Goal: Task Accomplishment & Management: Manage account settings

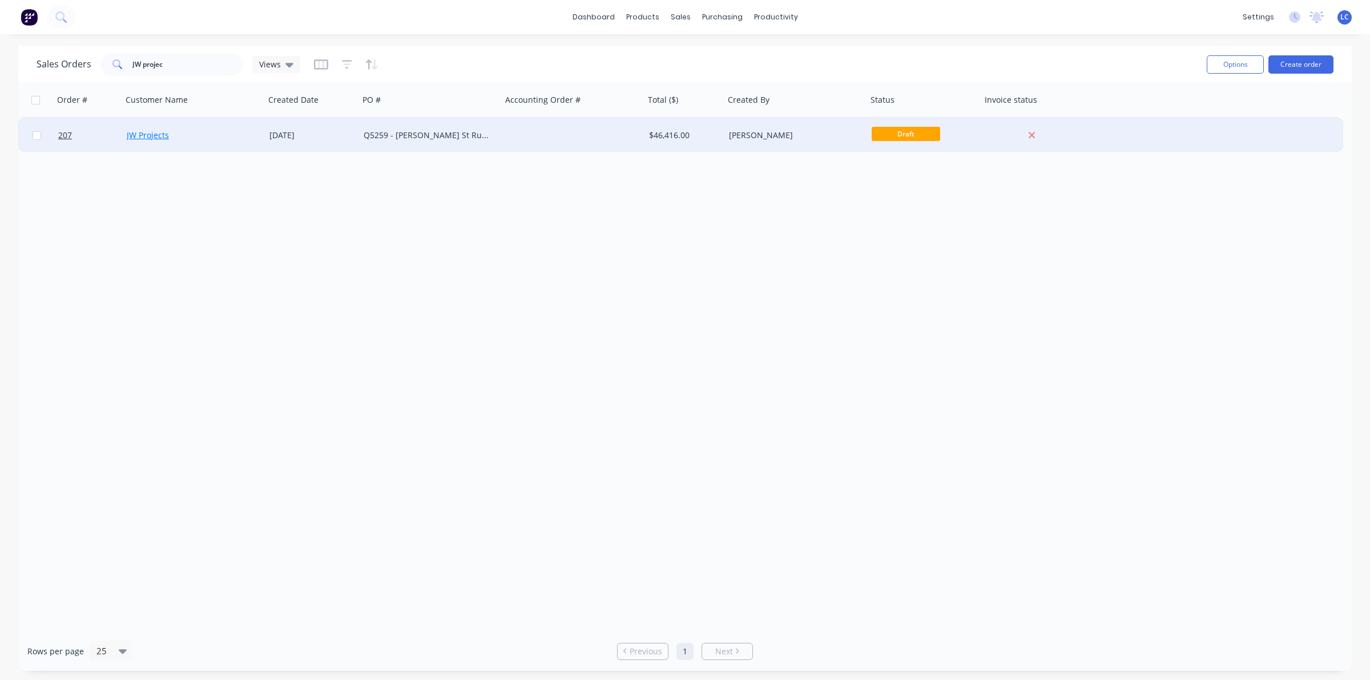
click at [131, 130] on link "JW Projects" at bounding box center [148, 135] width 42 height 11
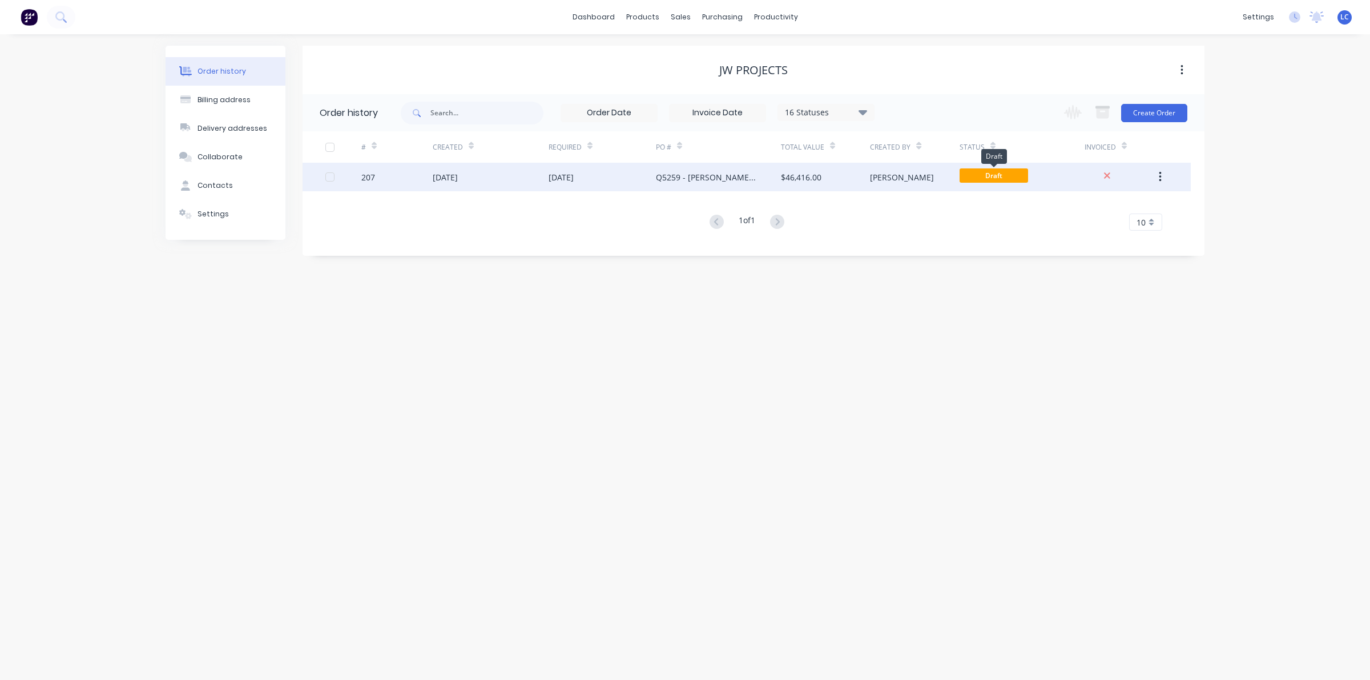
click at [986, 172] on span "Draft" at bounding box center [993, 175] width 68 height 14
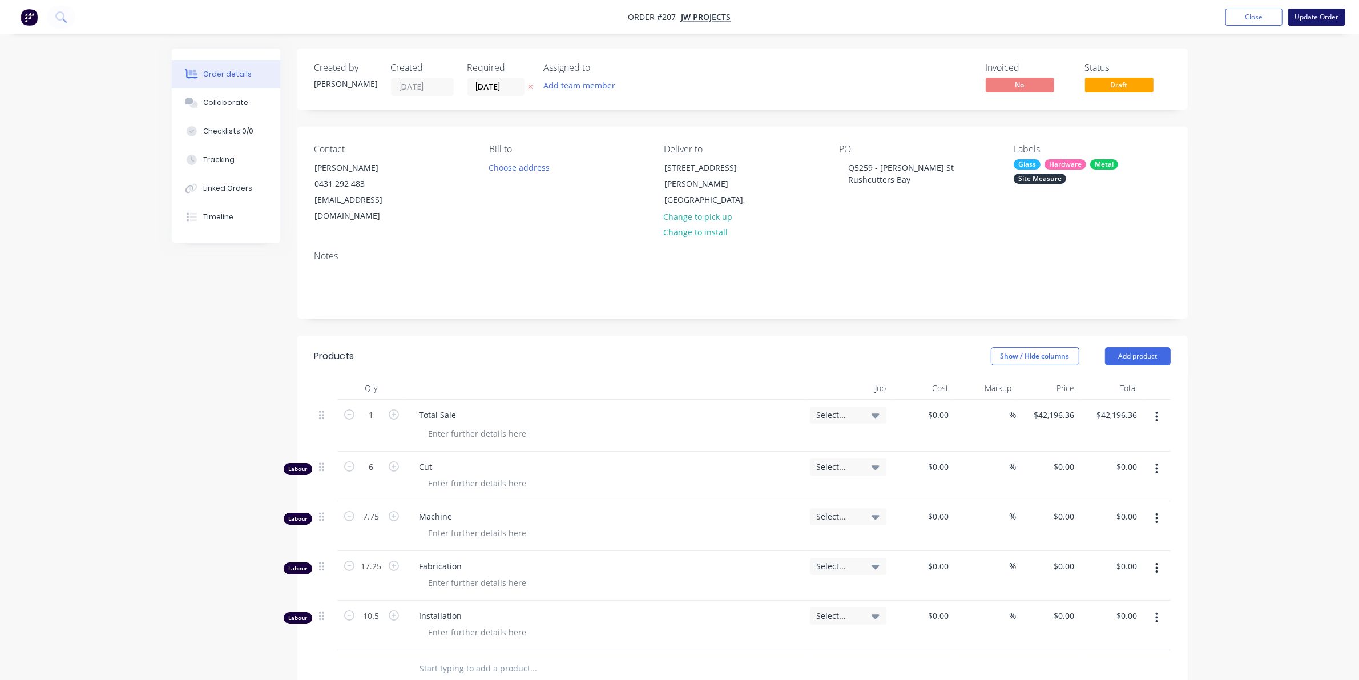
click at [1320, 10] on button "Update Order" at bounding box center [1316, 17] width 57 height 17
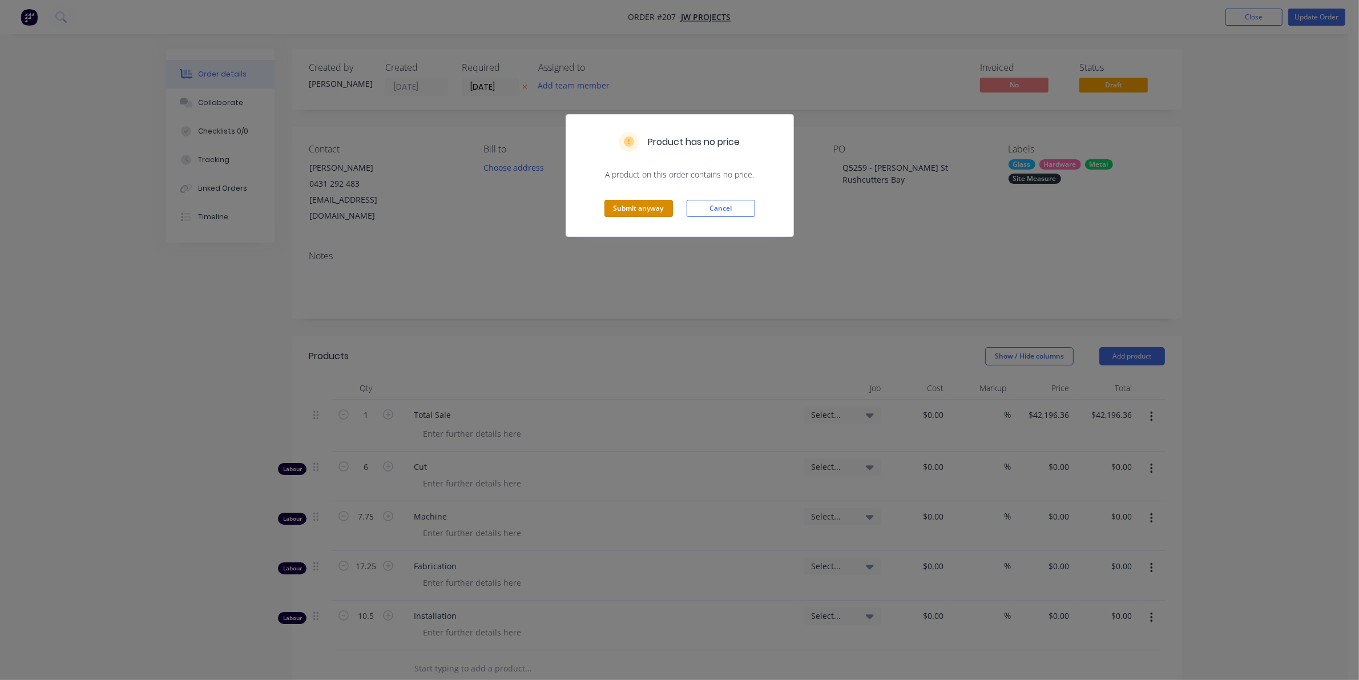
drag, startPoint x: 633, startPoint y: 208, endPoint x: 615, endPoint y: 213, distance: 19.4
click at [632, 207] on button "Submit anyway" at bounding box center [638, 208] width 68 height 17
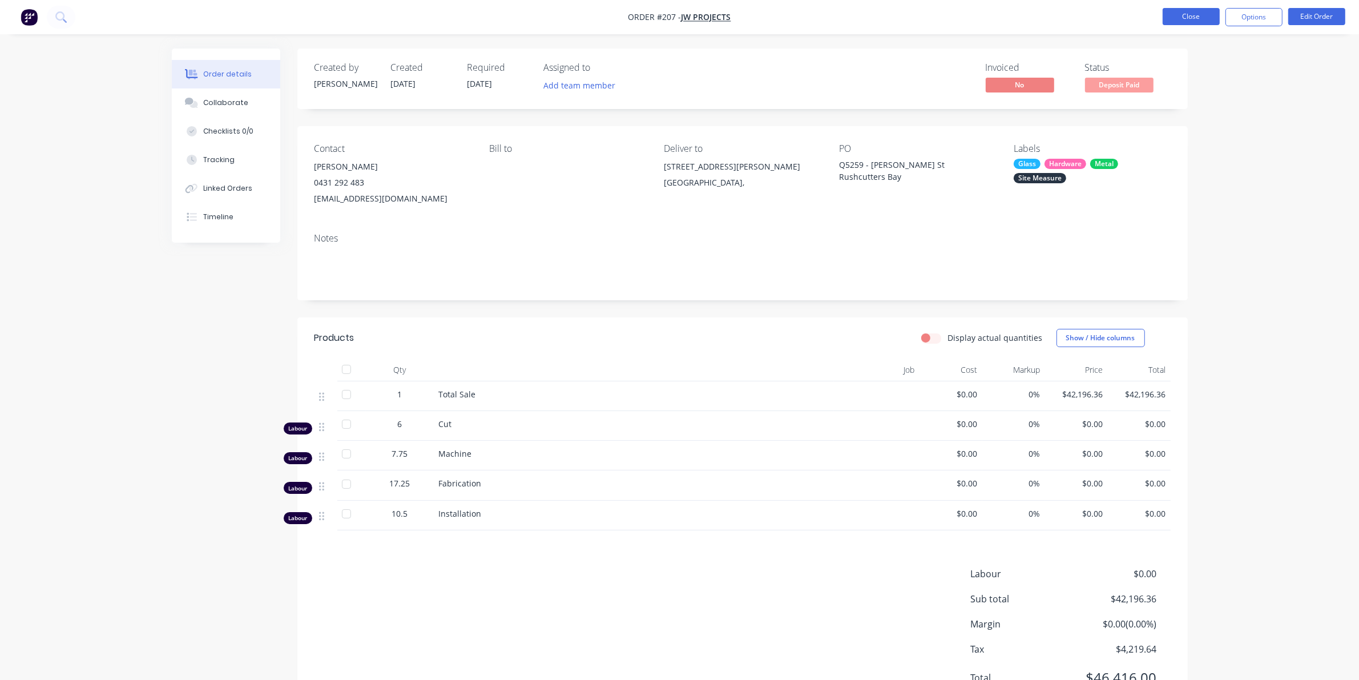
click at [1209, 13] on button "Close" at bounding box center [1191, 16] width 57 height 17
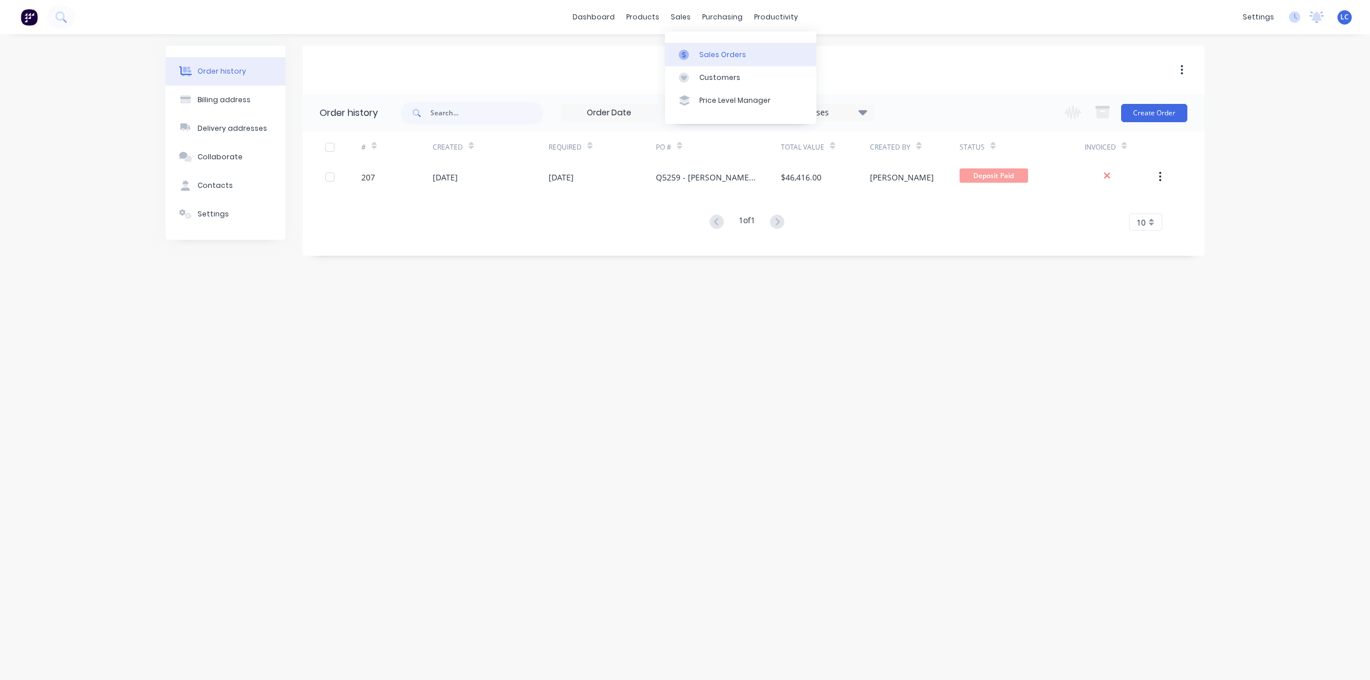
click at [692, 49] on link "Sales Orders" at bounding box center [740, 54] width 151 height 23
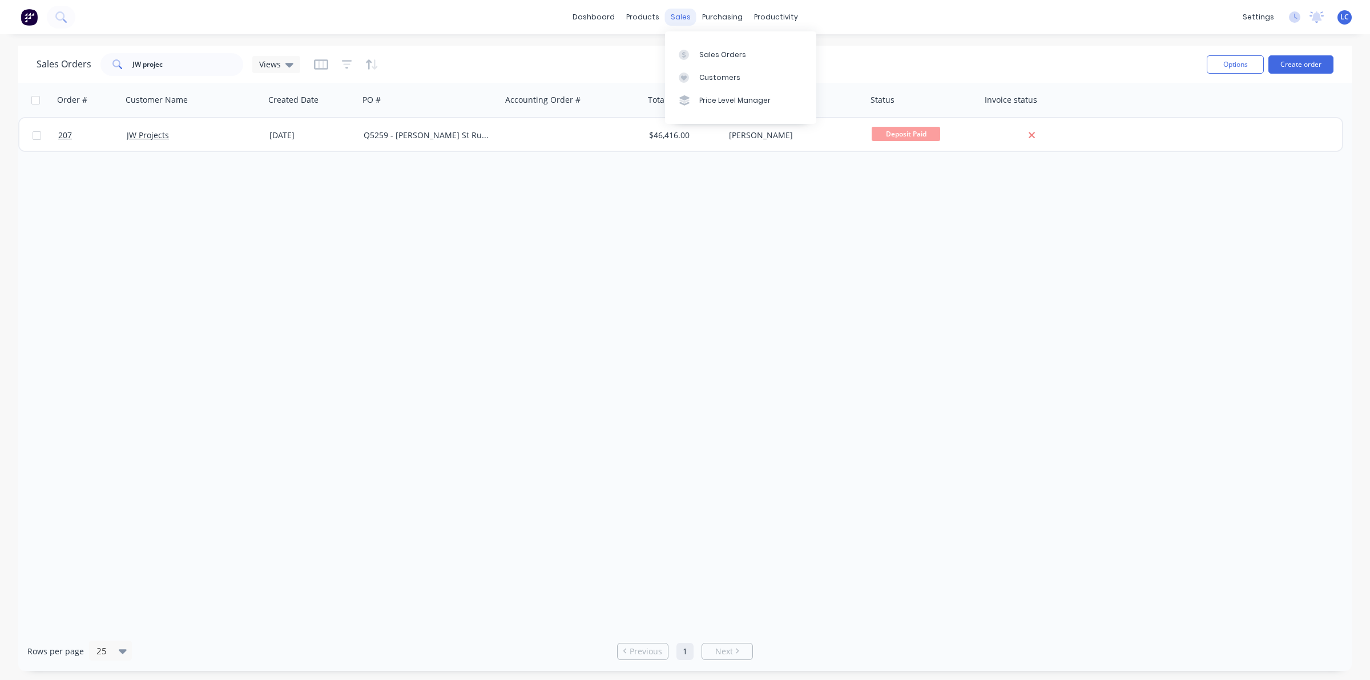
click at [674, 11] on div "sales" at bounding box center [680, 17] width 31 height 17
drag, startPoint x: 190, startPoint y: 58, endPoint x: 40, endPoint y: 51, distance: 150.2
click at [40, 51] on div "Sales Orders JW projec Views" at bounding box center [617, 64] width 1161 height 28
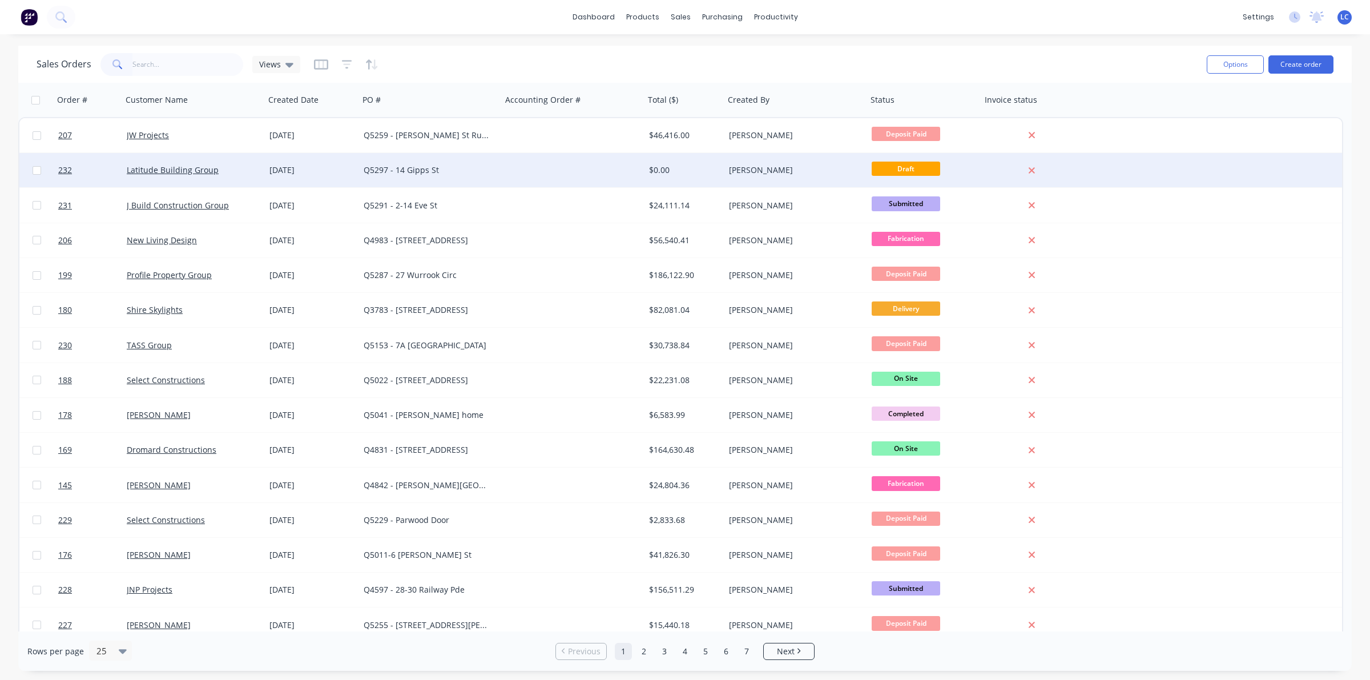
click at [402, 169] on div "Q5297 - 14 Gipps St" at bounding box center [427, 169] width 127 height 11
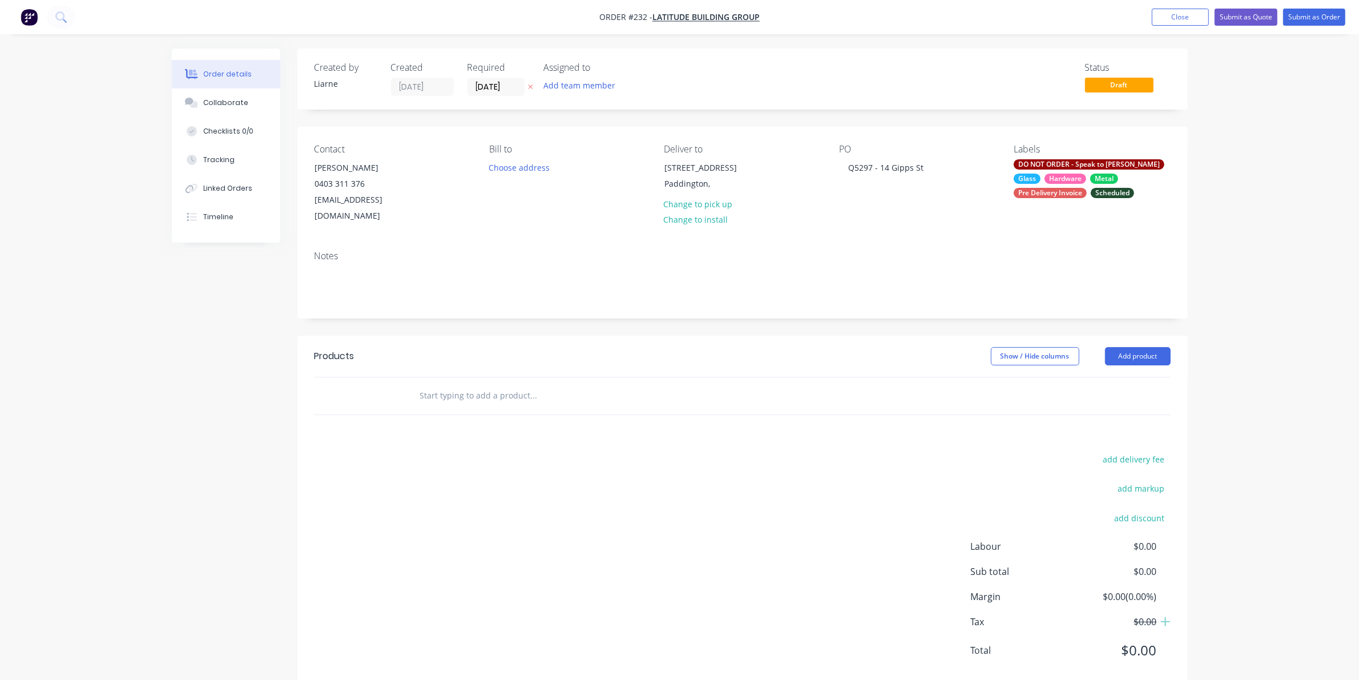
click at [466, 384] on input "text" at bounding box center [533, 395] width 228 height 23
click at [449, 384] on input "text" at bounding box center [533, 395] width 228 height 23
type input "t"
type input "T"
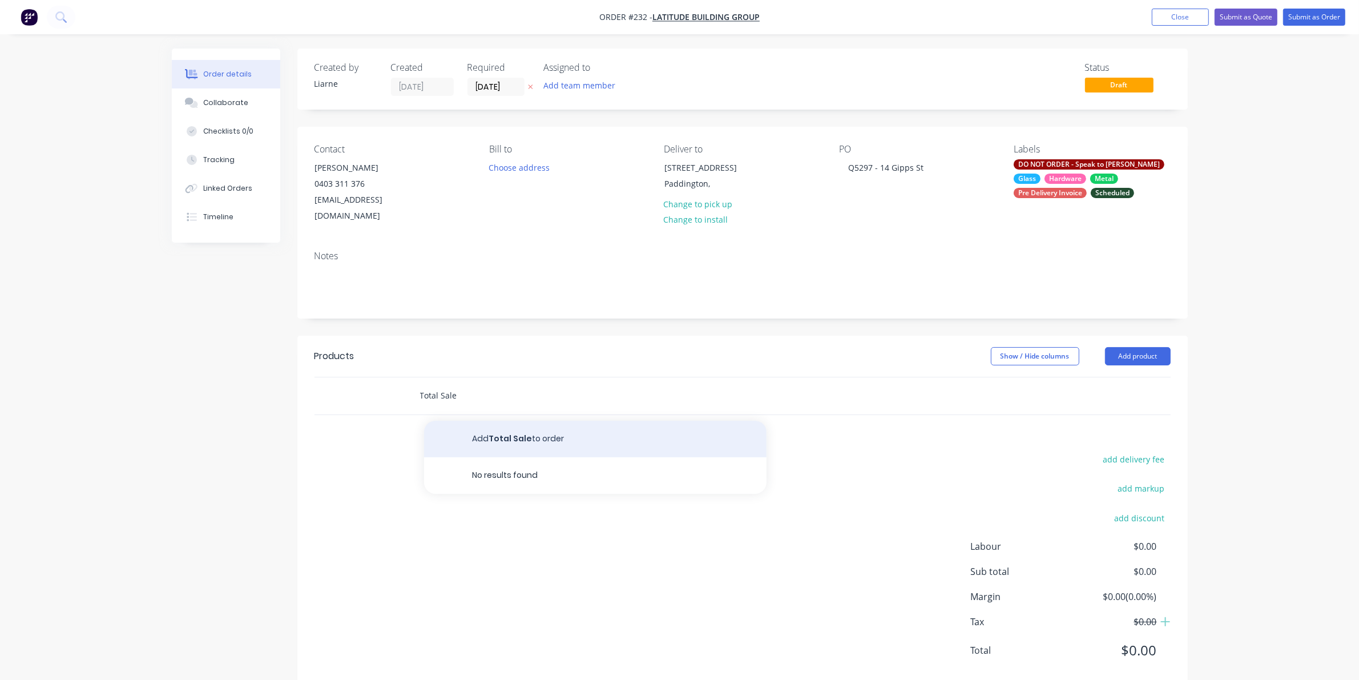
type input "Total Sale"
click at [466, 421] on button "Add Total Sale to order" at bounding box center [595, 439] width 342 height 37
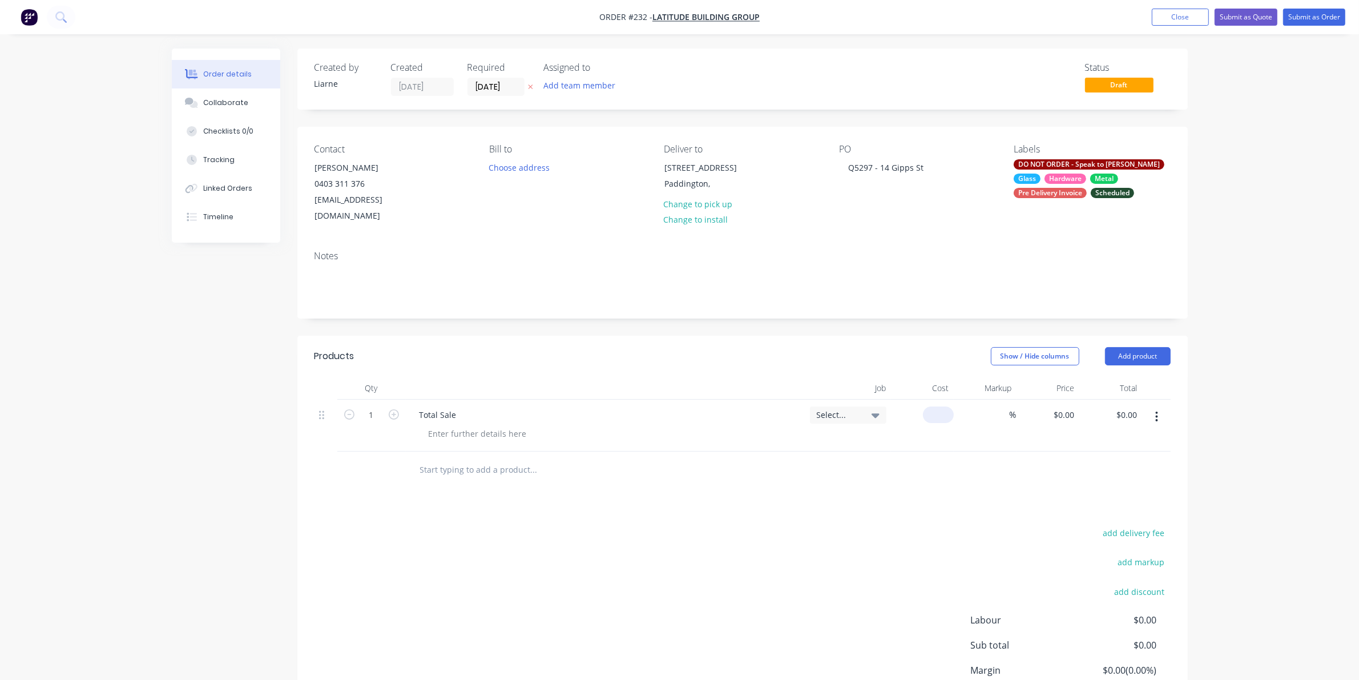
click at [952, 406] on div "$0.00" at bounding box center [940, 414] width 26 height 17
type input "$6,368.40"
click at [1117, 347] on button "Add product" at bounding box center [1138, 356] width 66 height 18
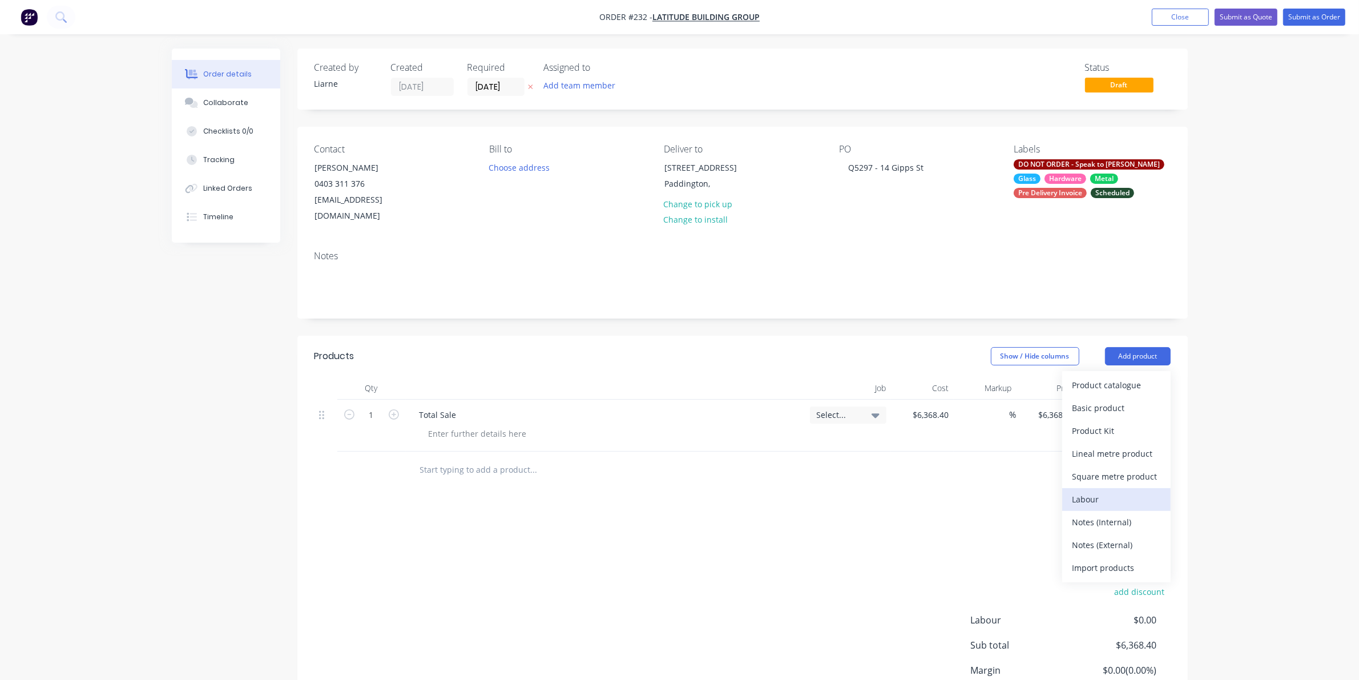
click at [1079, 491] on div "Labour" at bounding box center [1116, 499] width 88 height 17
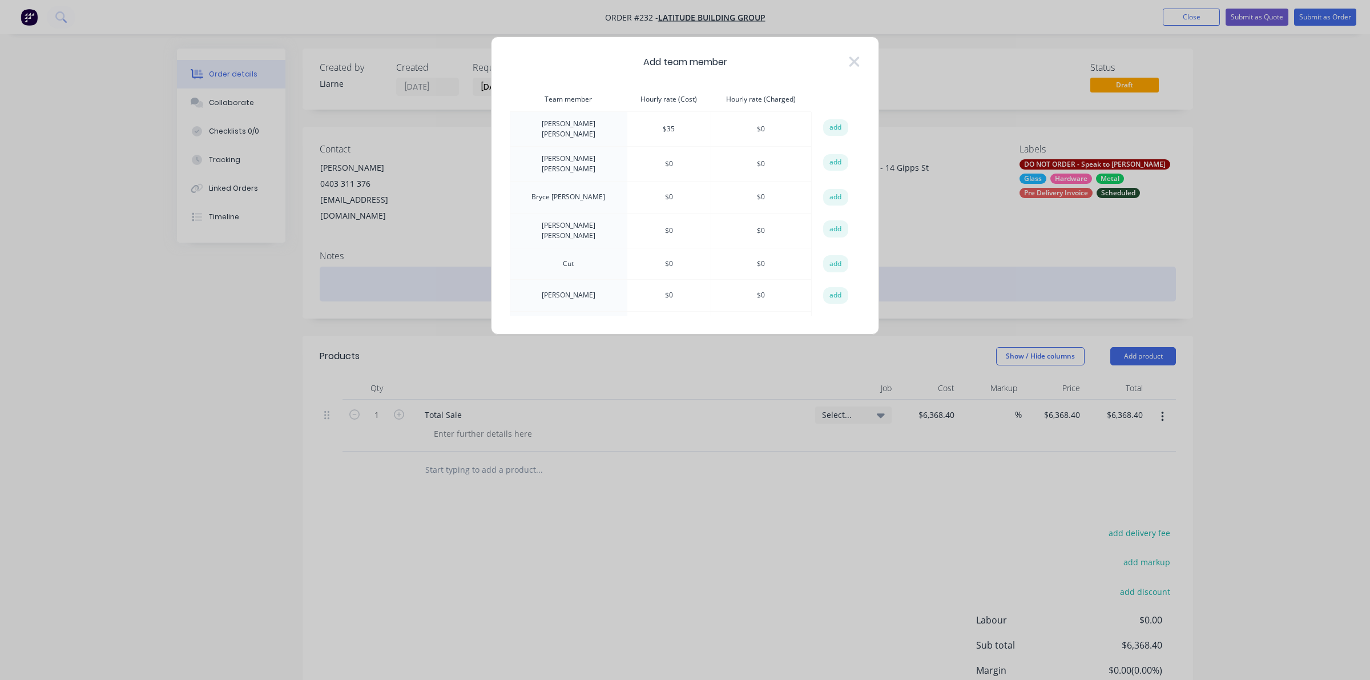
click at [834, 255] on button "add" at bounding box center [835, 263] width 25 height 17
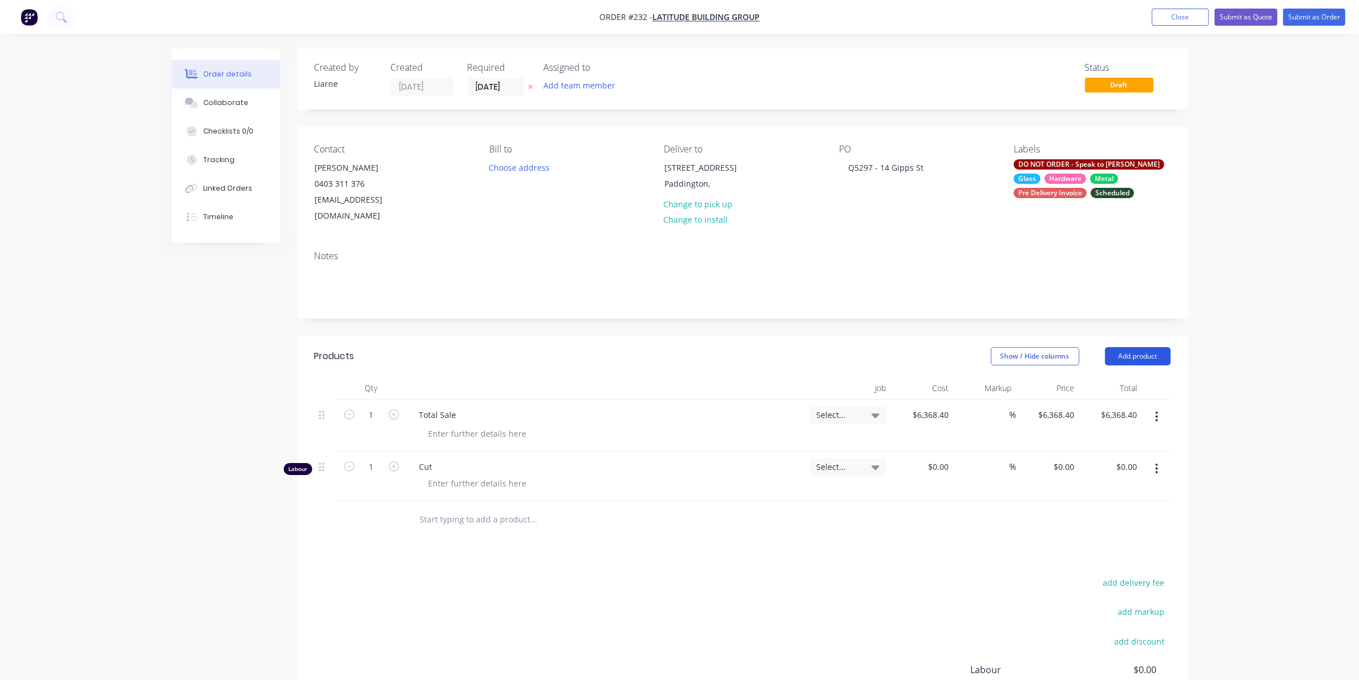
click at [1123, 347] on button "Add product" at bounding box center [1138, 356] width 66 height 18
click at [1088, 475] on div "Product catalogue Basic product Product Kit Lineal metre product Square metre p…" at bounding box center [1116, 476] width 108 height 211
click at [1088, 491] on div "Labour" at bounding box center [1116, 499] width 88 height 17
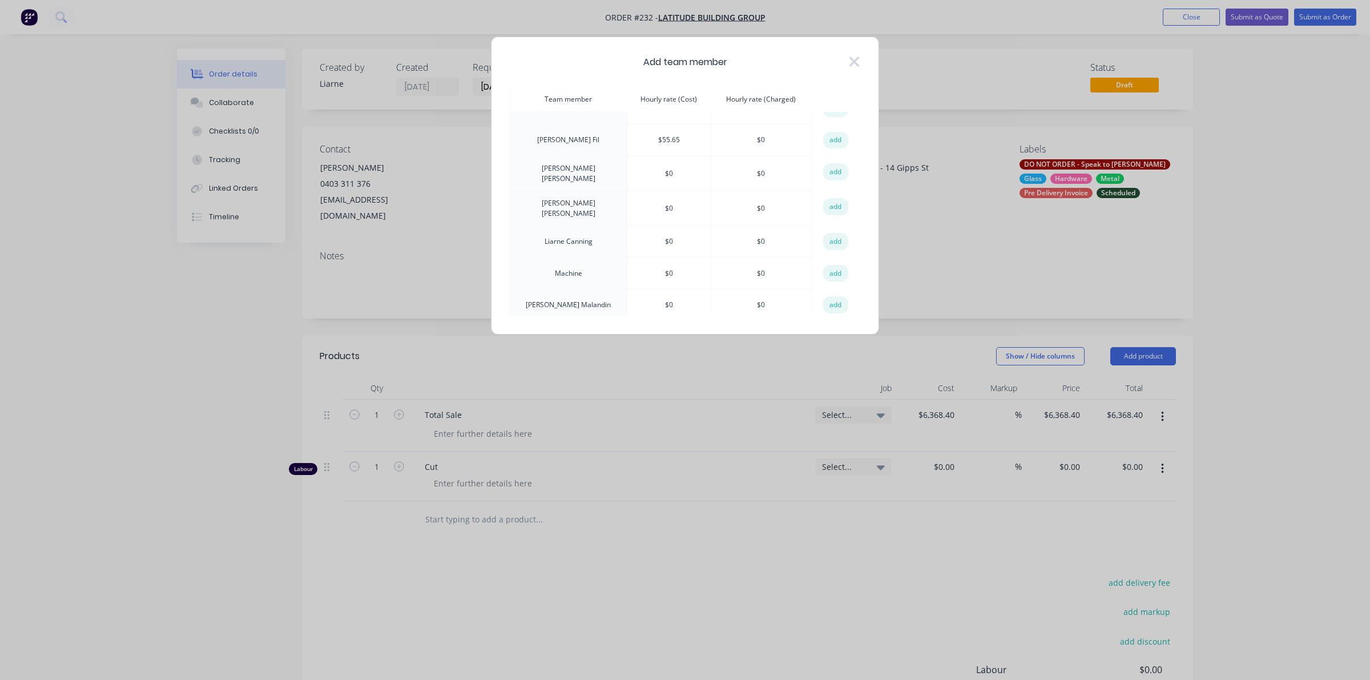
scroll to position [357, 0]
click at [834, 257] on button "add" at bounding box center [835, 265] width 25 height 17
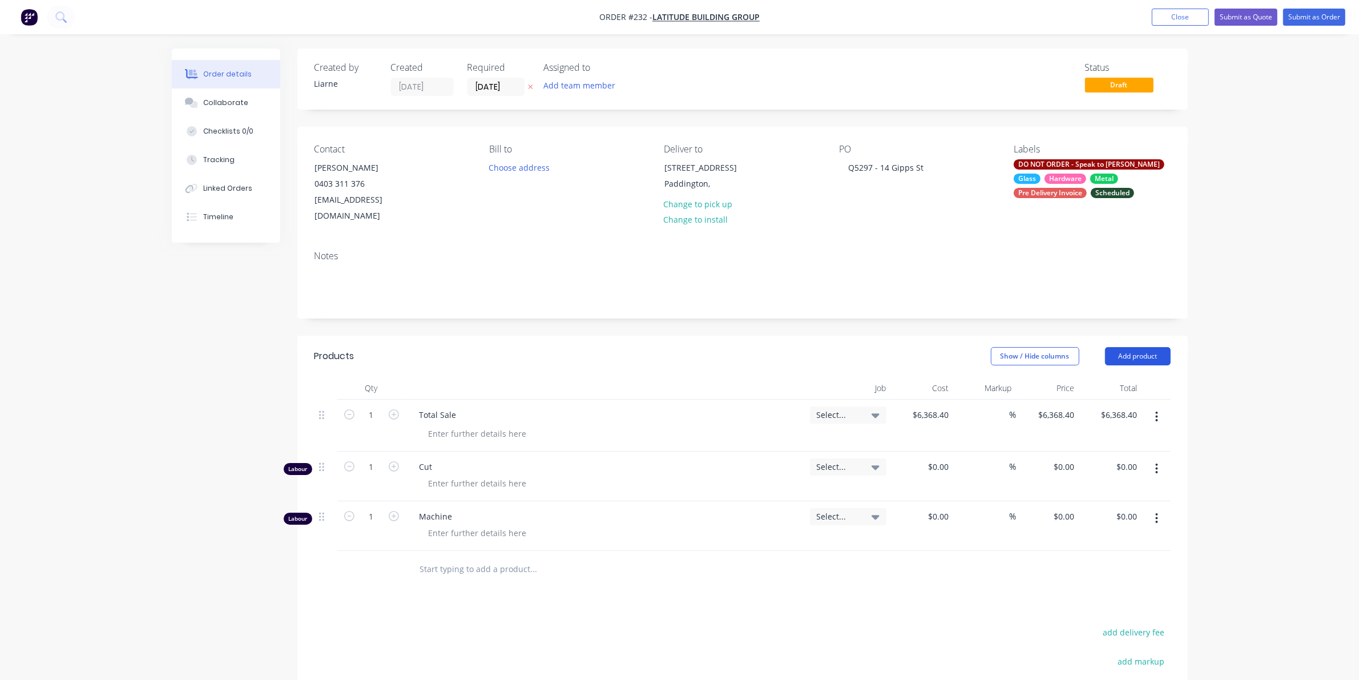
click at [1143, 347] on button "Add product" at bounding box center [1138, 356] width 66 height 18
click at [1068, 488] on button "Labour" at bounding box center [1116, 499] width 108 height 23
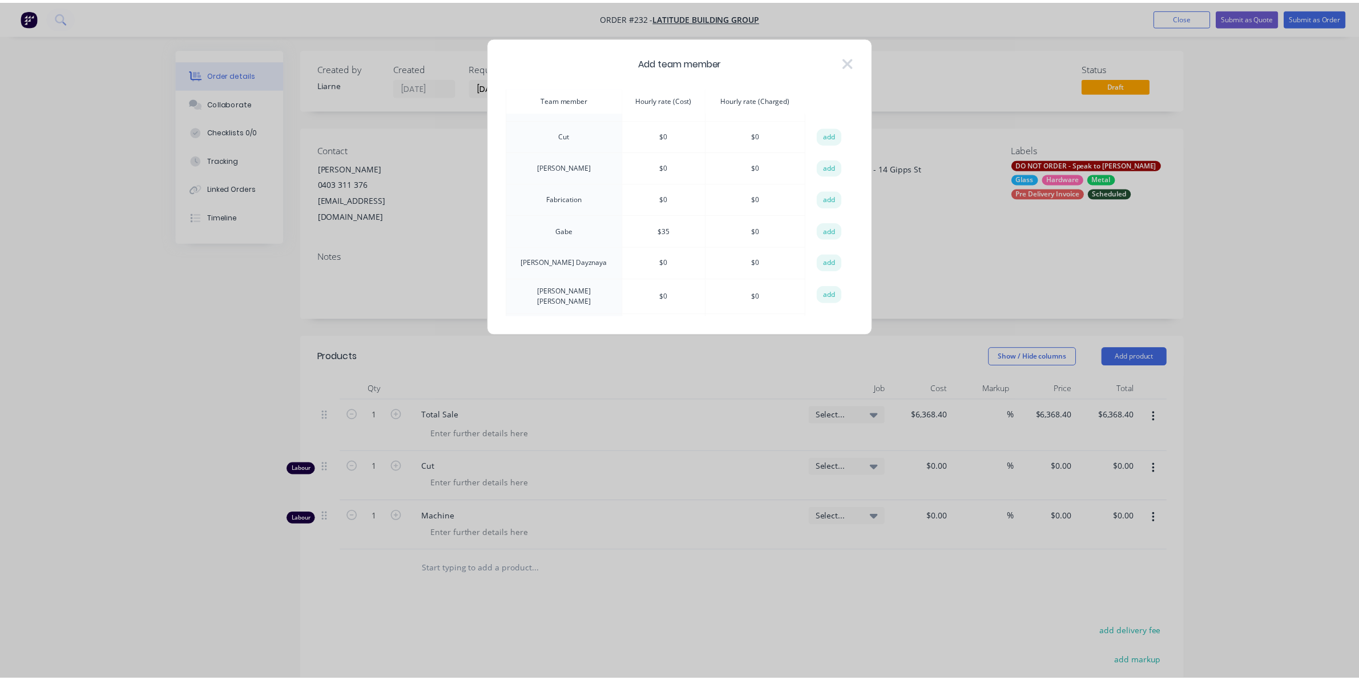
scroll to position [143, 0]
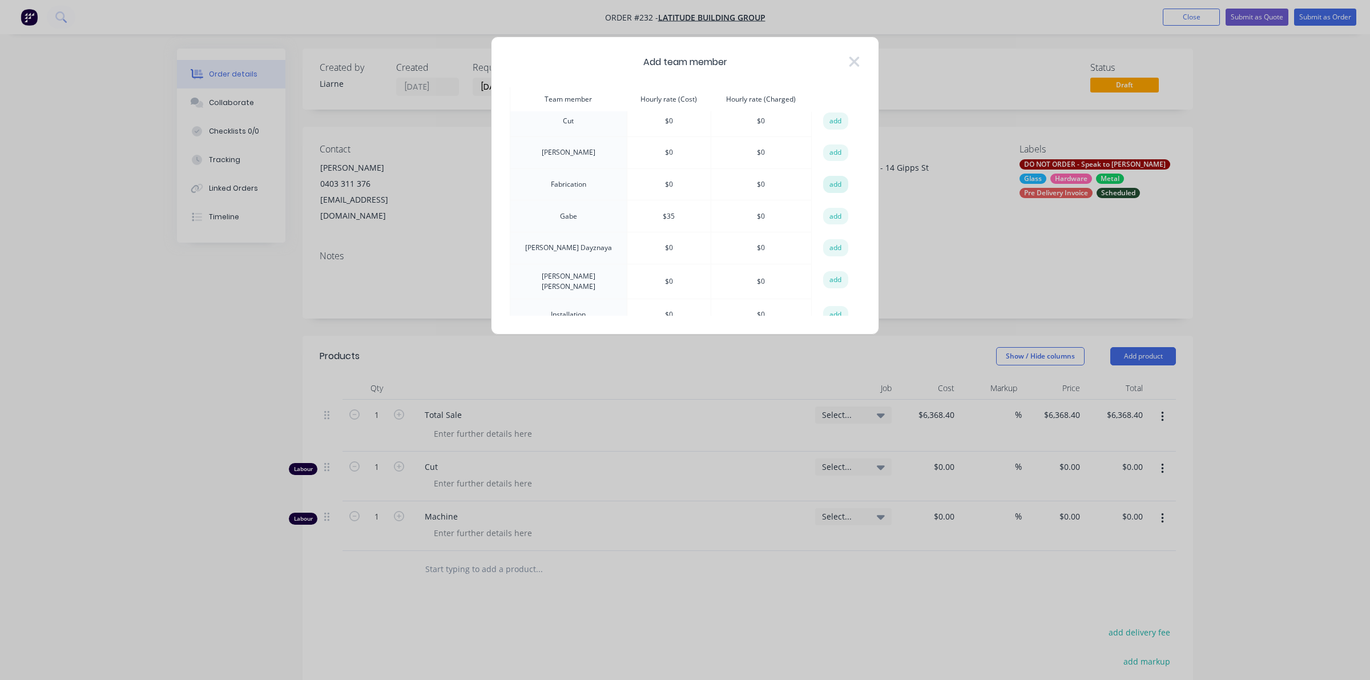
click at [832, 180] on button "add" at bounding box center [835, 184] width 25 height 17
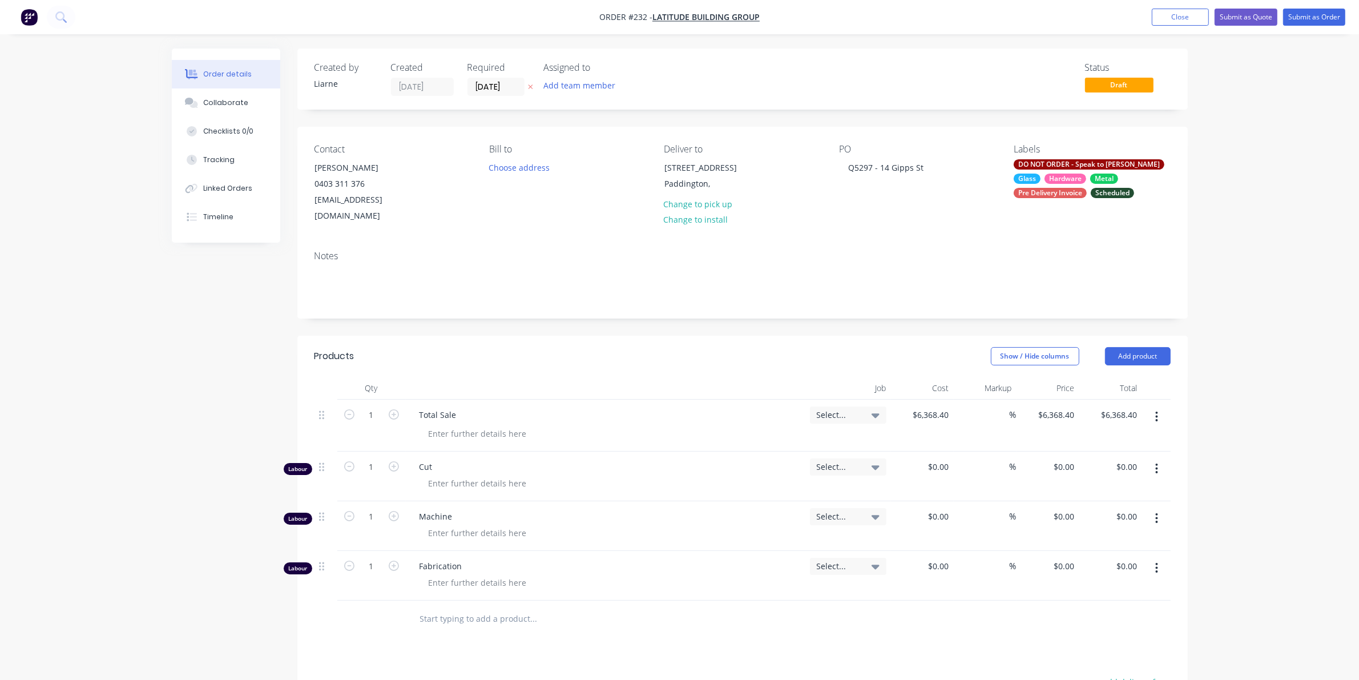
drag, startPoint x: 358, startPoint y: 479, endPoint x: 358, endPoint y: 470, distance: 9.7
click at [358, 475] on div "1" at bounding box center [371, 476] width 68 height 50
click at [365, 423] on input "1" at bounding box center [372, 414] width 30 height 17
type input "0.5"
click at [372, 423] on input "1" at bounding box center [372, 414] width 30 height 17
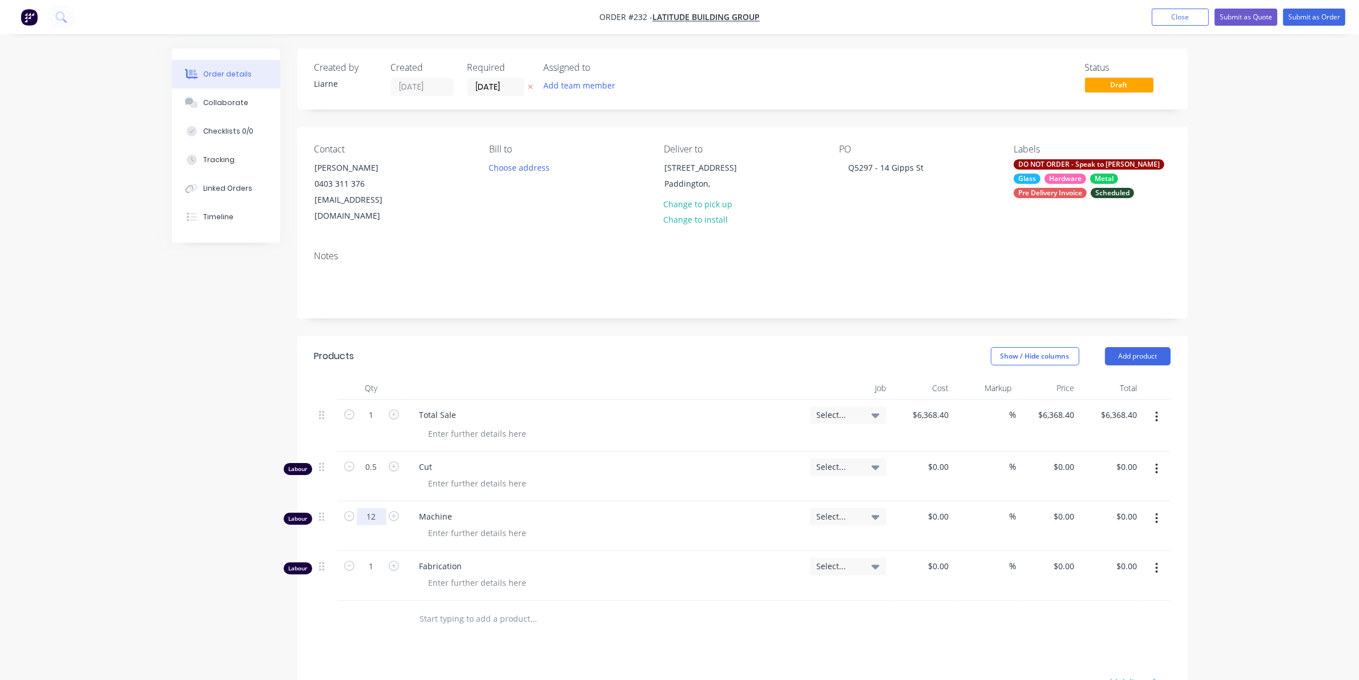
type input "12"
click at [373, 423] on input "1" at bounding box center [372, 414] width 30 height 17
type input "5.25"
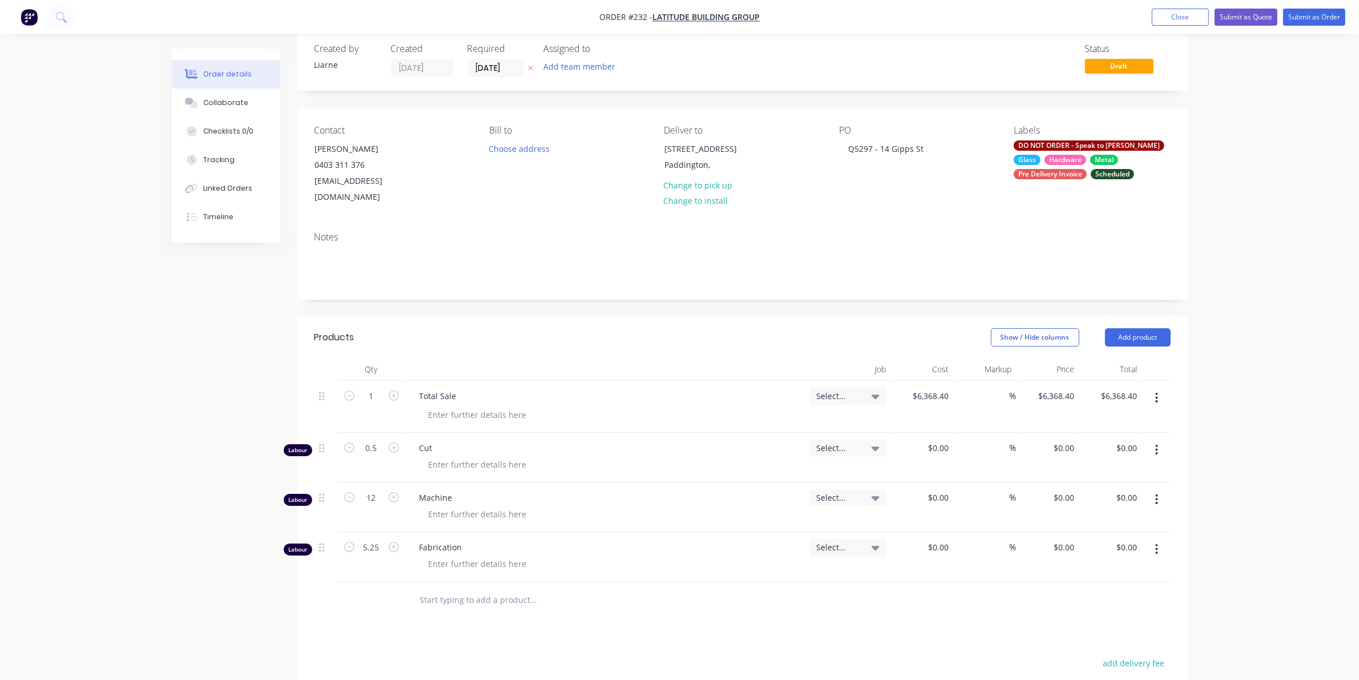
scroll to position [0, 0]
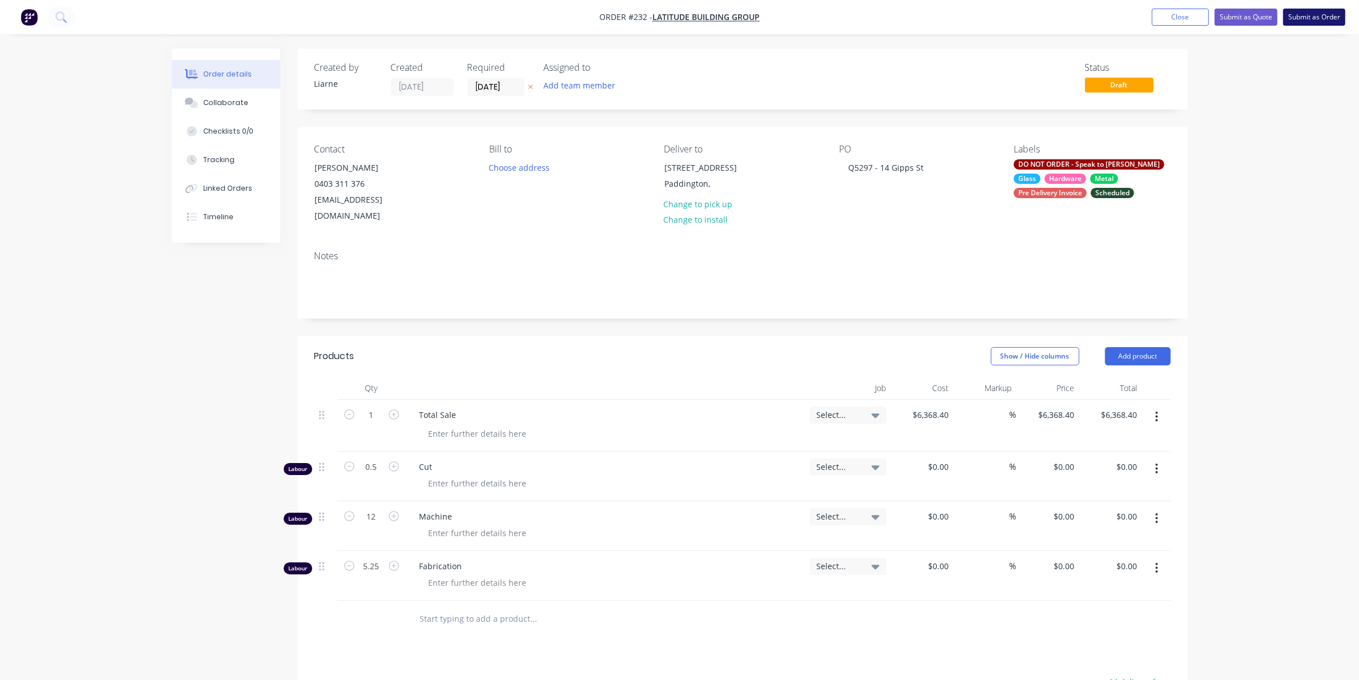
click at [1321, 15] on button "Submit as Order" at bounding box center [1314, 17] width 62 height 17
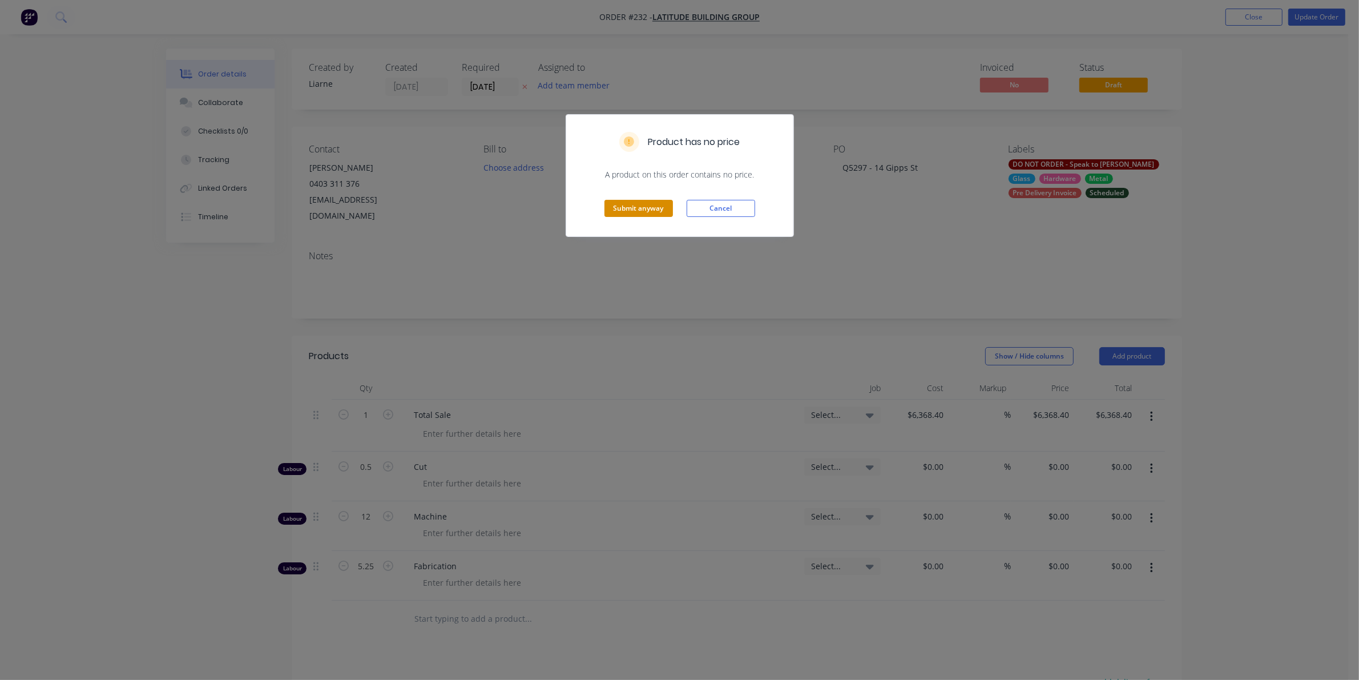
click at [615, 201] on button "Submit anyway" at bounding box center [638, 208] width 68 height 17
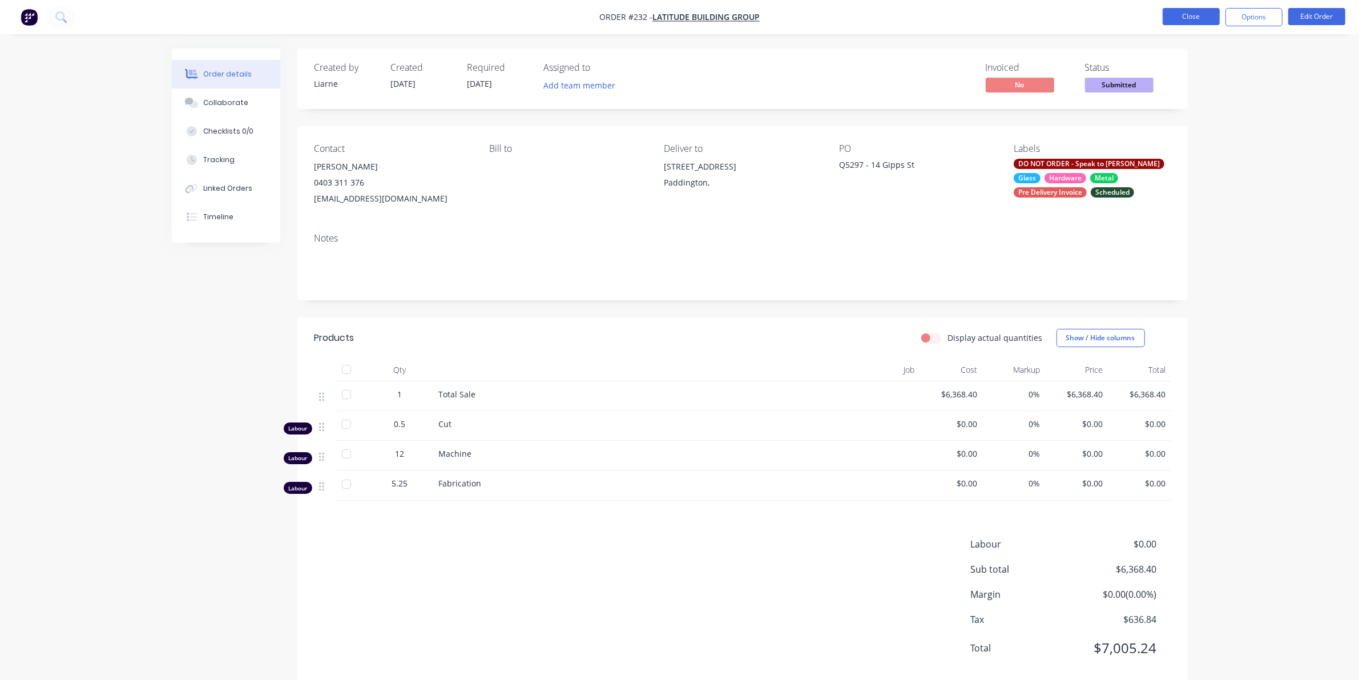
click at [1170, 23] on button "Close" at bounding box center [1191, 16] width 57 height 17
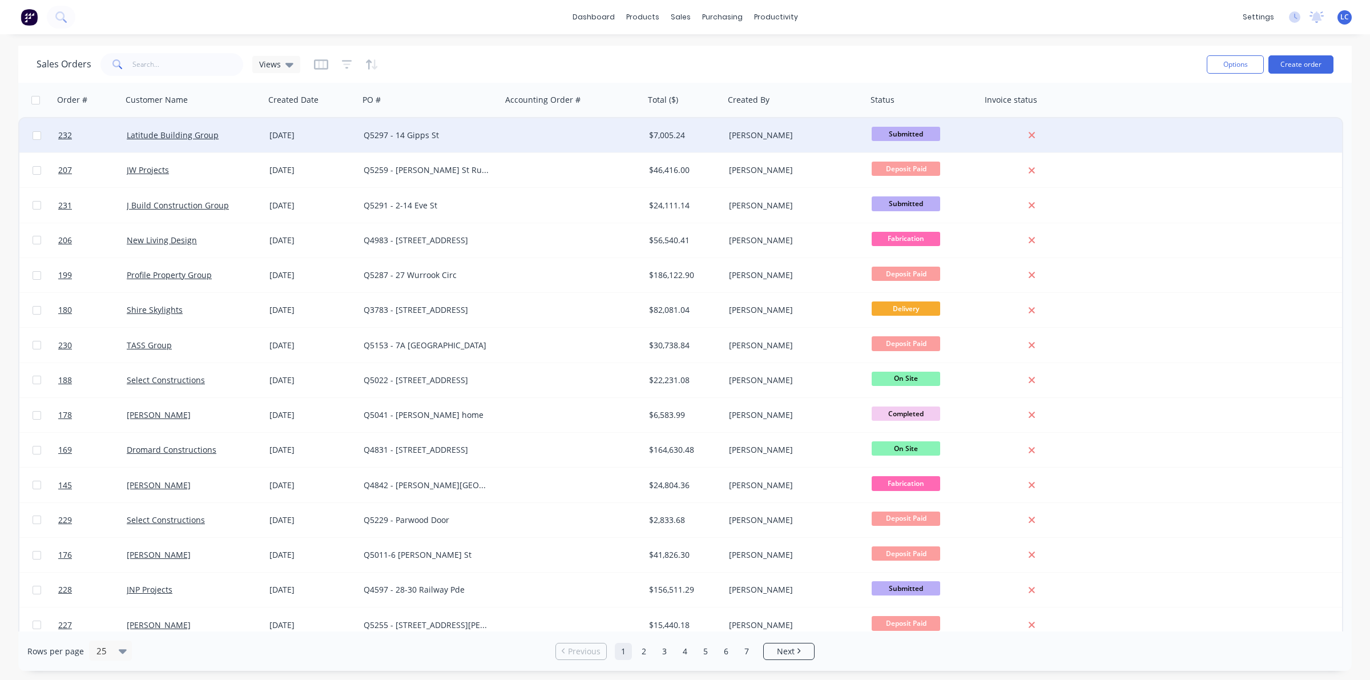
click at [314, 135] on div "[DATE]" at bounding box center [311, 135] width 85 height 11
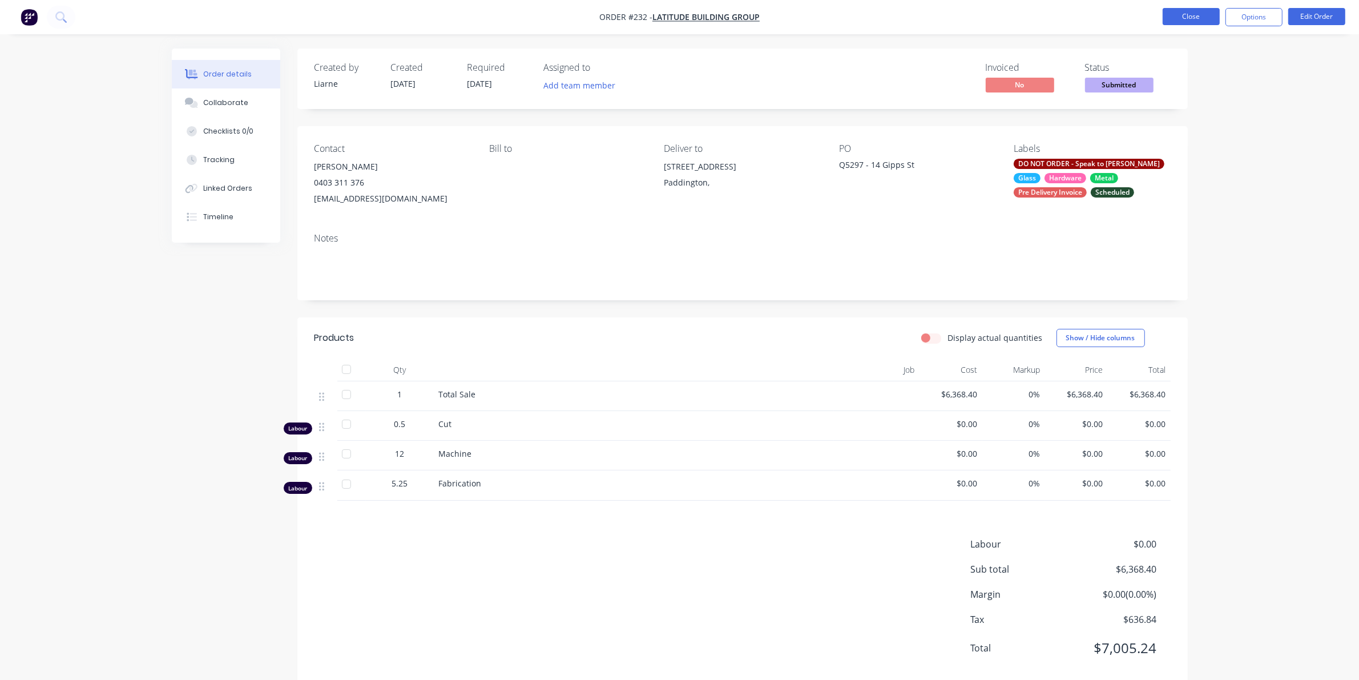
click at [1169, 14] on button "Close" at bounding box center [1191, 16] width 57 height 17
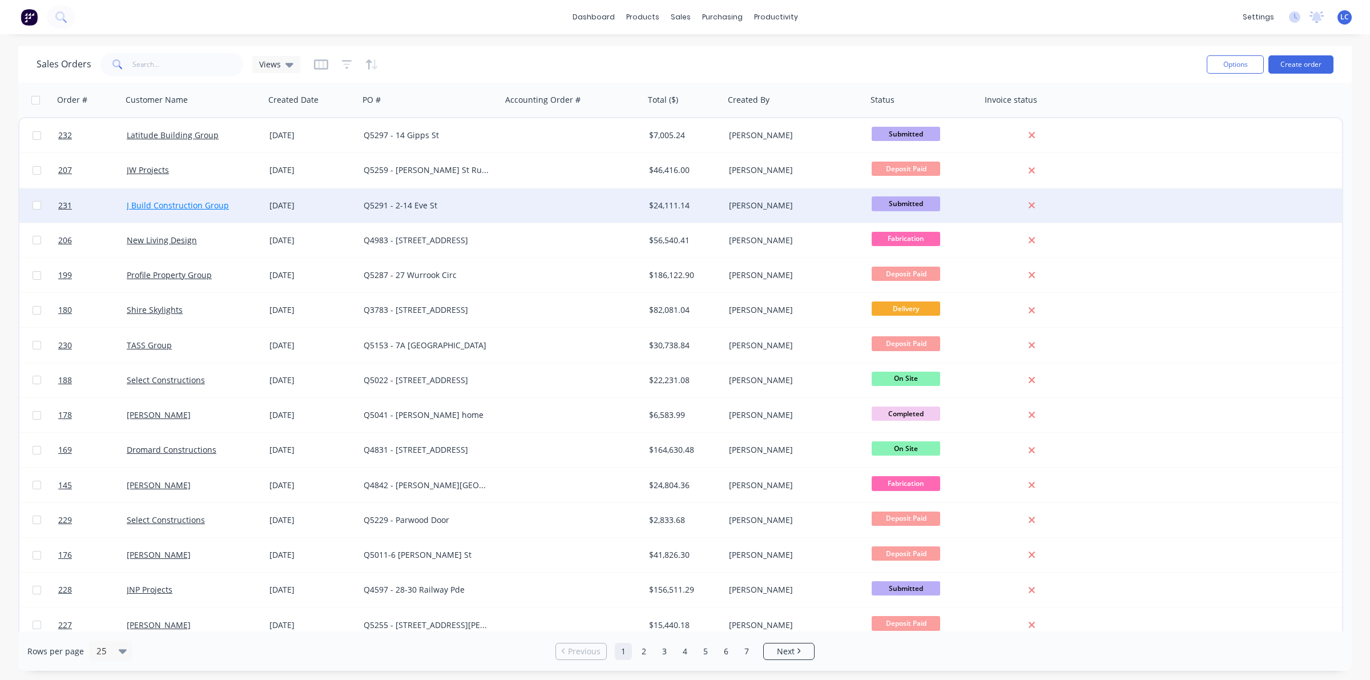
click at [184, 203] on link "J Build Construction Group" at bounding box center [178, 205] width 102 height 11
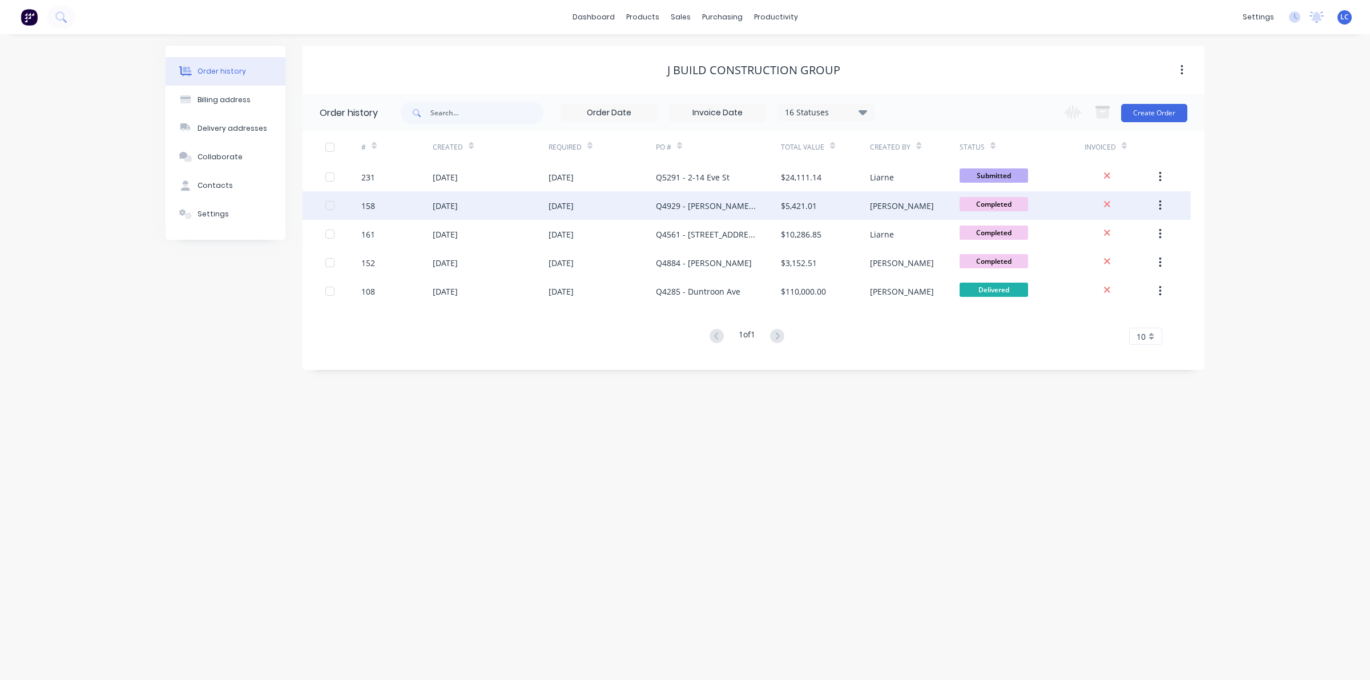
click at [462, 193] on div "[DATE]" at bounding box center [491, 205] width 116 height 29
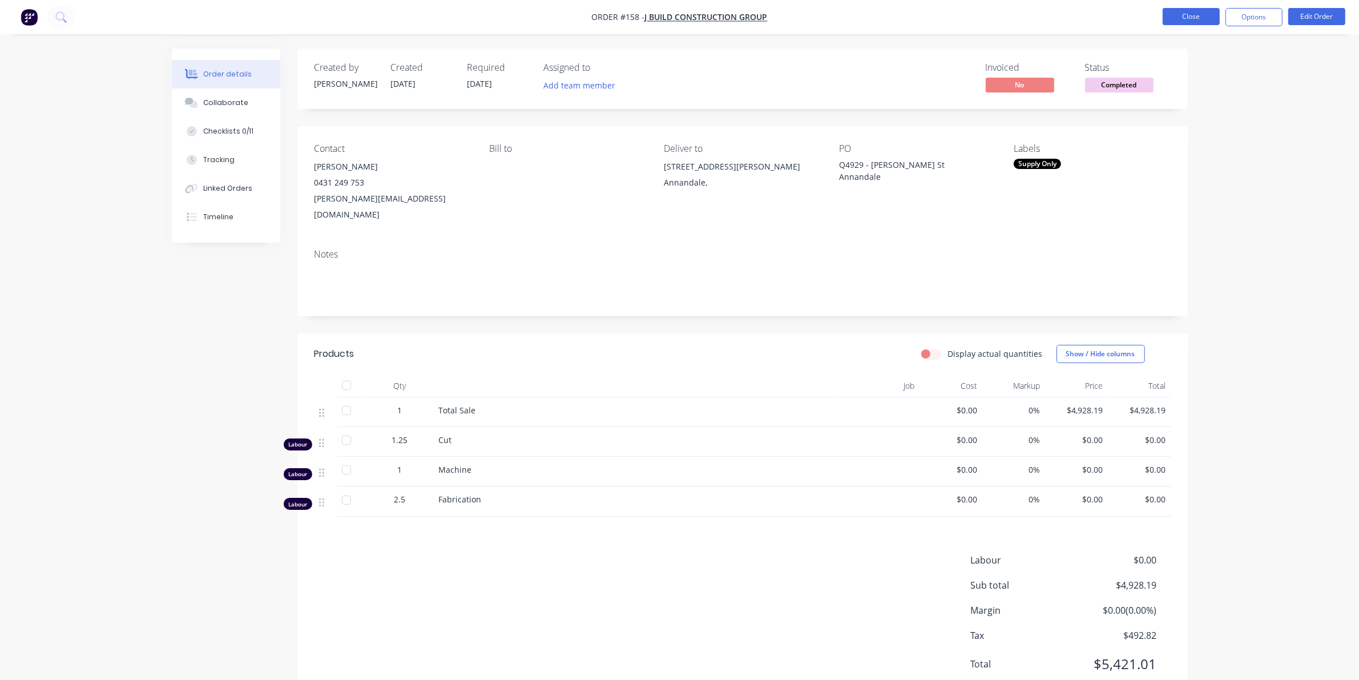
click at [1185, 13] on button "Close" at bounding box center [1191, 16] width 57 height 17
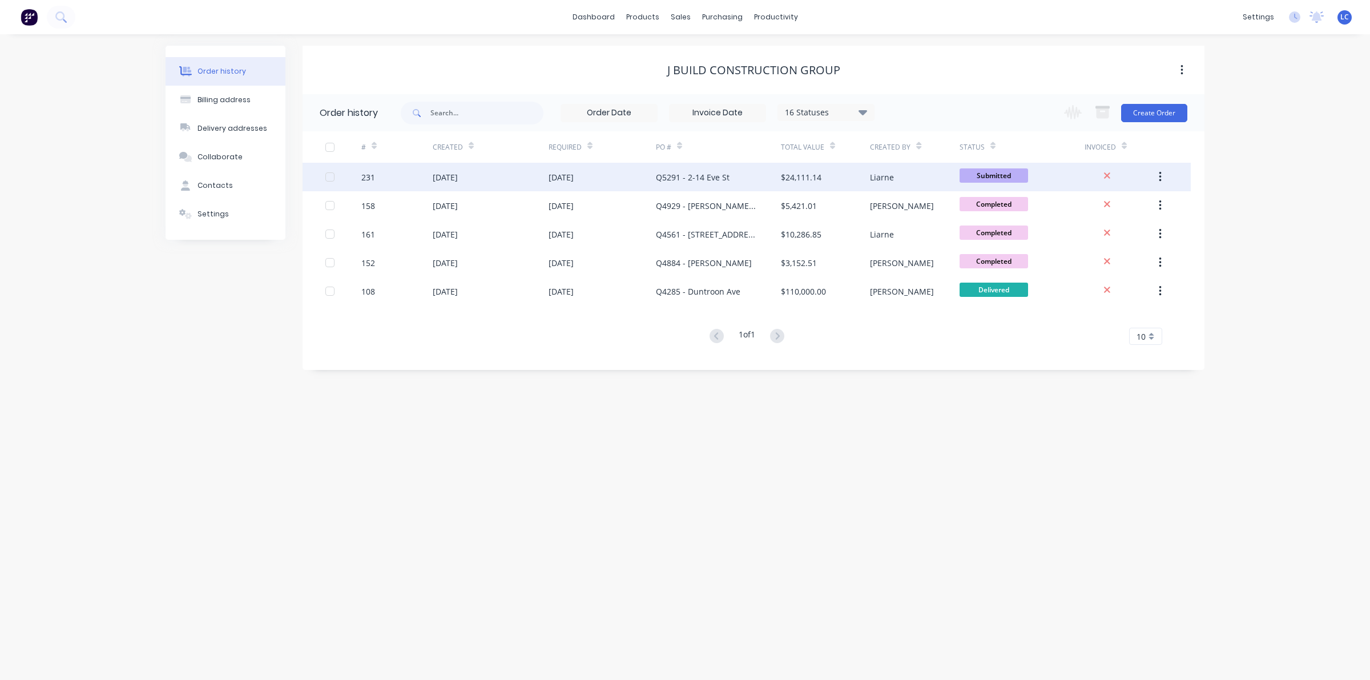
click at [431, 172] on div "231" at bounding box center [396, 177] width 71 height 29
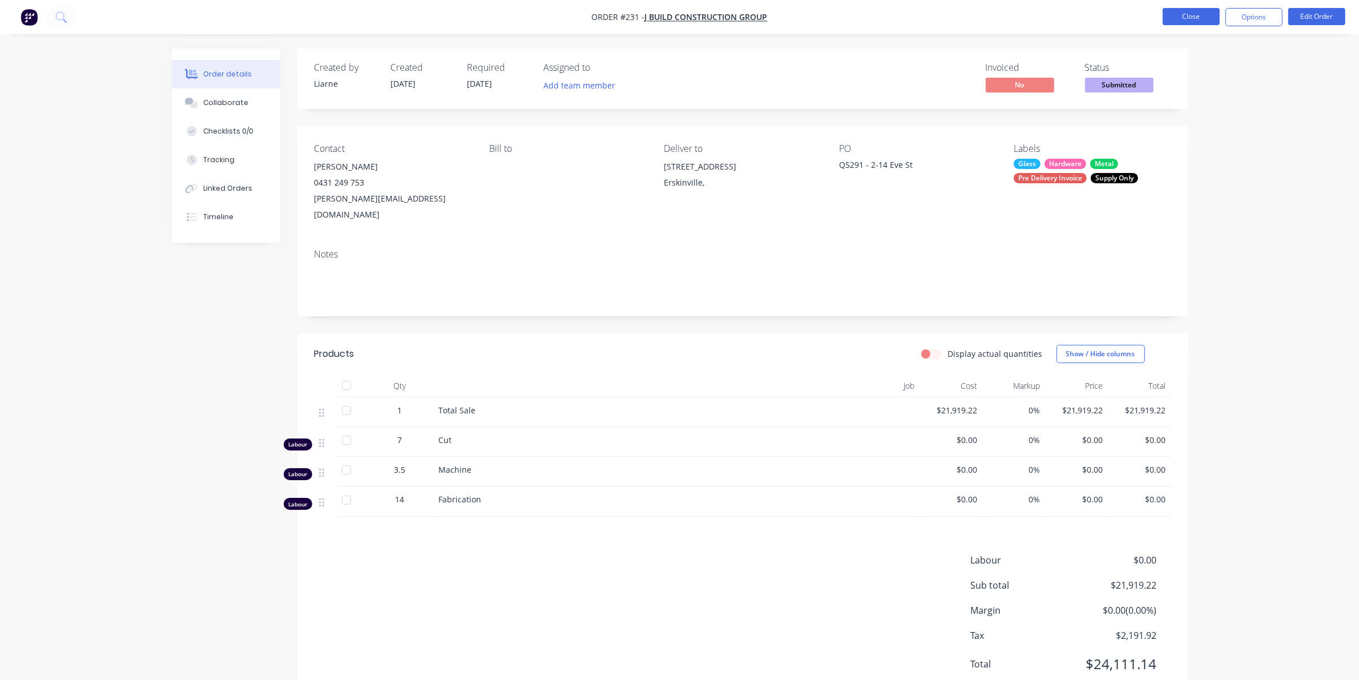
click at [1207, 14] on button "Close" at bounding box center [1191, 16] width 57 height 17
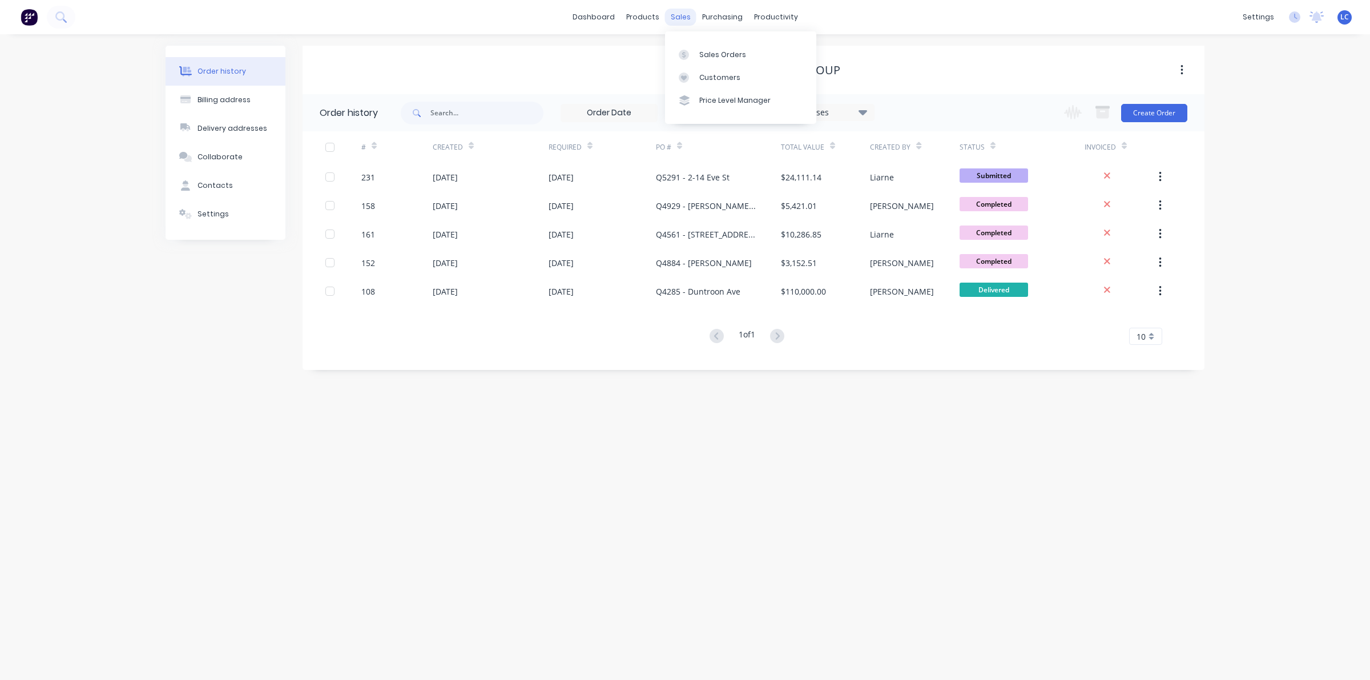
click at [691, 15] on div "sales" at bounding box center [680, 17] width 31 height 17
click at [692, 56] on div at bounding box center [687, 55] width 17 height 10
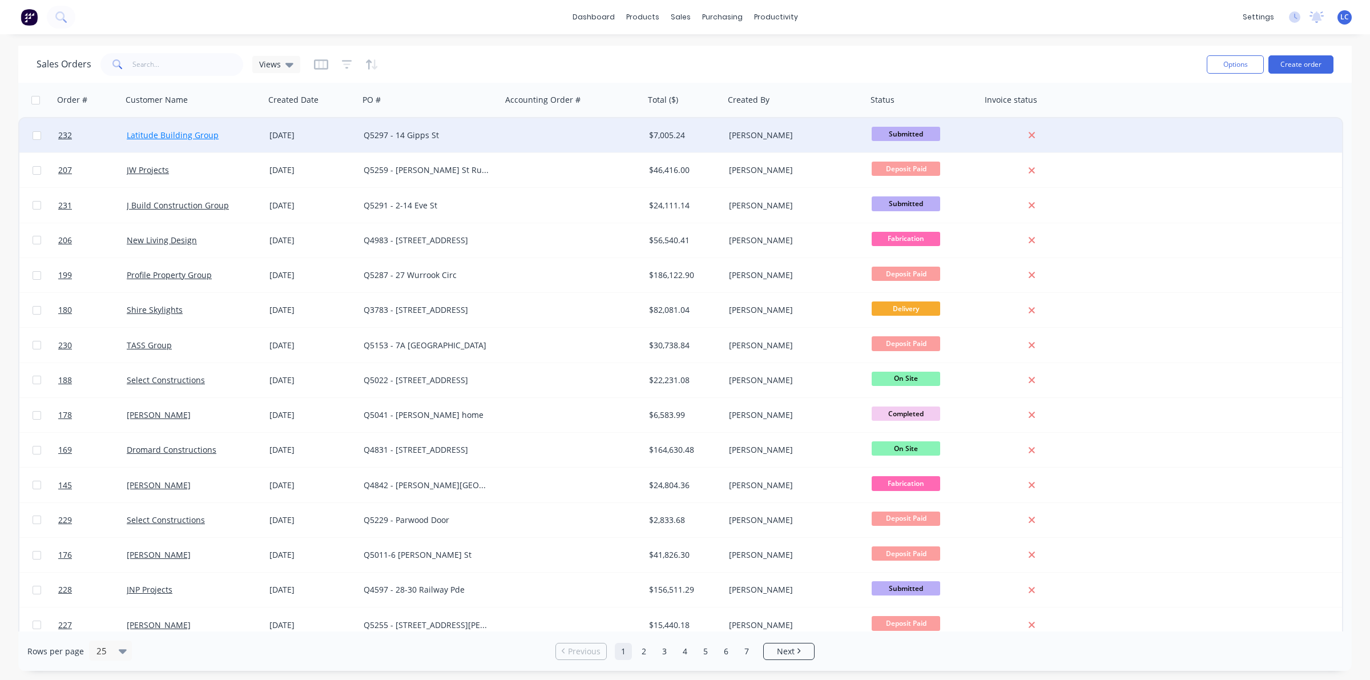
click at [154, 131] on link "Latitude Building Group" at bounding box center [173, 135] width 92 height 11
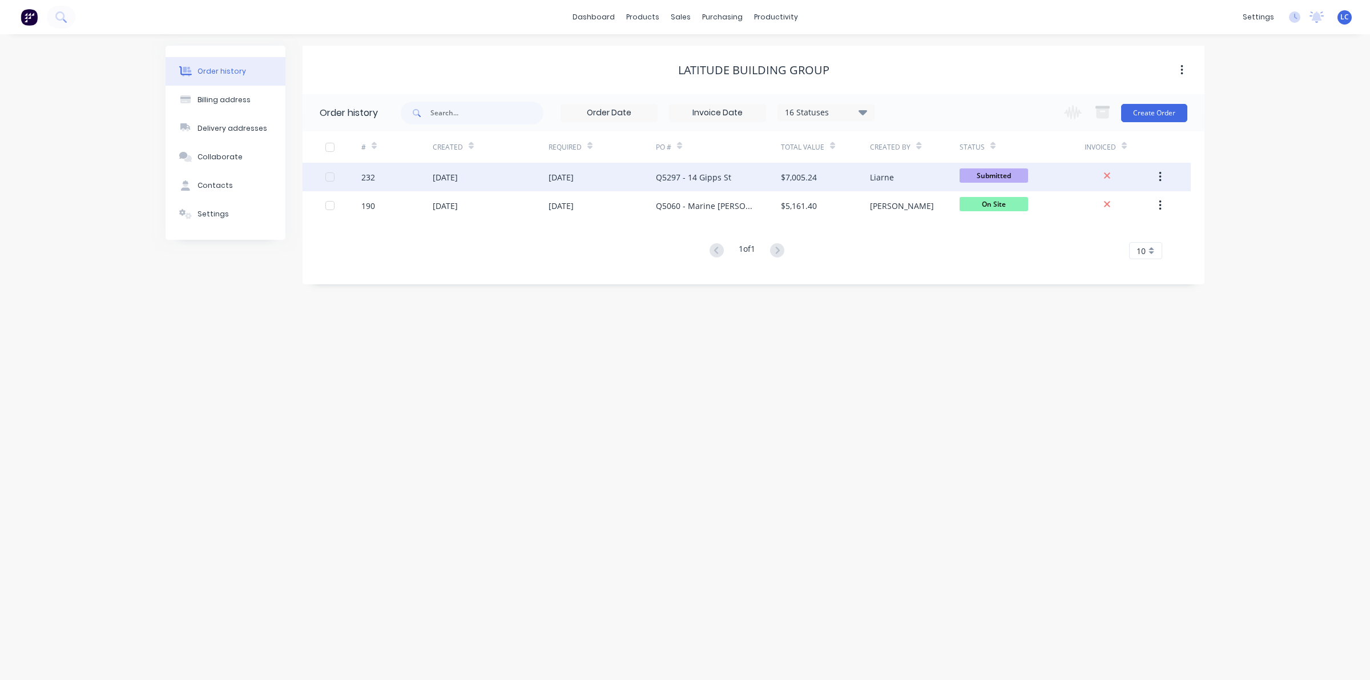
click at [532, 180] on div "[DATE]" at bounding box center [491, 177] width 116 height 29
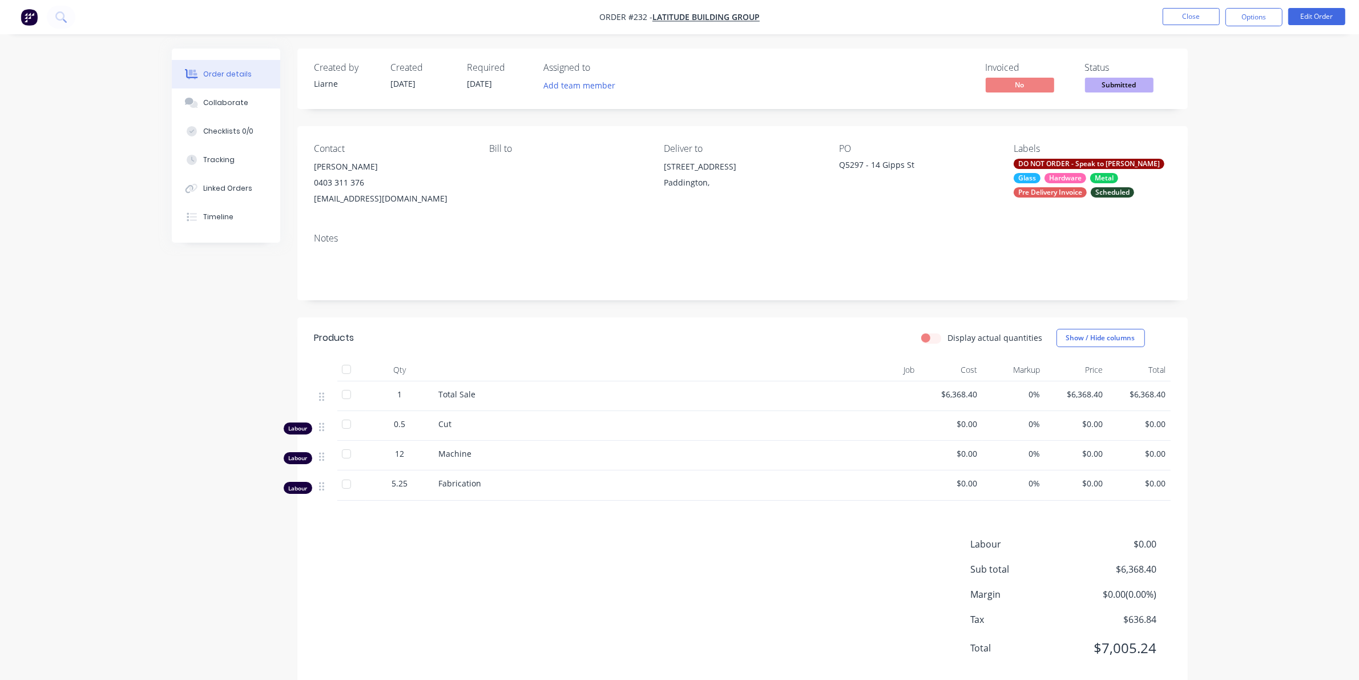
click at [401, 461] on div "12" at bounding box center [400, 456] width 68 height 30
click at [1314, 16] on button "Edit Order" at bounding box center [1316, 16] width 57 height 17
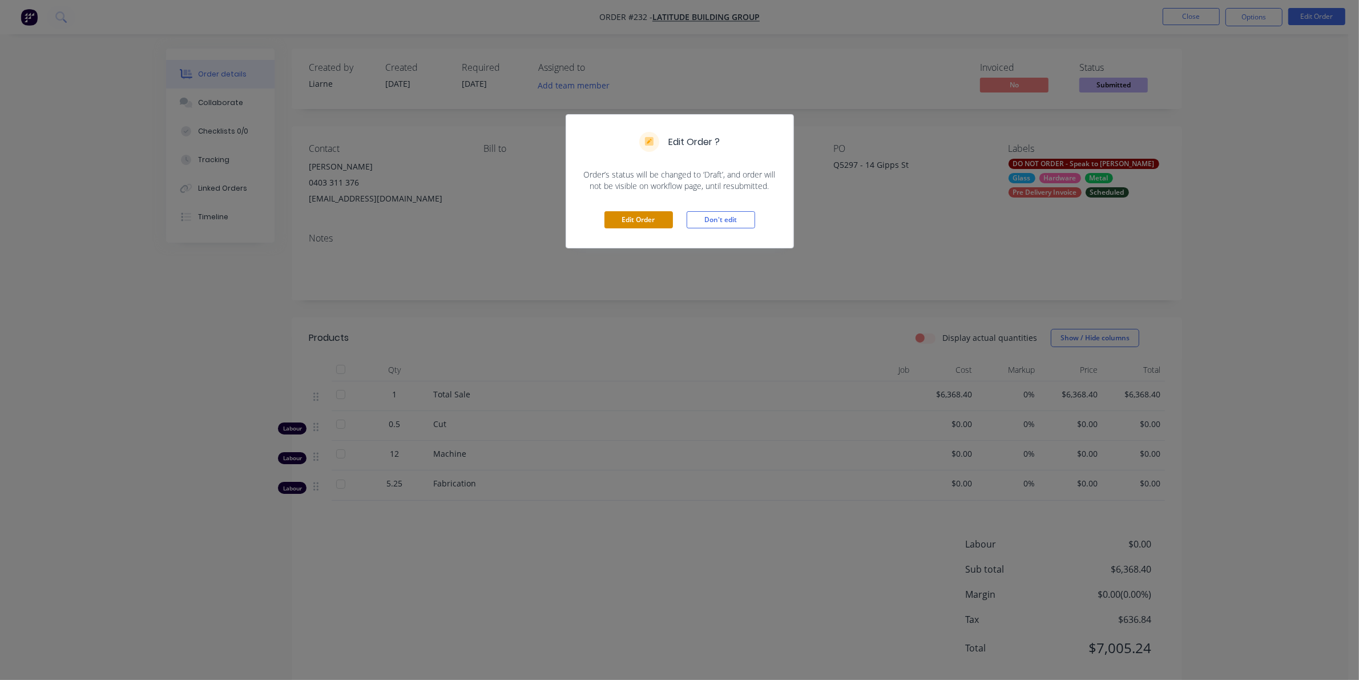
click at [655, 223] on button "Edit Order" at bounding box center [638, 219] width 68 height 17
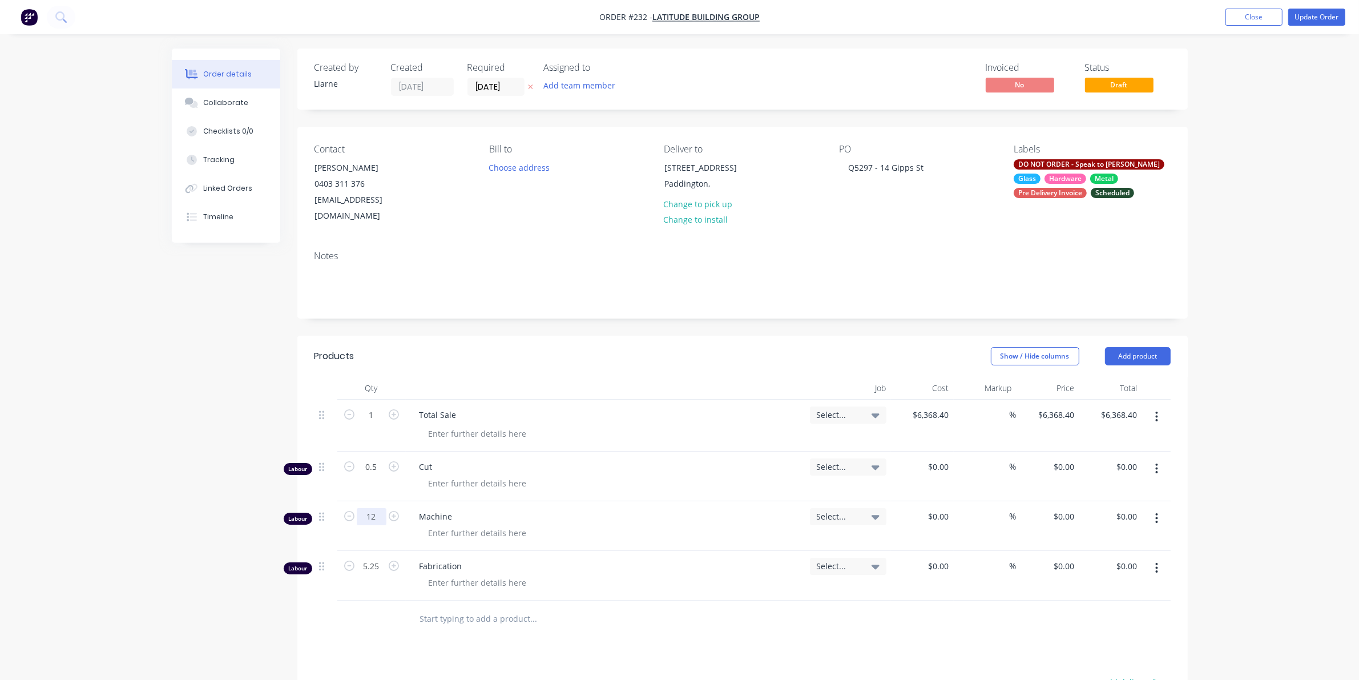
click at [370, 423] on input "12" at bounding box center [372, 414] width 30 height 17
type input "0.25"
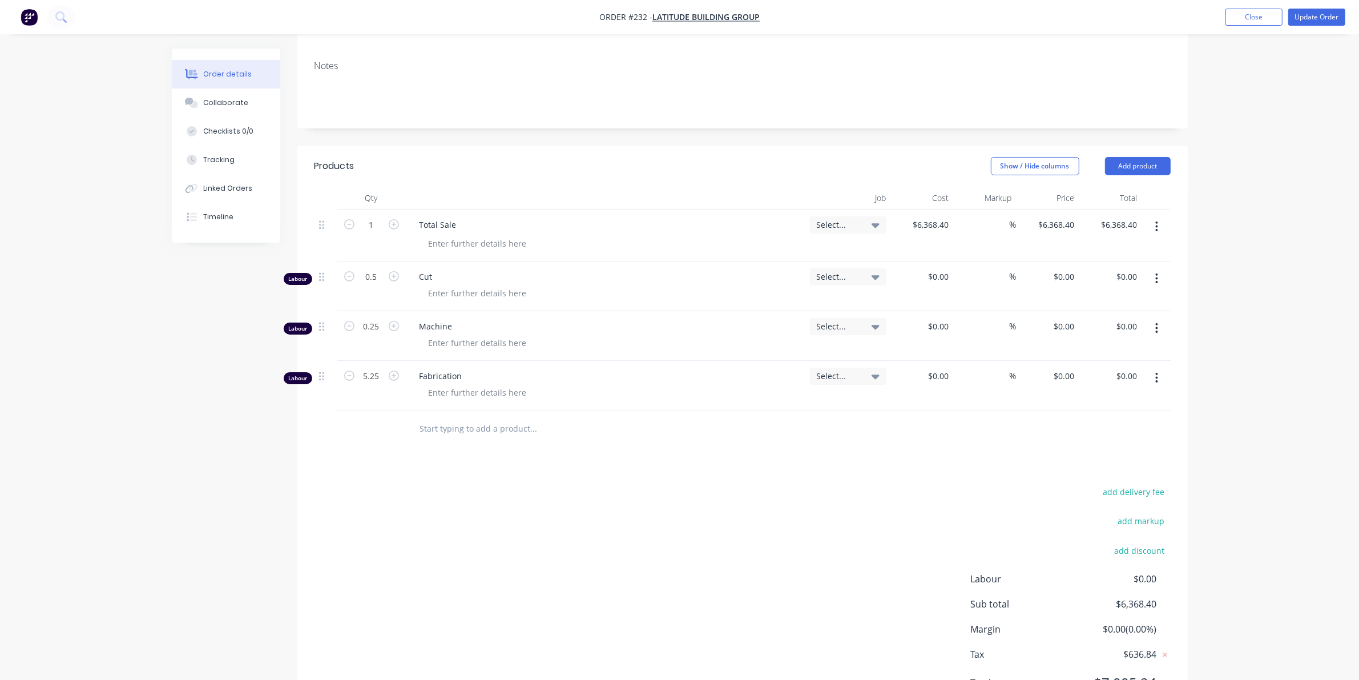
scroll to position [214, 0]
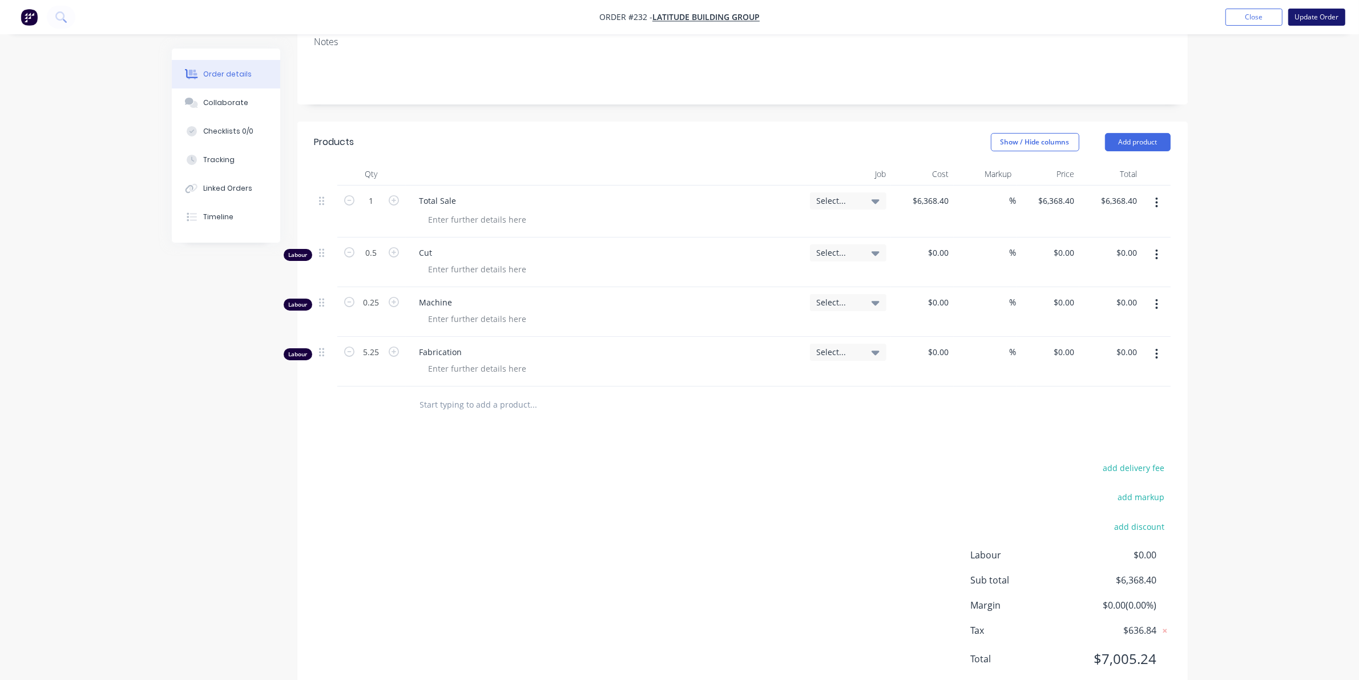
click at [1327, 14] on button "Update Order" at bounding box center [1316, 17] width 57 height 17
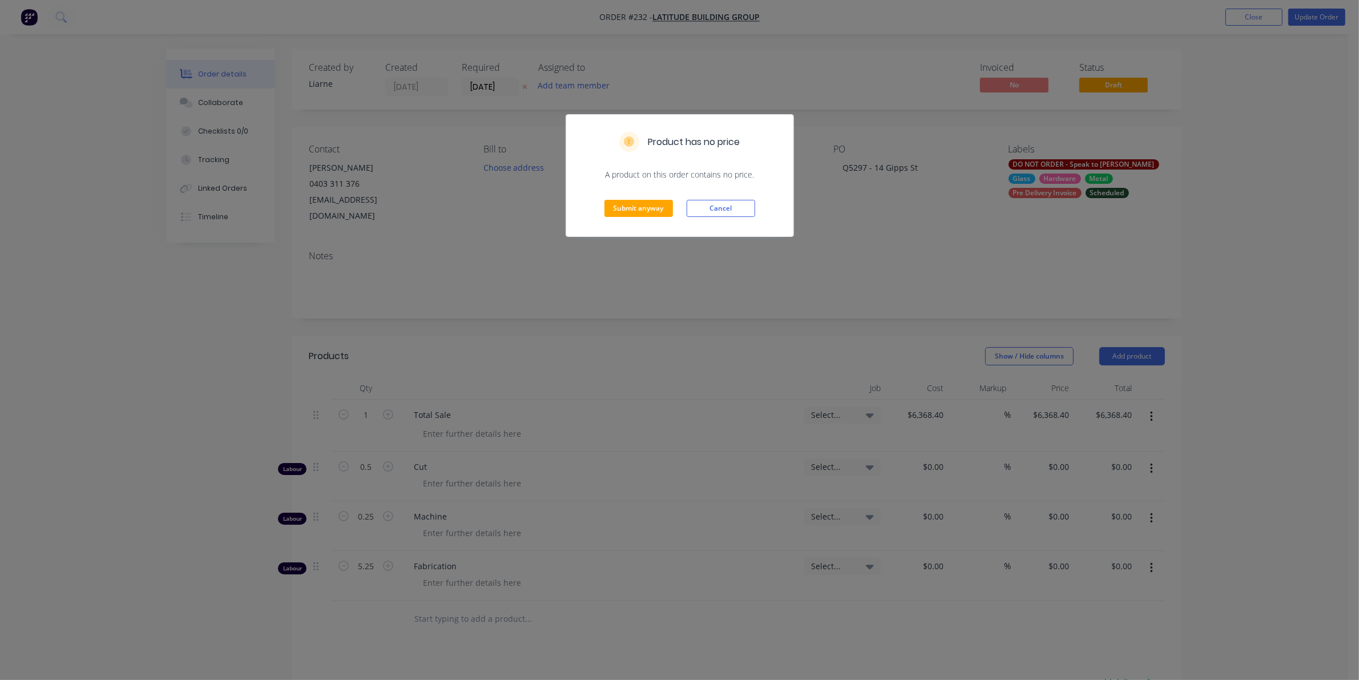
click at [635, 197] on div "Submit anyway Cancel" at bounding box center [679, 208] width 227 height 56
click at [642, 212] on button "Submit anyway" at bounding box center [638, 208] width 68 height 17
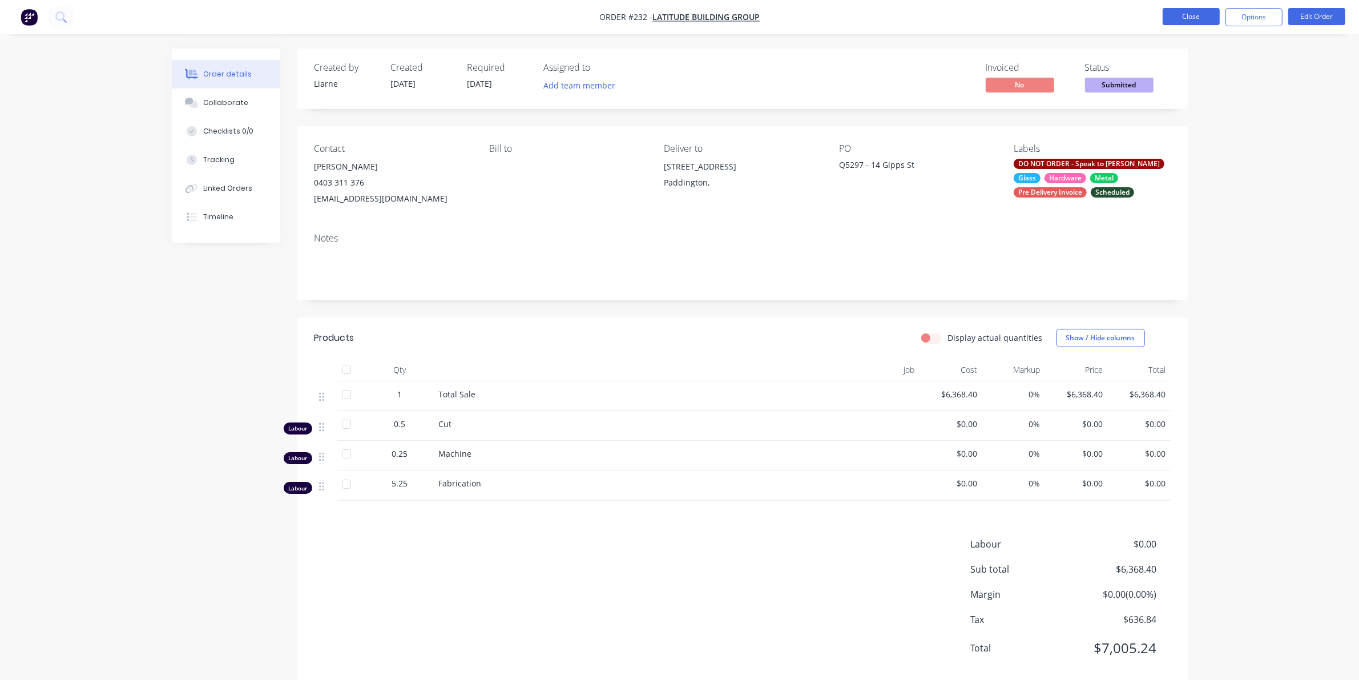
click at [1191, 18] on button "Close" at bounding box center [1191, 16] width 57 height 17
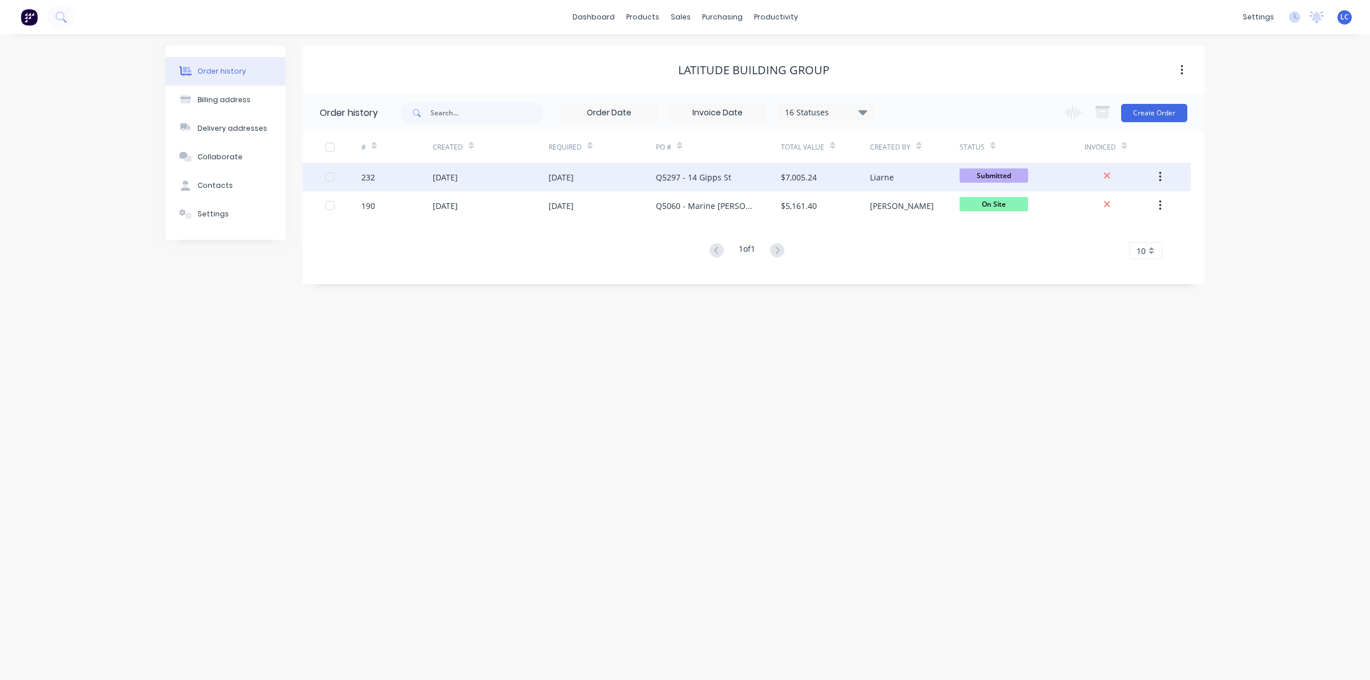
click at [560, 174] on div "[DATE]" at bounding box center [560, 177] width 25 height 12
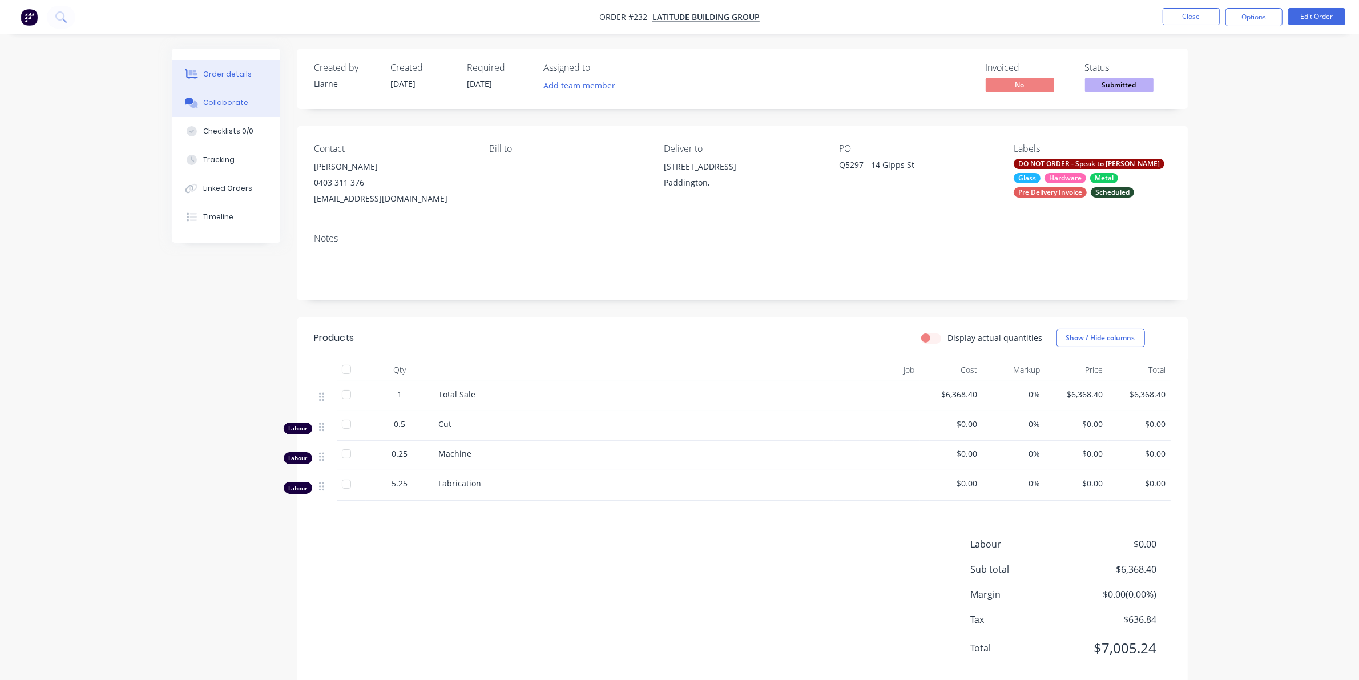
click at [214, 100] on div "Collaborate" at bounding box center [225, 103] width 45 height 10
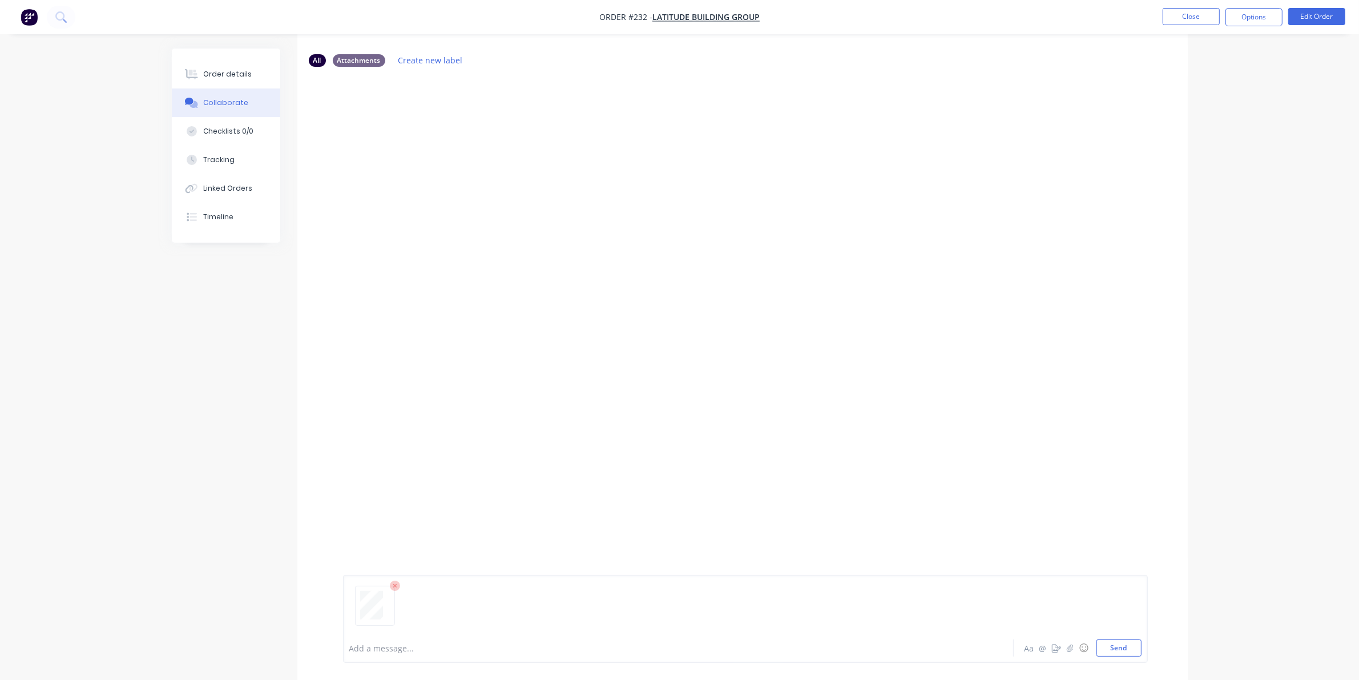
scroll to position [76, 0]
click at [1116, 645] on button "Send" at bounding box center [1118, 647] width 45 height 17
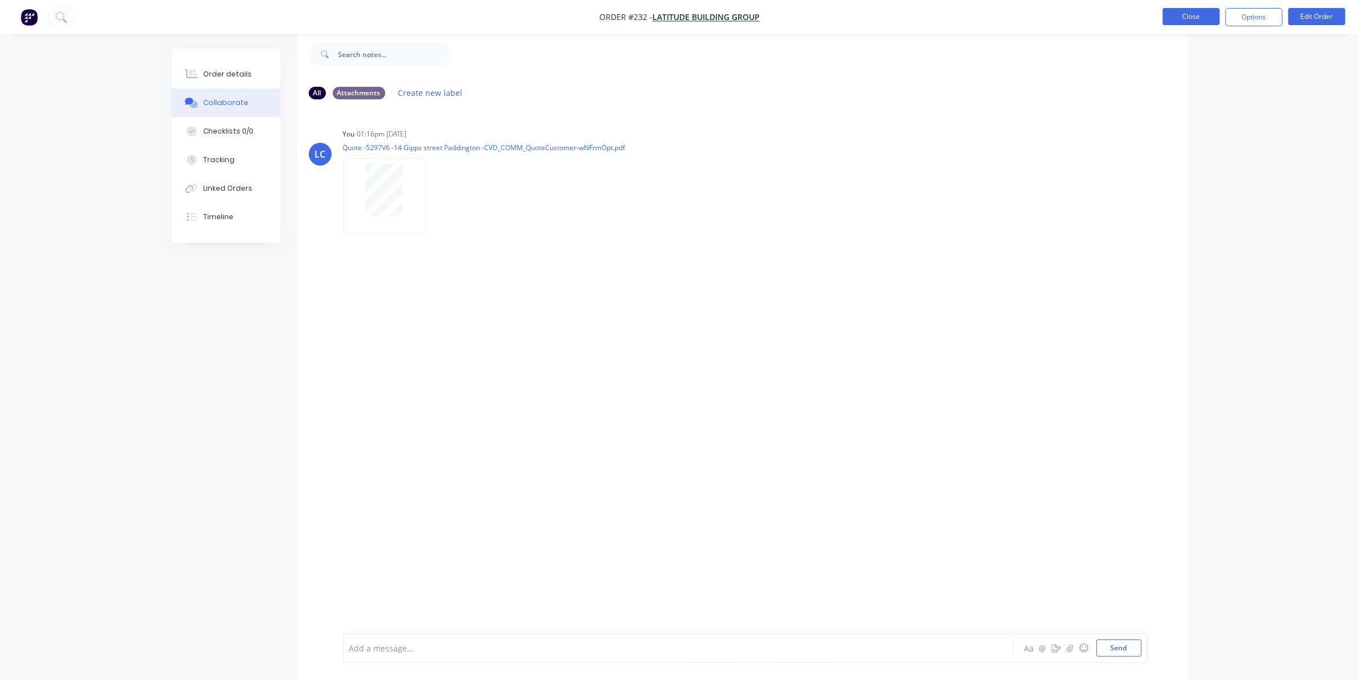
click at [1190, 17] on button "Close" at bounding box center [1191, 16] width 57 height 17
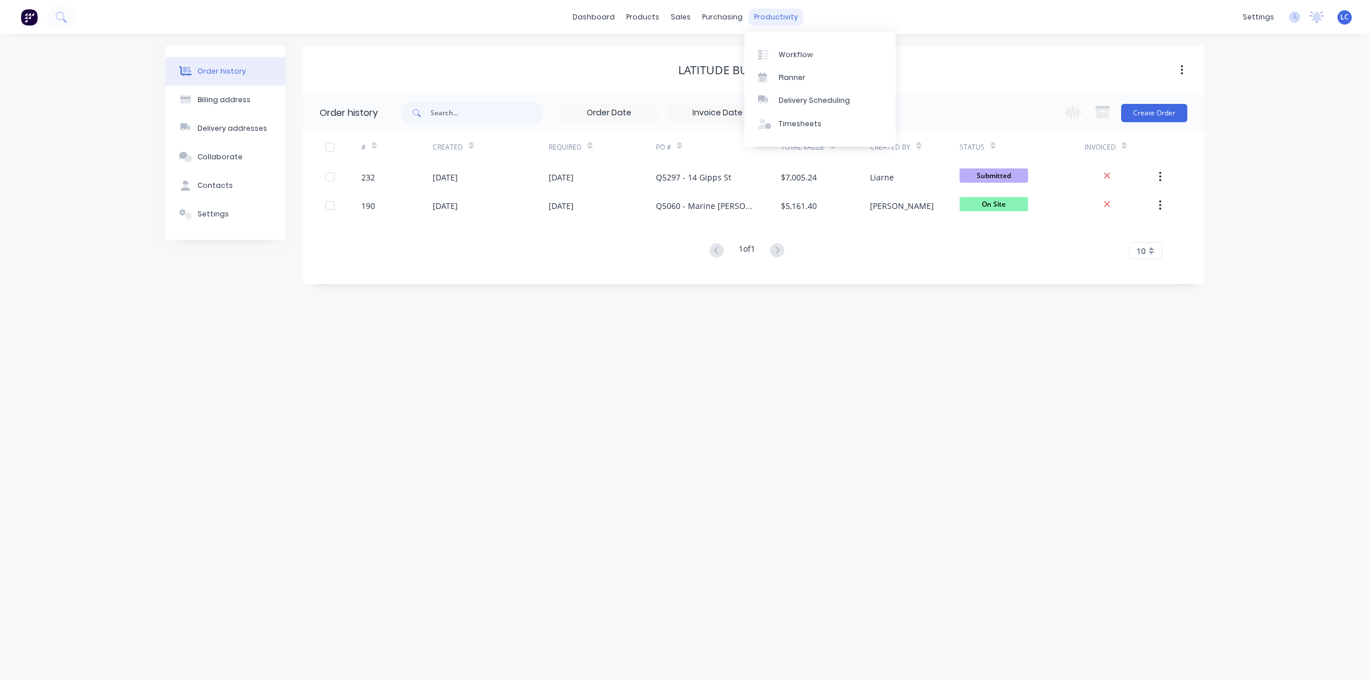
click at [773, 20] on div "productivity" at bounding box center [775, 17] width 55 height 17
click at [796, 80] on div "Planner" at bounding box center [791, 77] width 27 height 10
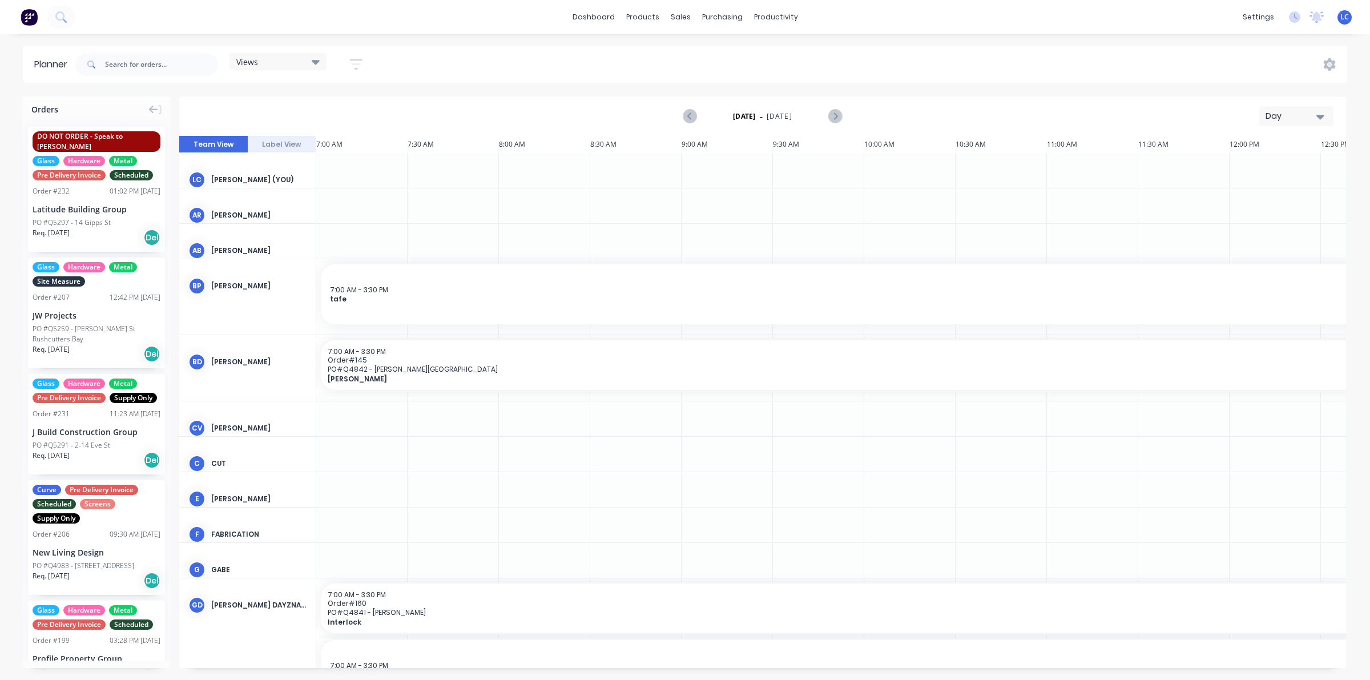
scroll to position [0, 527]
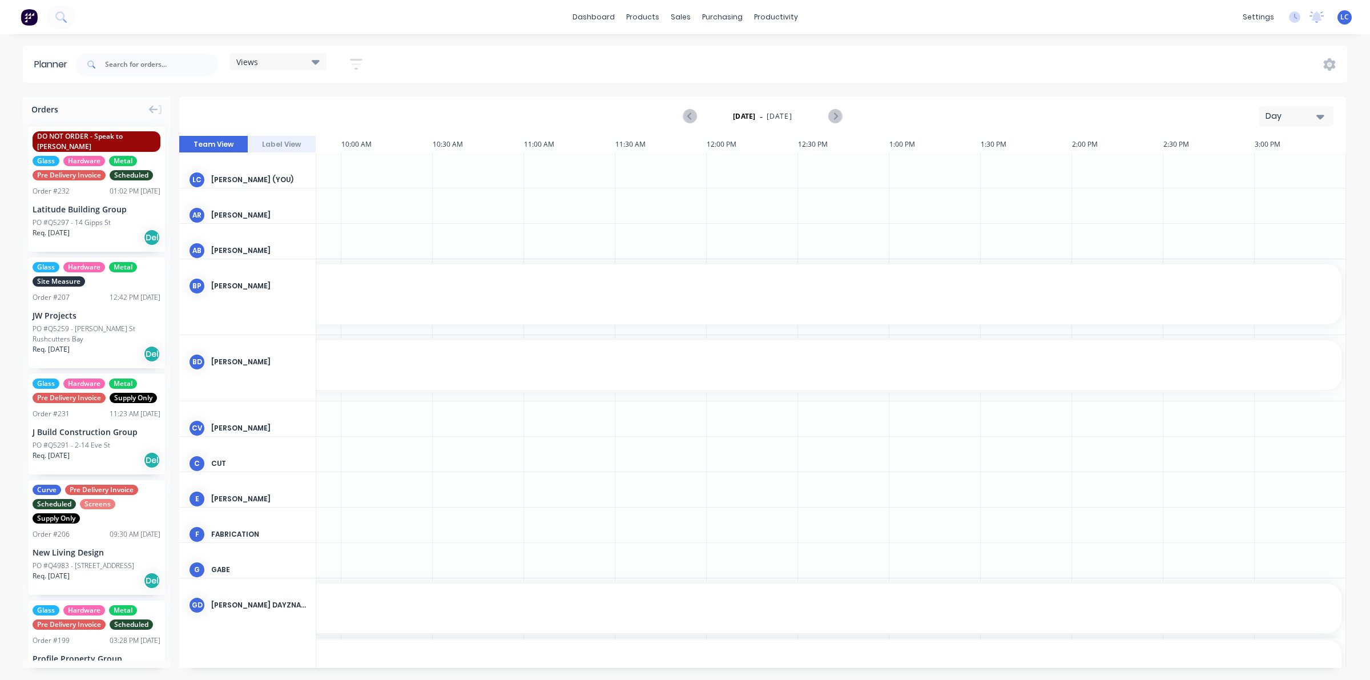
click at [312, 62] on icon at bounding box center [316, 61] width 8 height 13
click at [249, 209] on button "Site" at bounding box center [299, 214] width 122 height 13
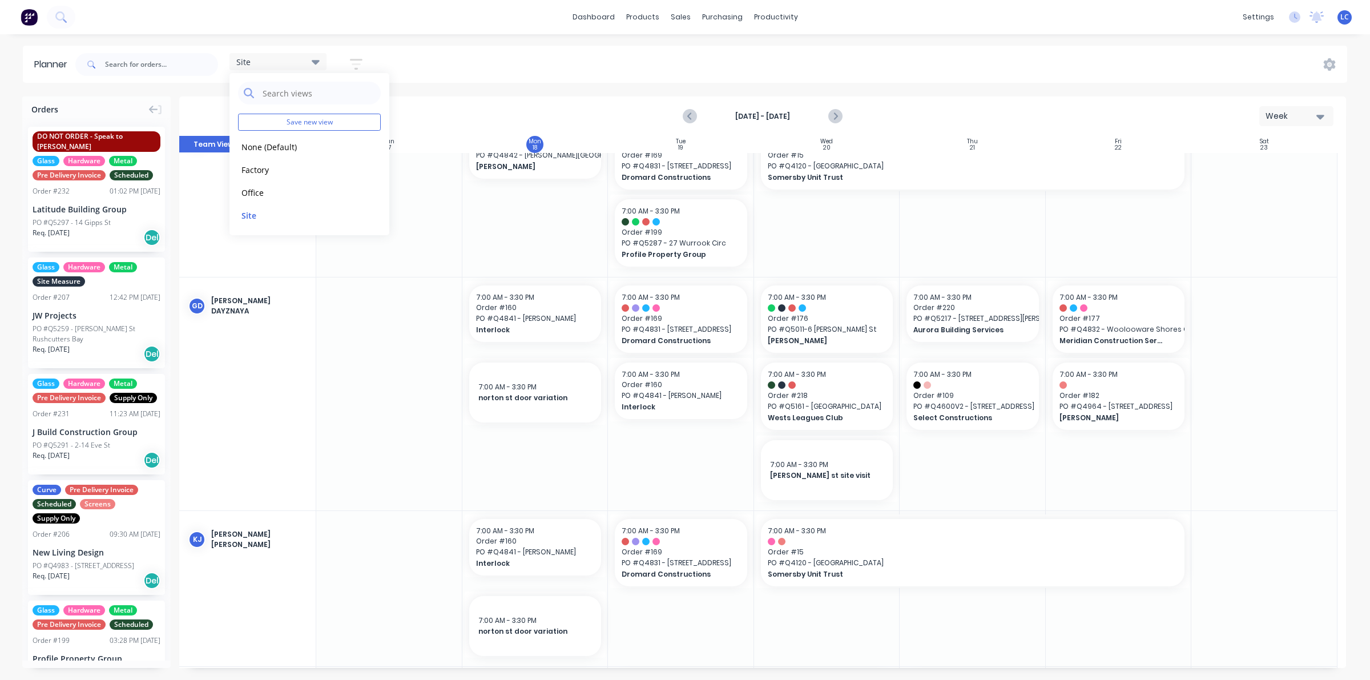
scroll to position [71, 0]
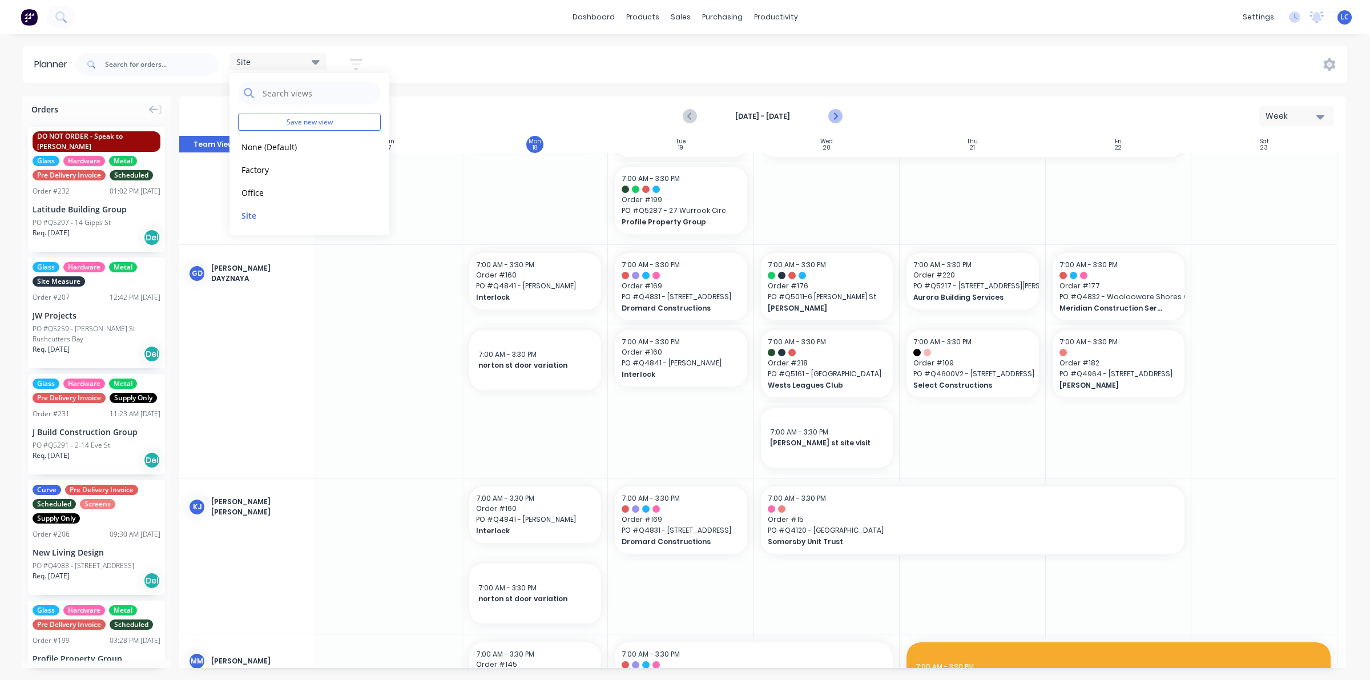
click at [837, 120] on icon "Next page" at bounding box center [835, 117] width 14 height 14
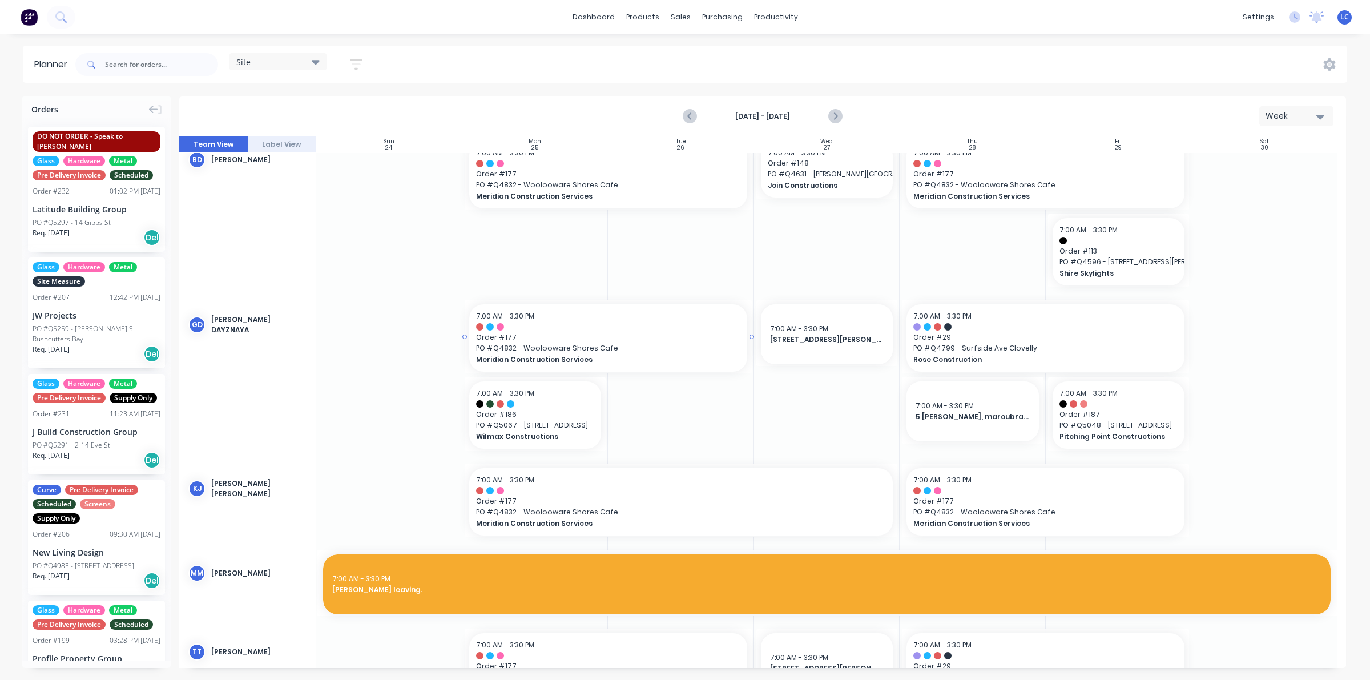
scroll to position [0, 0]
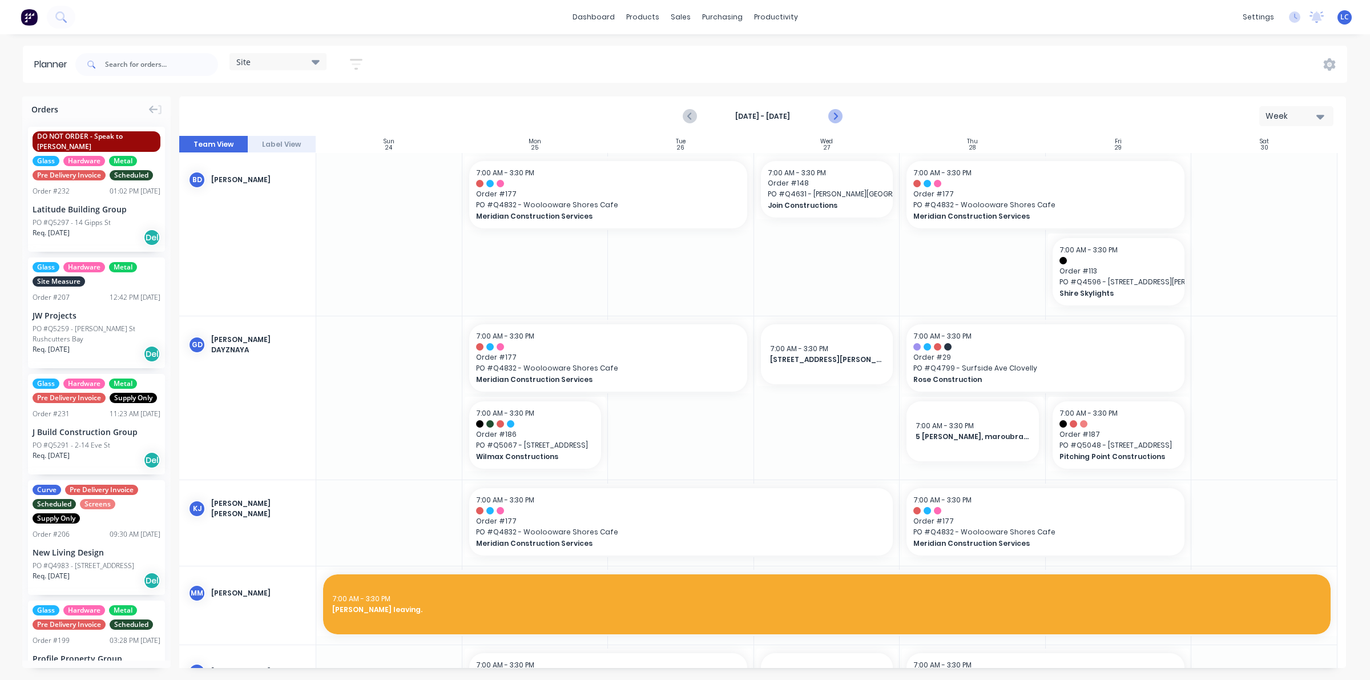
click at [835, 115] on icon "Next page" at bounding box center [834, 116] width 5 height 9
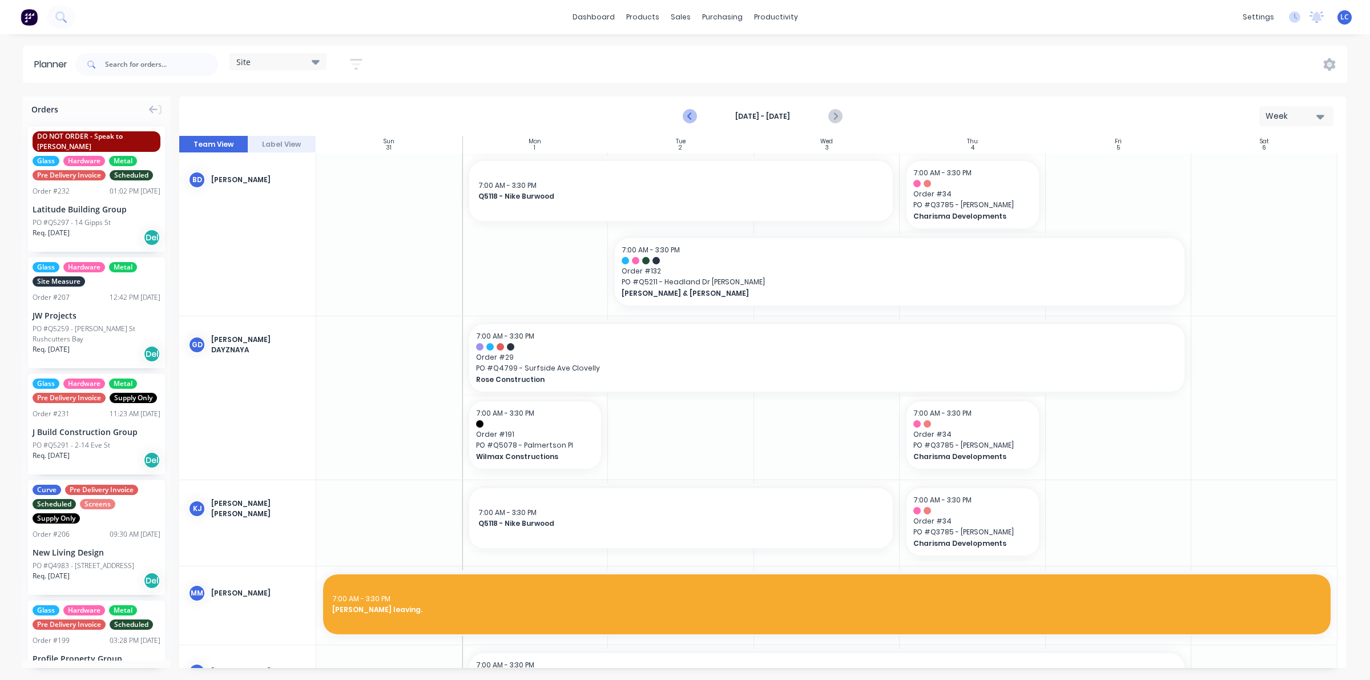
click at [695, 115] on icon "Previous page" at bounding box center [690, 117] width 14 height 14
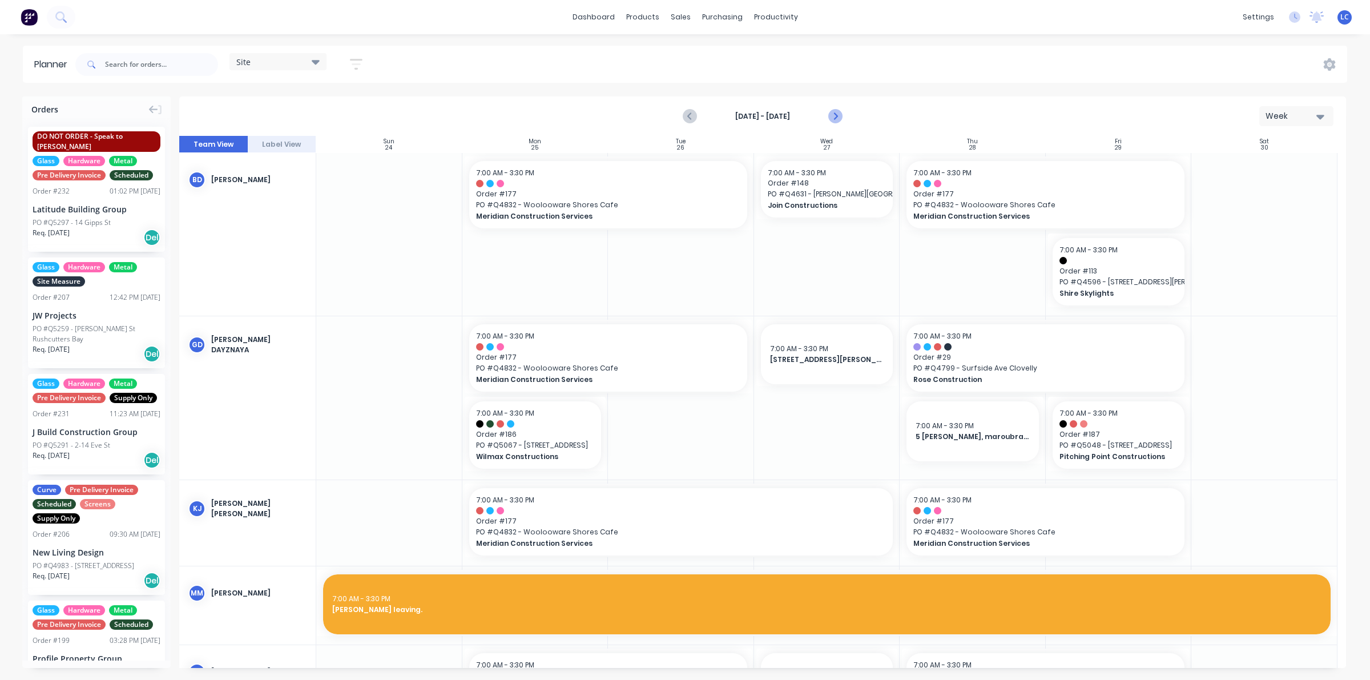
click at [828, 114] on icon "Next page" at bounding box center [835, 117] width 14 height 14
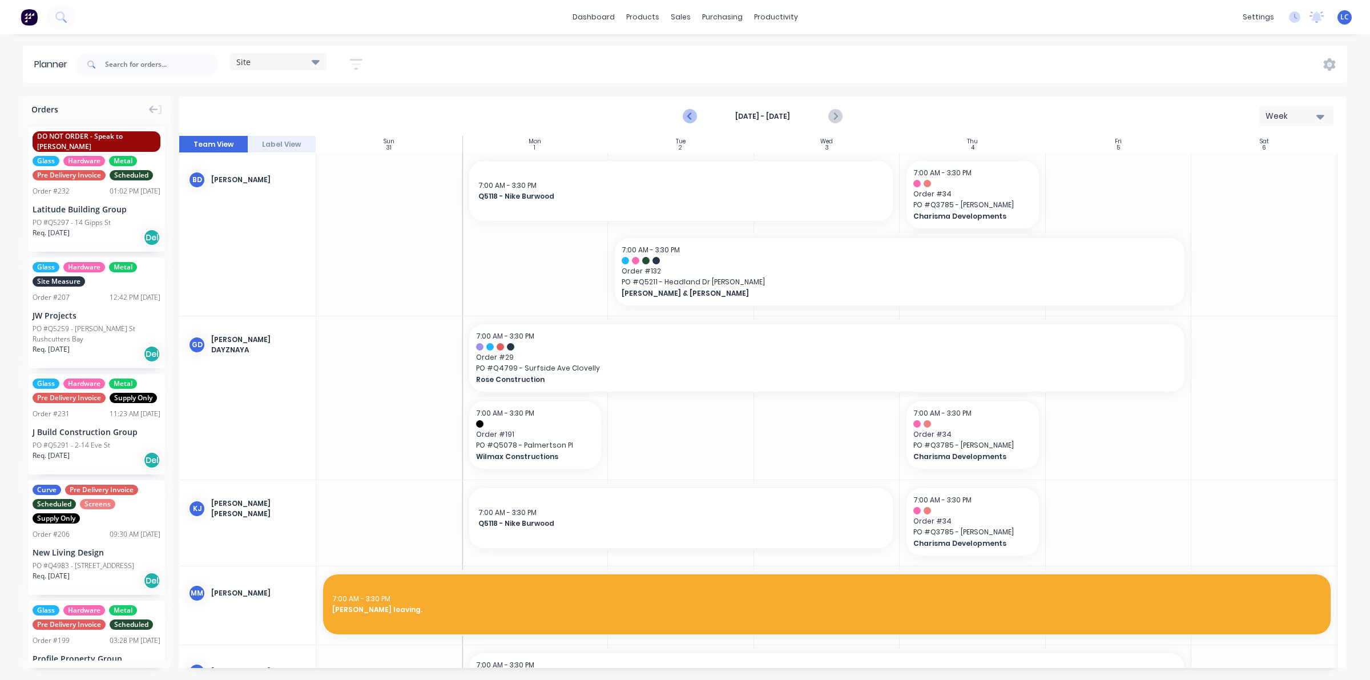
click at [695, 119] on icon "Previous page" at bounding box center [690, 117] width 14 height 14
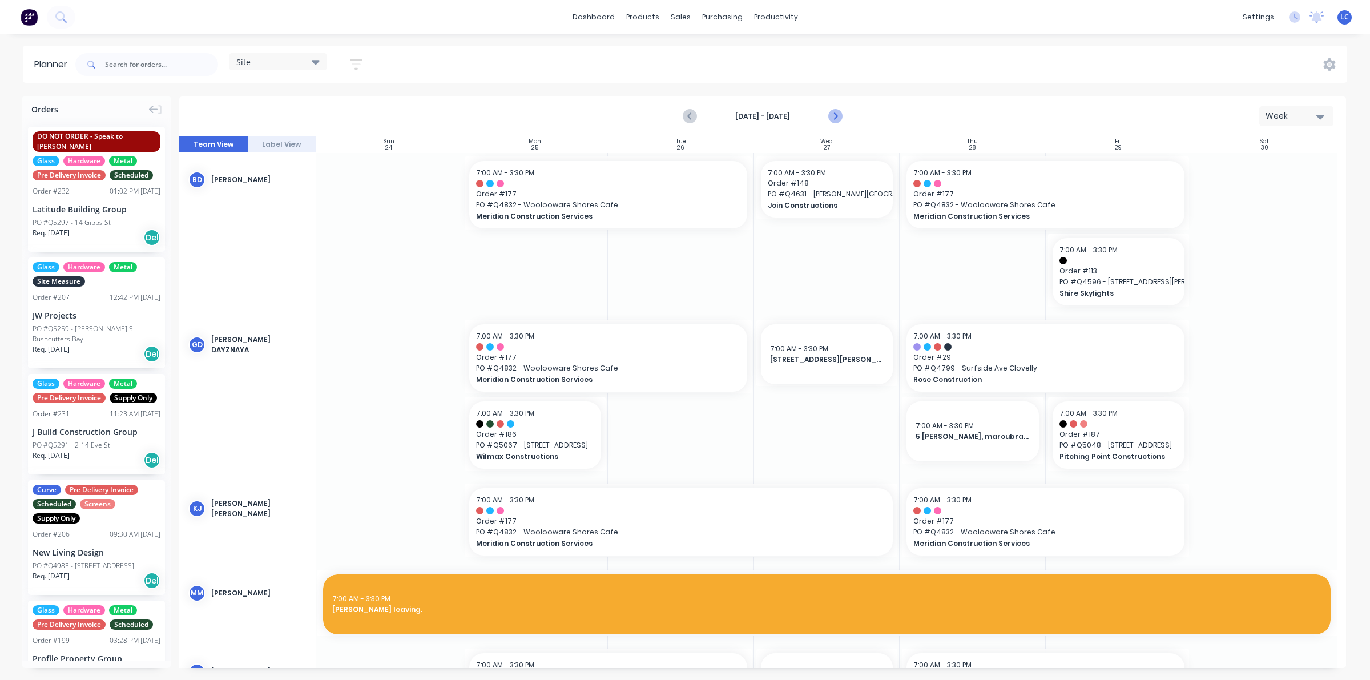
click at [838, 111] on icon "Next page" at bounding box center [835, 117] width 14 height 14
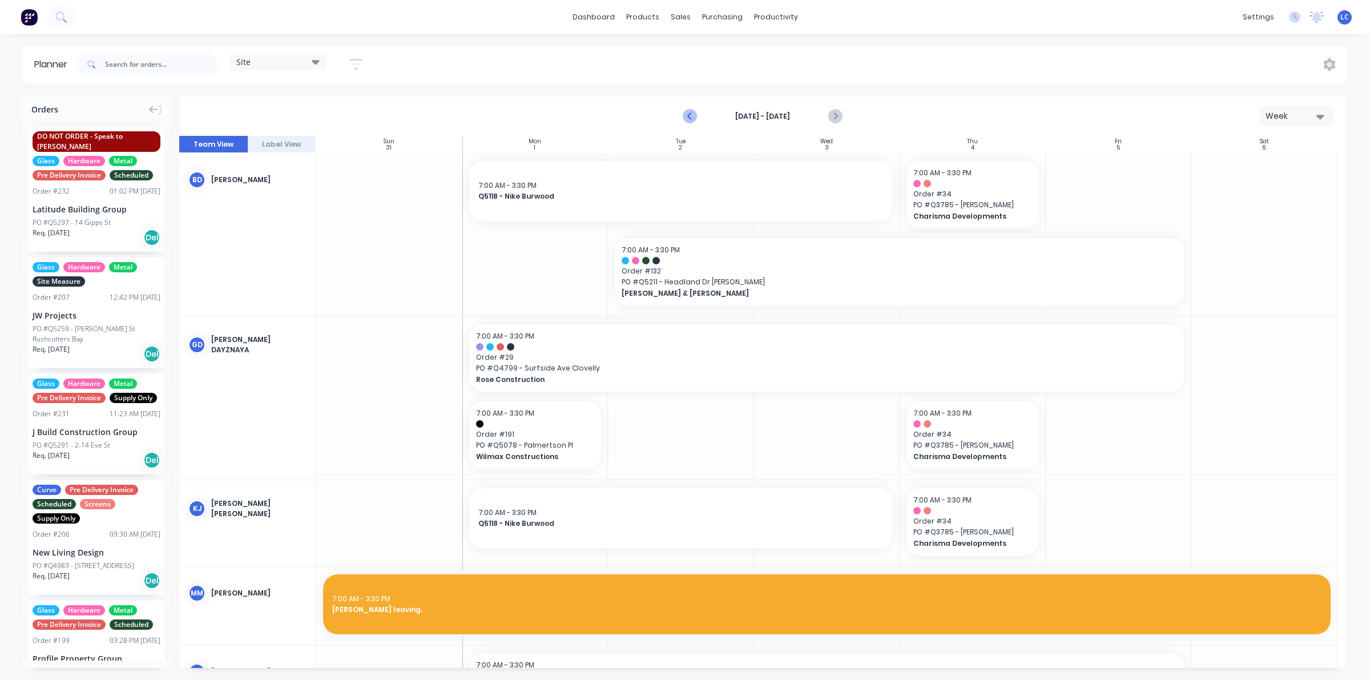
click at [688, 114] on icon "Previous page" at bounding box center [690, 117] width 14 height 14
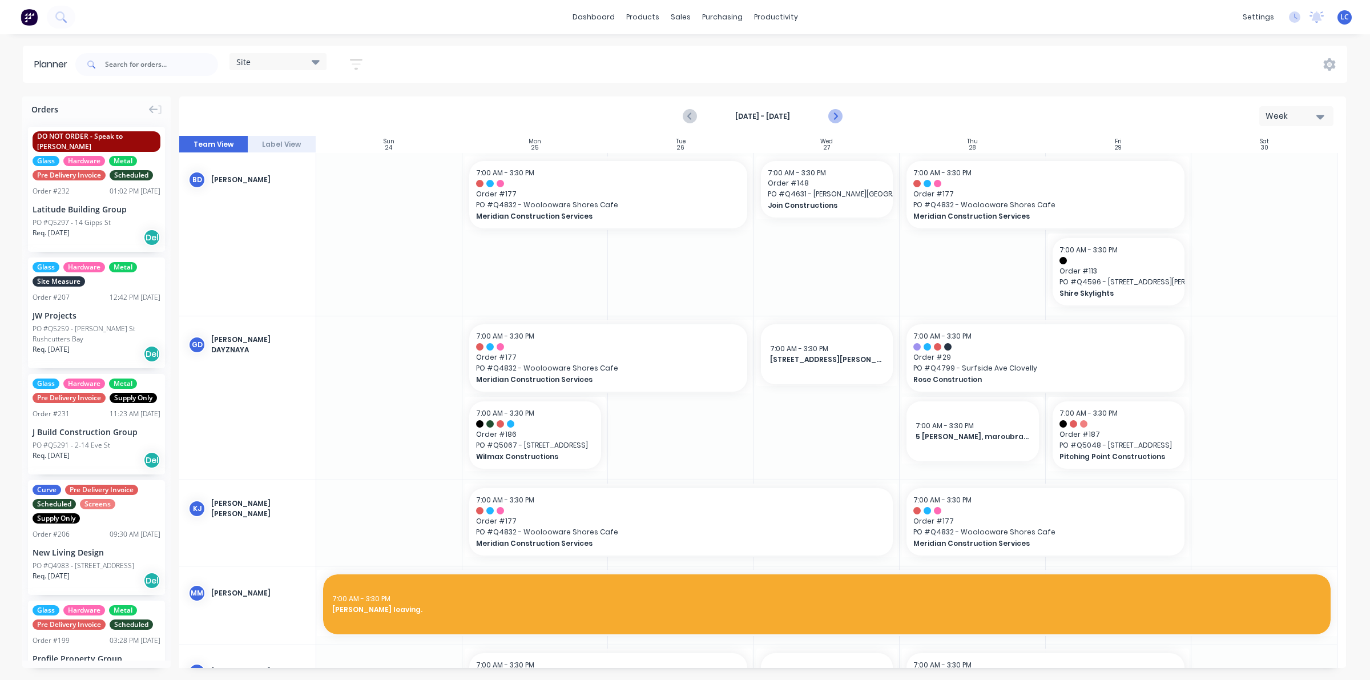
click at [836, 117] on icon "Next page" at bounding box center [834, 116] width 5 height 9
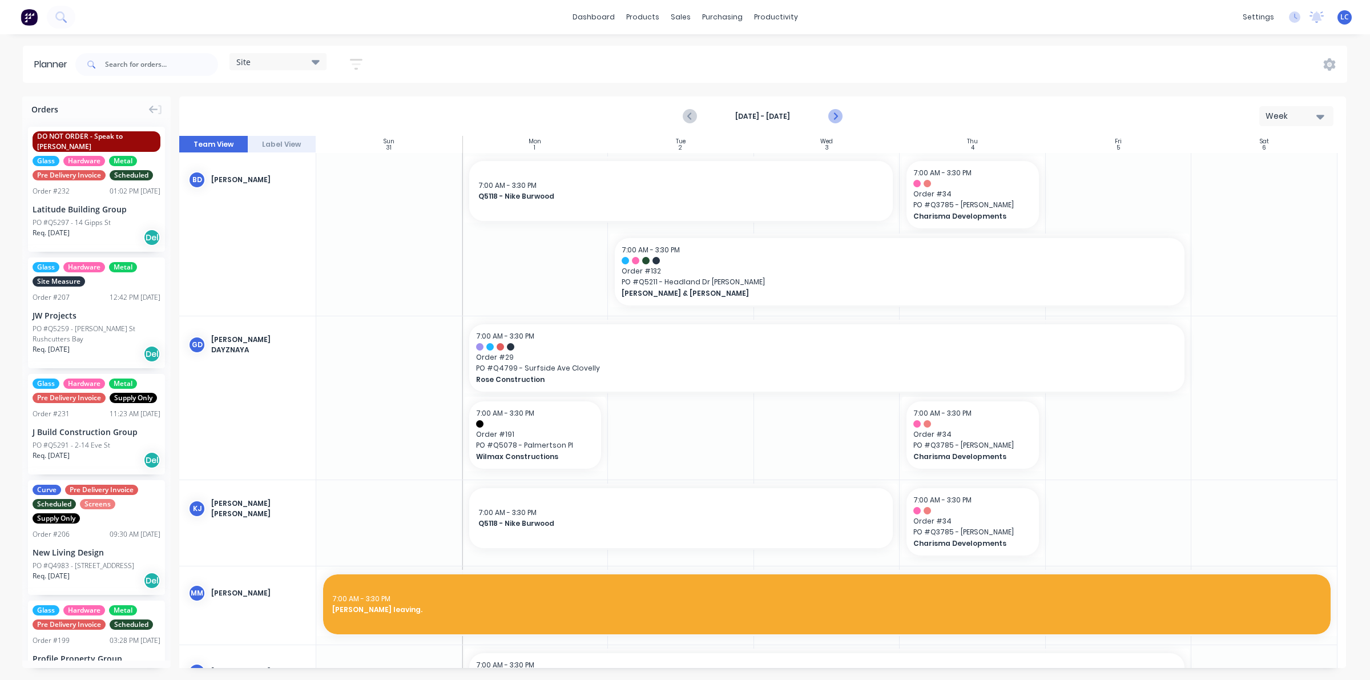
click at [836, 117] on icon "Next page" at bounding box center [834, 116] width 5 height 9
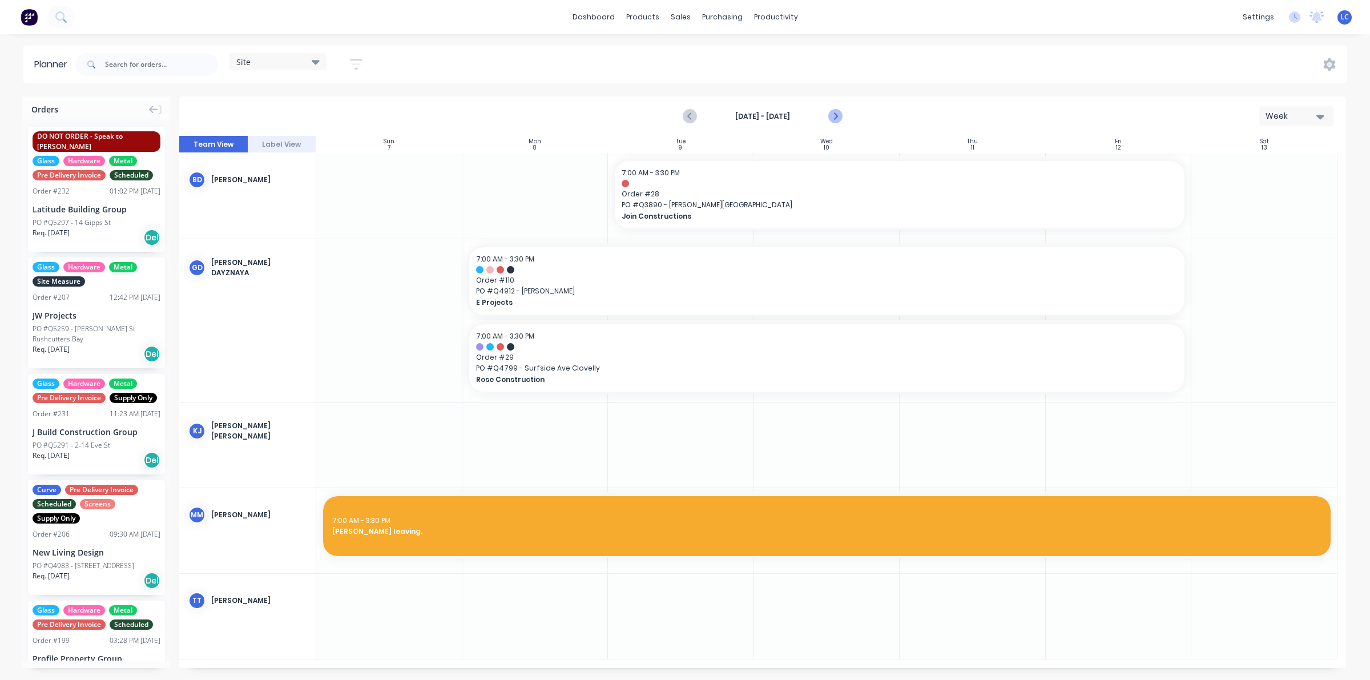
click at [836, 117] on icon "Next page" at bounding box center [834, 116] width 5 height 9
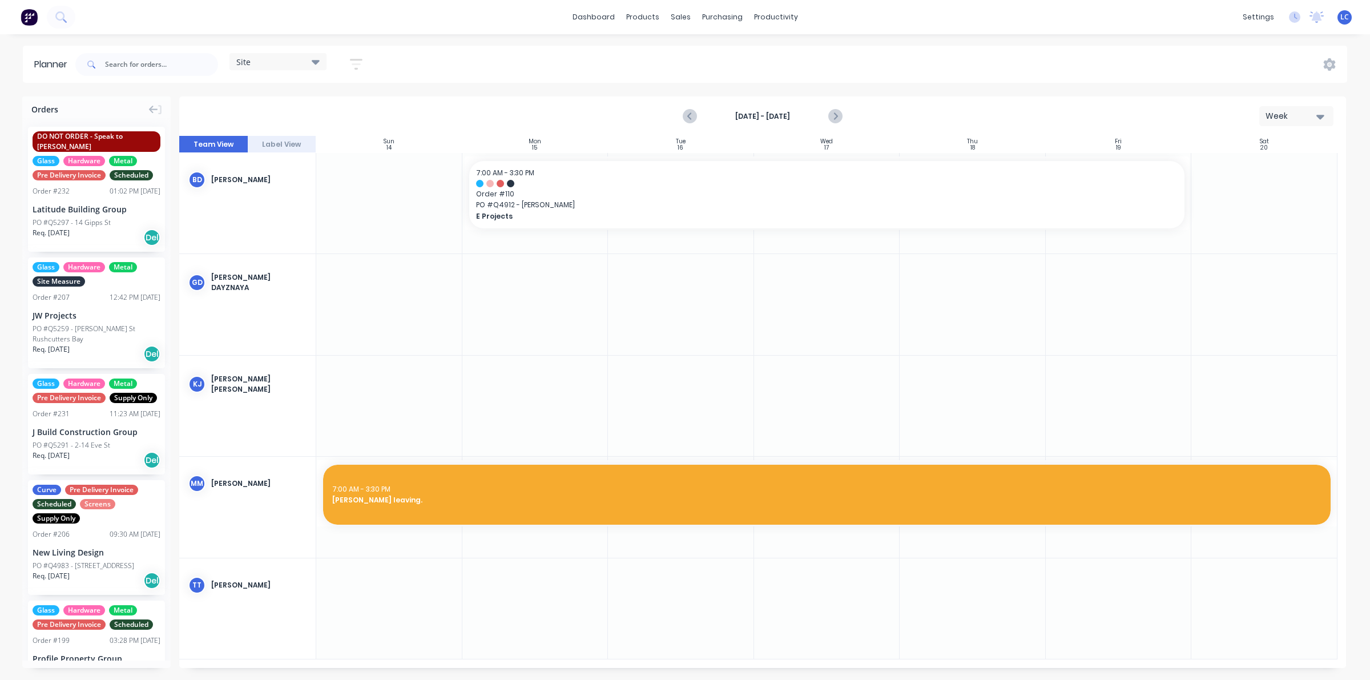
click at [87, 203] on div "Latitude Building Group" at bounding box center [97, 209] width 128 height 12
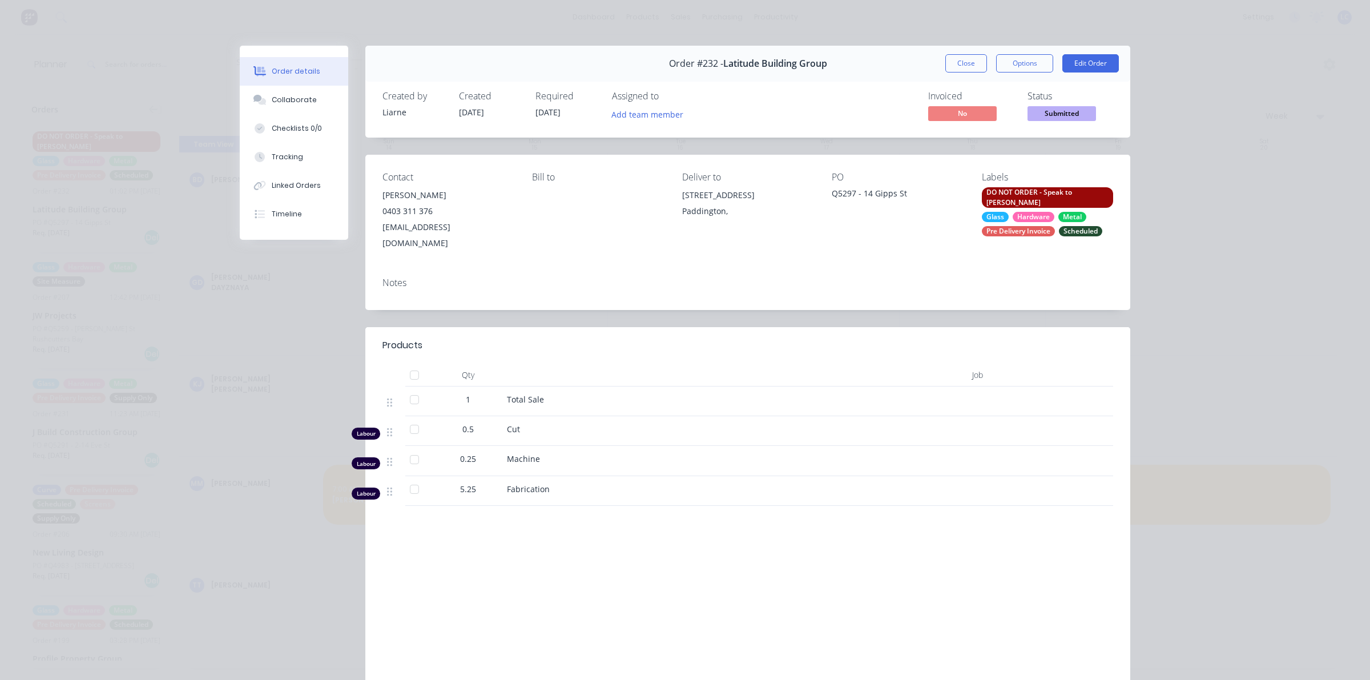
click at [1063, 226] on div "Scheduled" at bounding box center [1080, 231] width 43 height 10
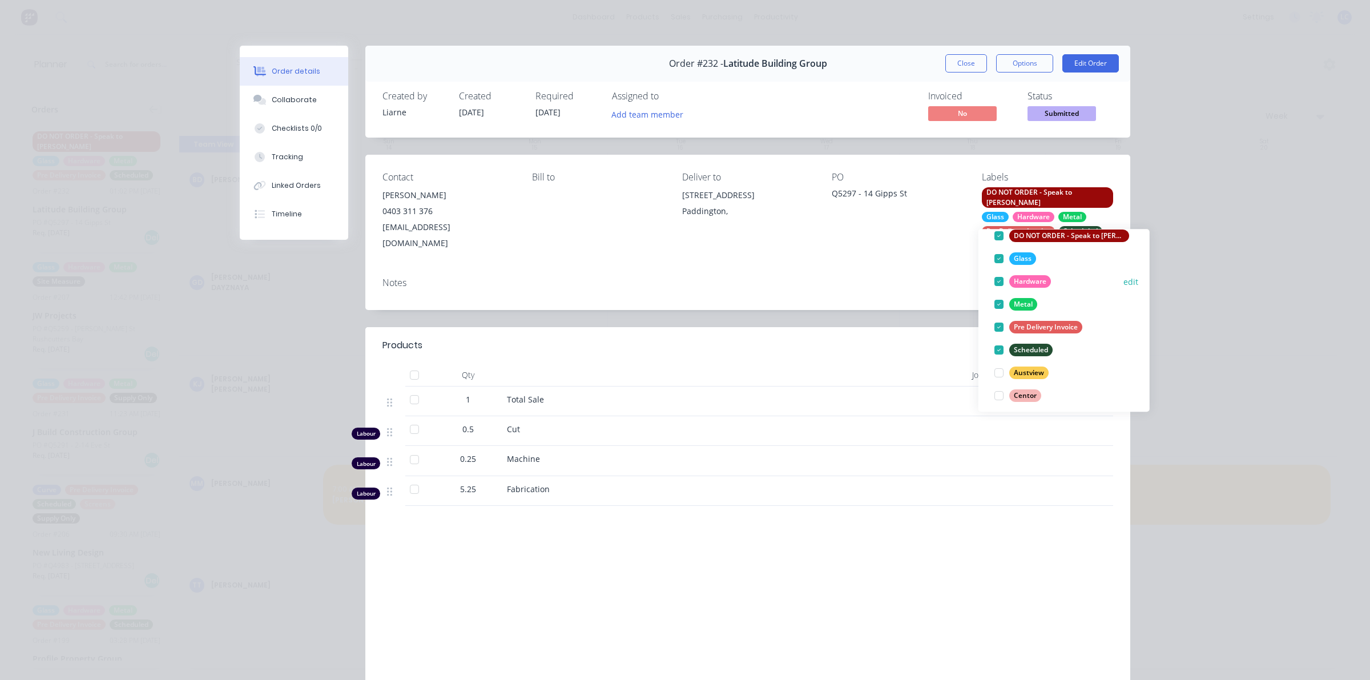
scroll to position [297, 0]
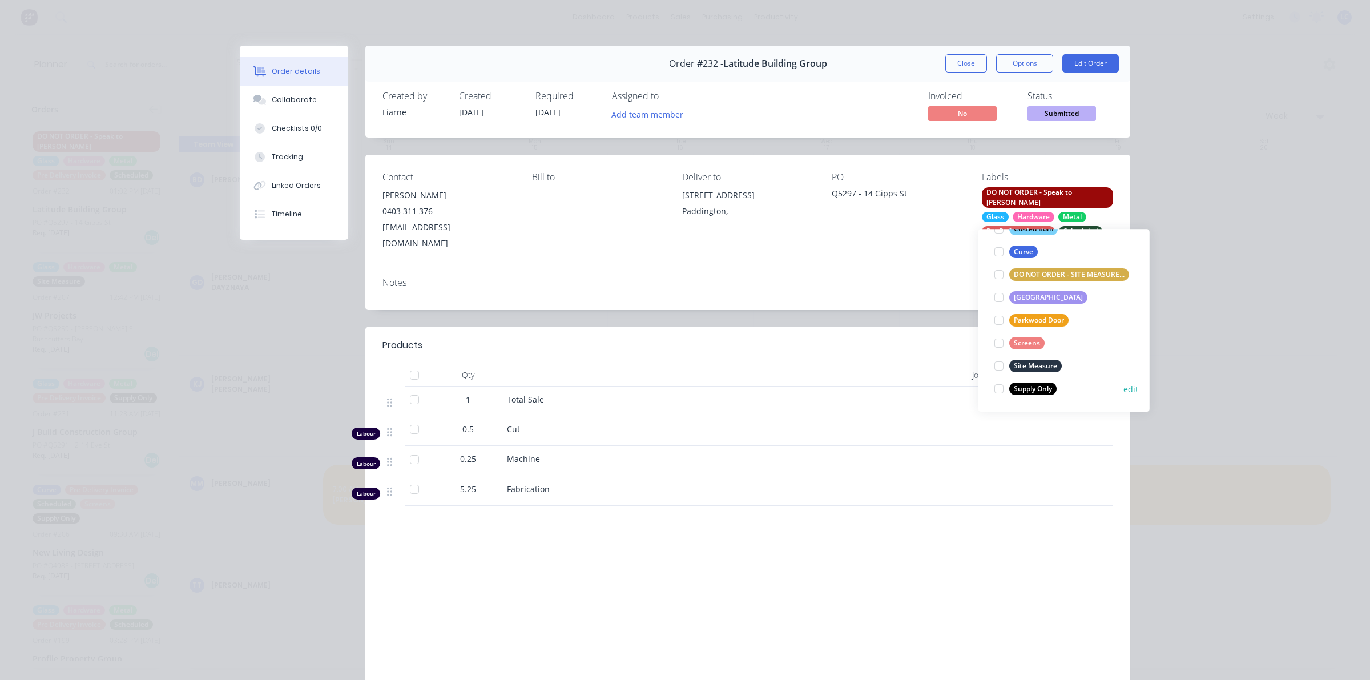
click at [997, 390] on div at bounding box center [998, 388] width 23 height 23
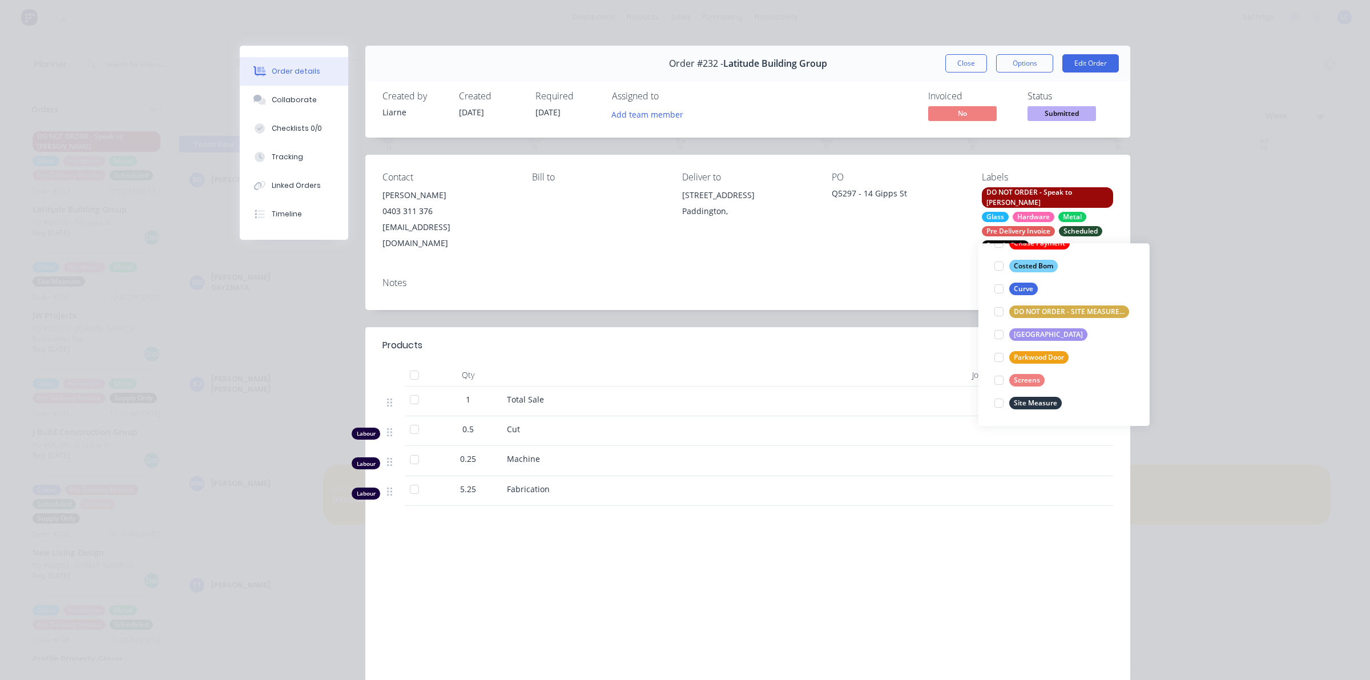
scroll to position [68, 0]
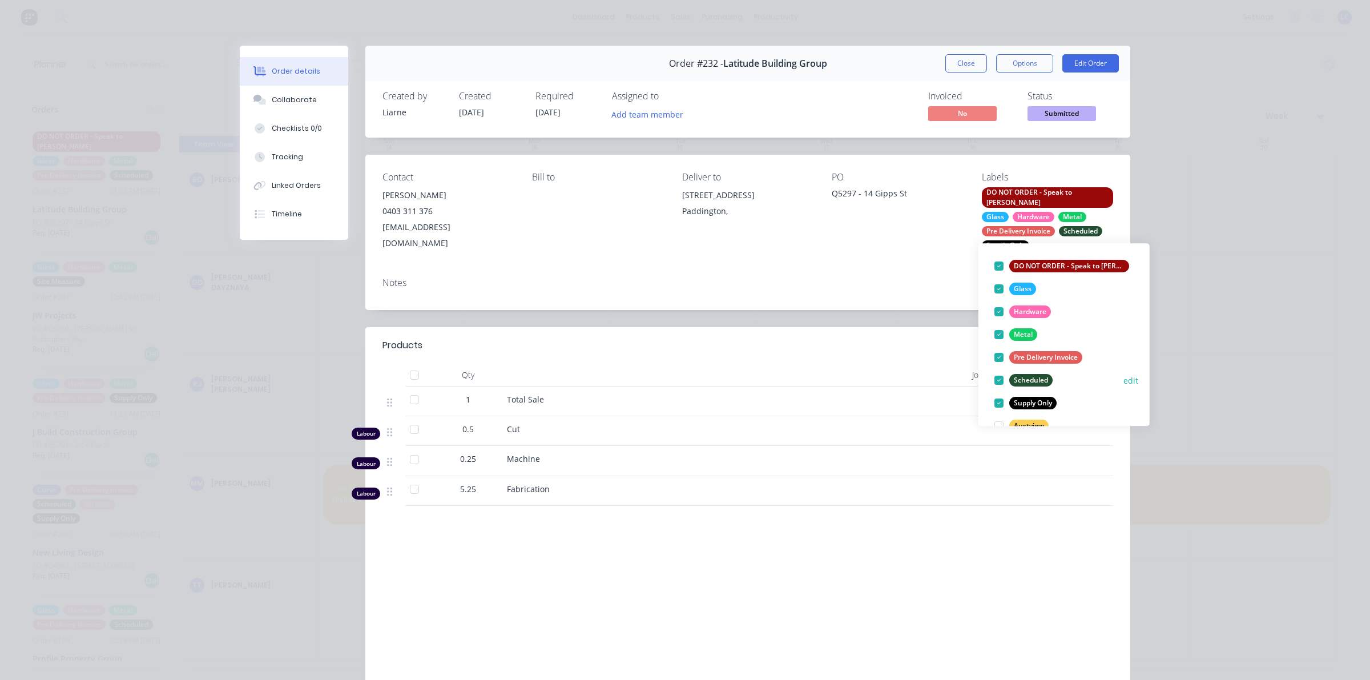
click at [1000, 375] on div at bounding box center [998, 380] width 23 height 23
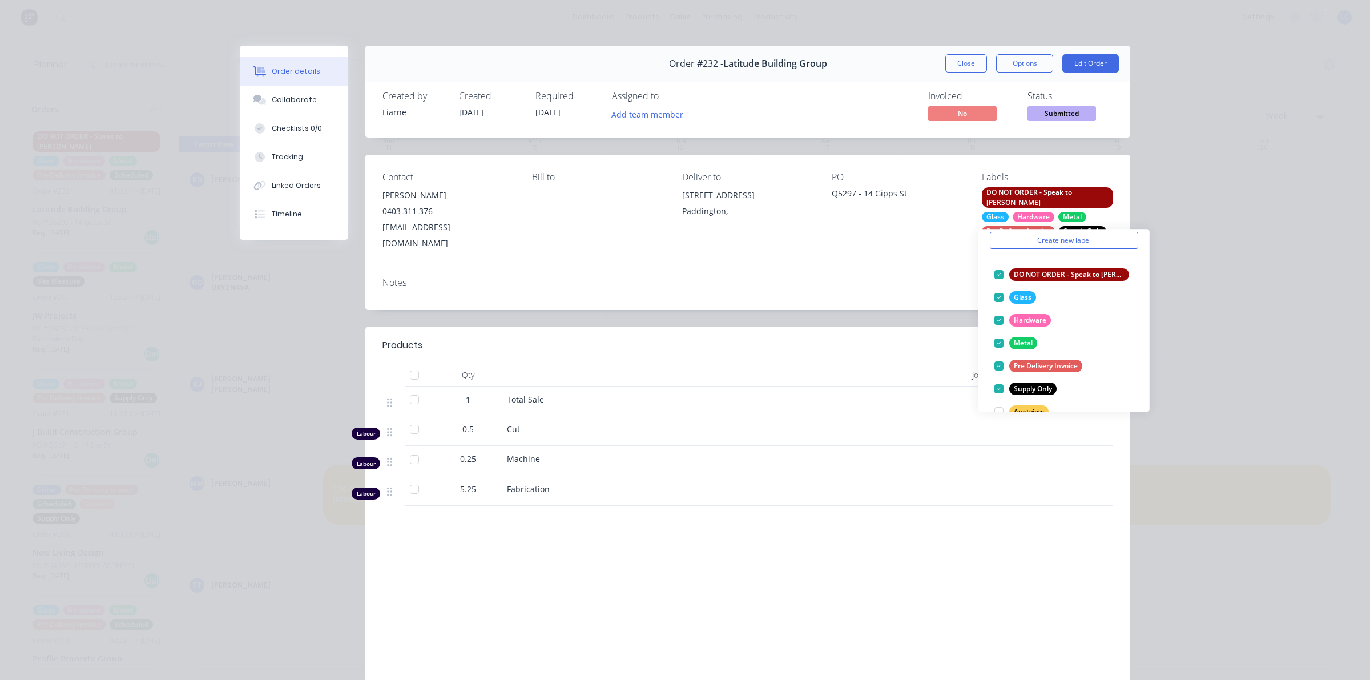
click at [879, 241] on div "Contact [PERSON_NAME] [PHONE_NUMBER] [EMAIL_ADDRESS][DOMAIN_NAME] Bill to Deliv…" at bounding box center [747, 212] width 765 height 114
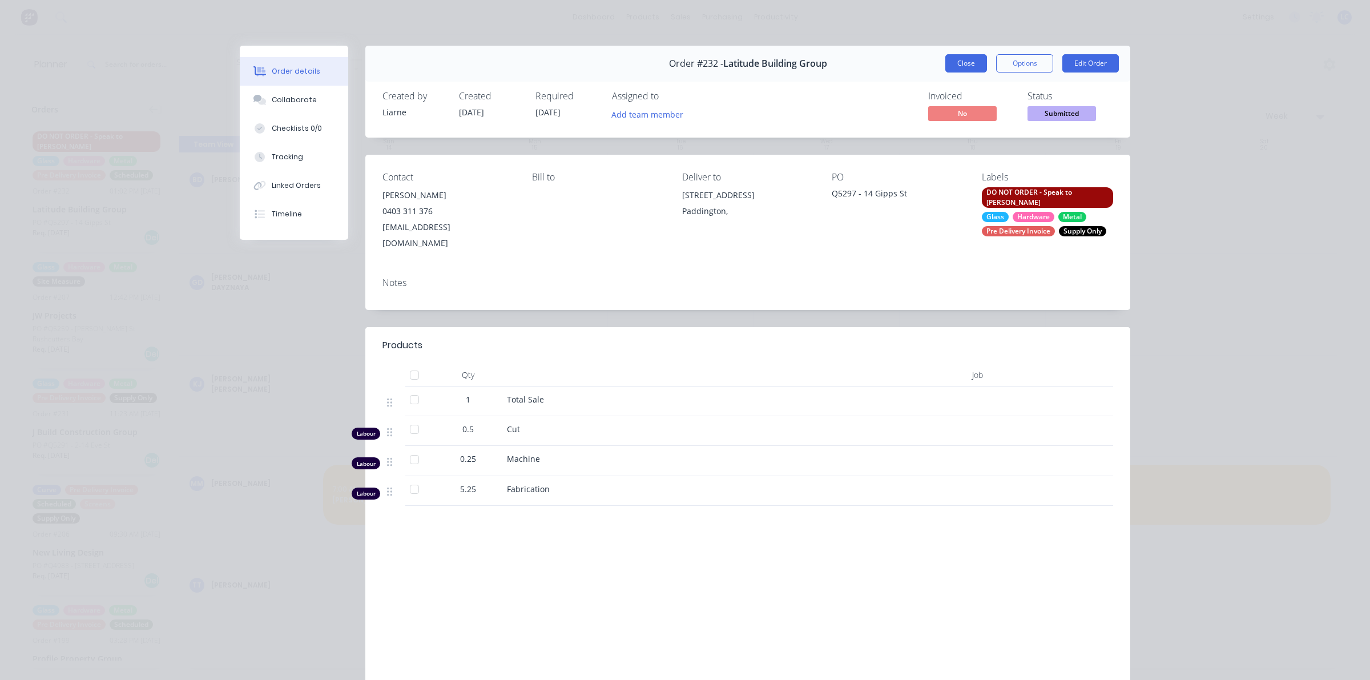
click at [956, 64] on button "Close" at bounding box center [966, 63] width 42 height 18
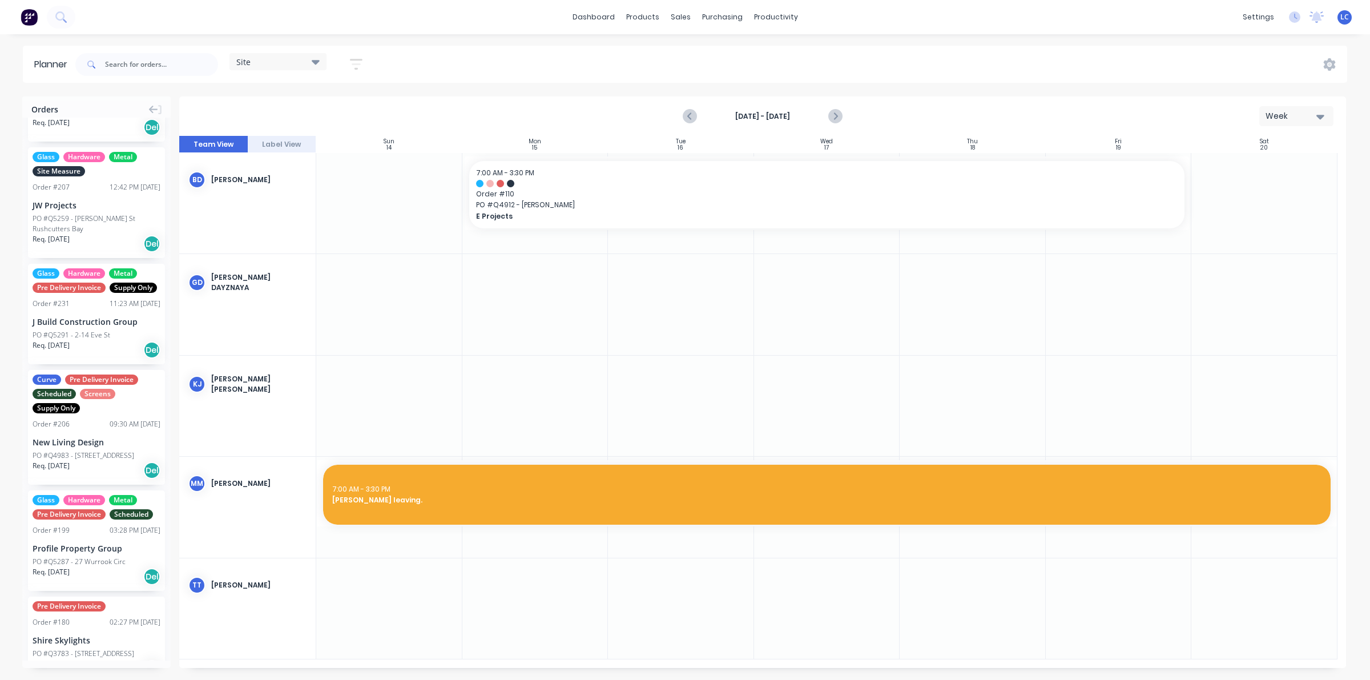
scroll to position [0, 0]
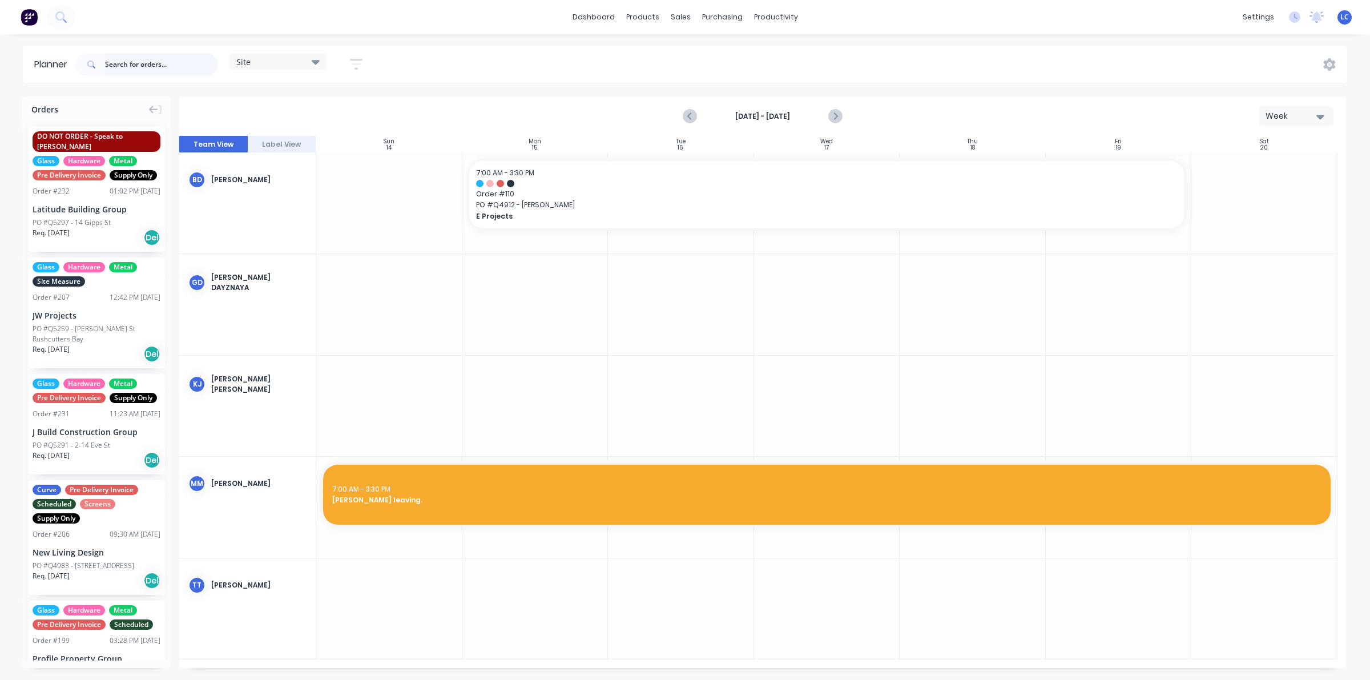
click at [135, 60] on input "text" at bounding box center [161, 64] width 113 height 23
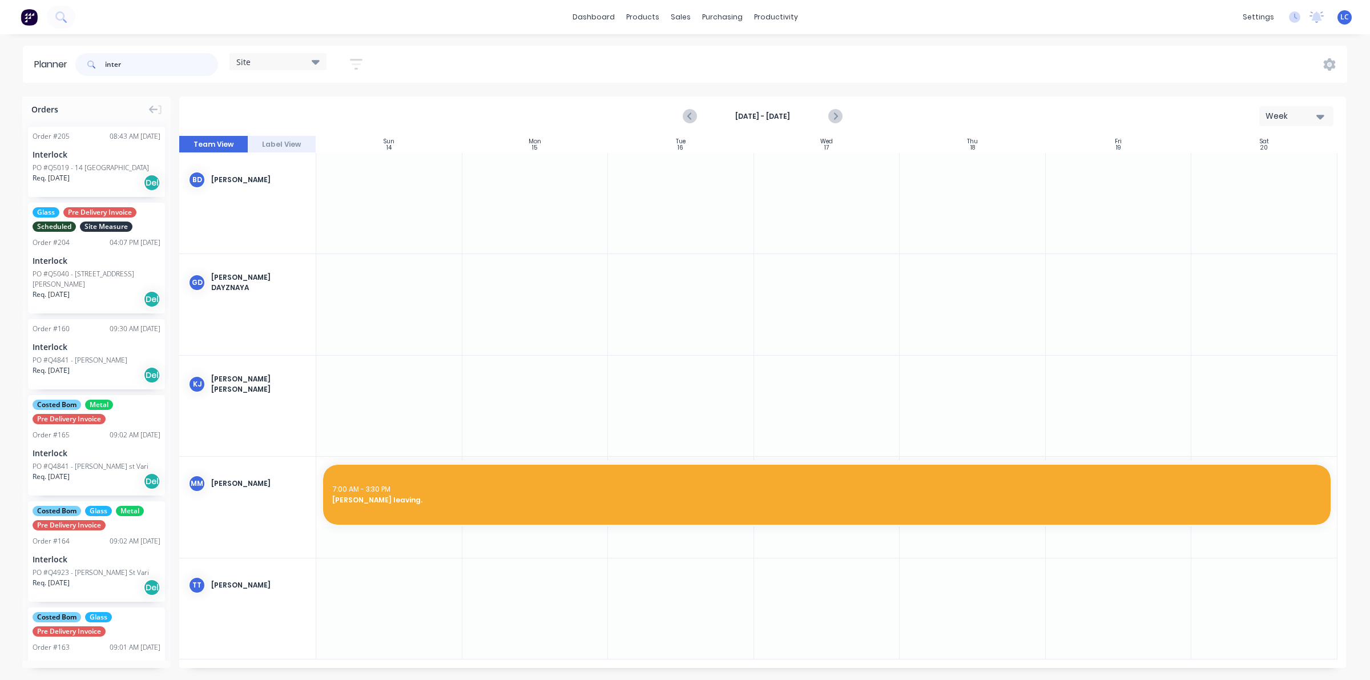
type input "inter"
click at [104, 270] on div "PO #Q5040 - [STREET_ADDRESS][PERSON_NAME]" at bounding box center [97, 279] width 128 height 21
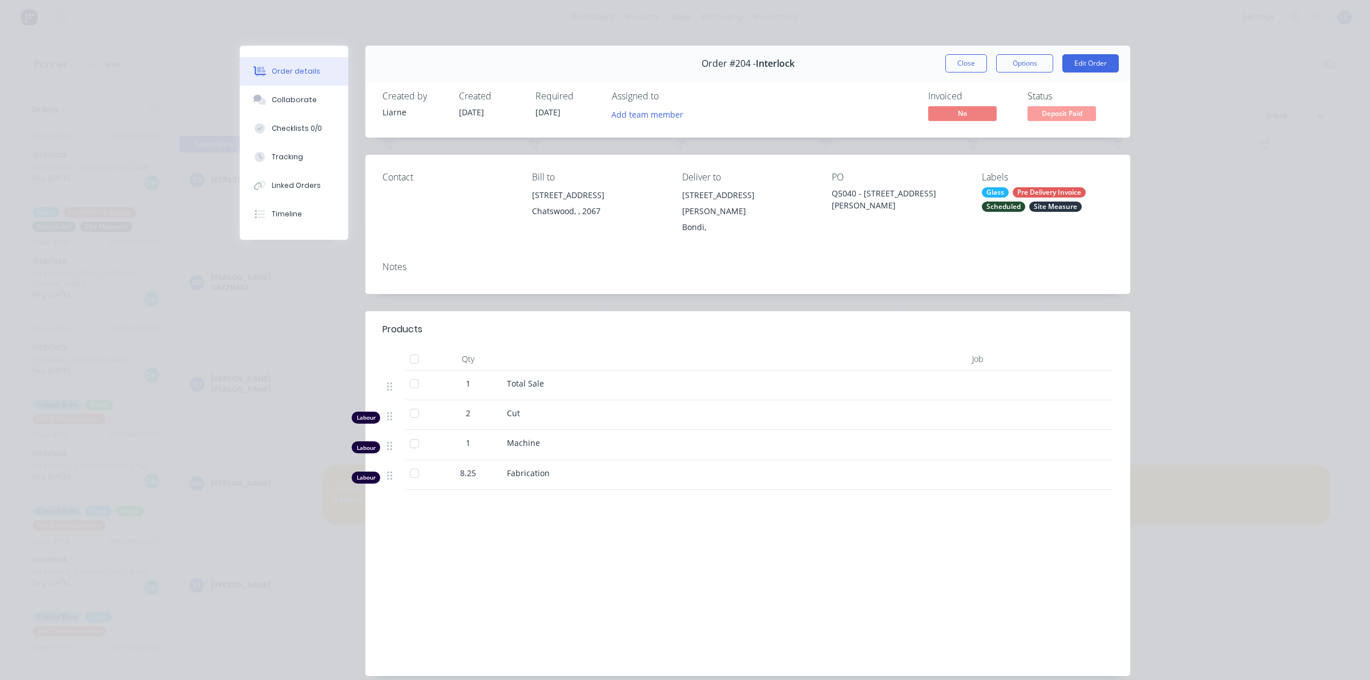
click at [861, 189] on div "Q5040 - [STREET_ADDRESS][PERSON_NAME]" at bounding box center [897, 199] width 131 height 24
click at [859, 192] on div "Q5040 - [STREET_ADDRESS][PERSON_NAME]" at bounding box center [897, 199] width 131 height 24
click at [1088, 63] on button "Edit Order" at bounding box center [1090, 63] width 56 height 18
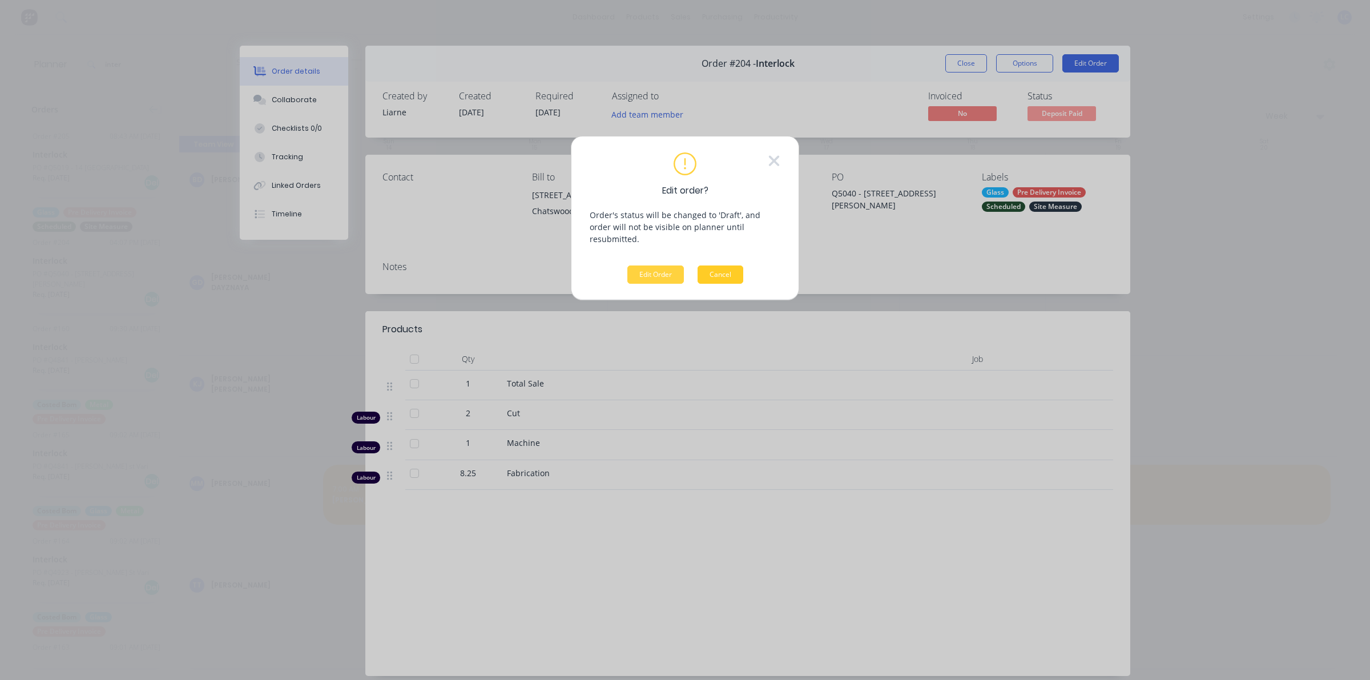
drag, startPoint x: 648, startPoint y: 263, endPoint x: 705, endPoint y: 254, distance: 57.1
click at [655, 265] on button "Edit Order" at bounding box center [655, 274] width 56 height 18
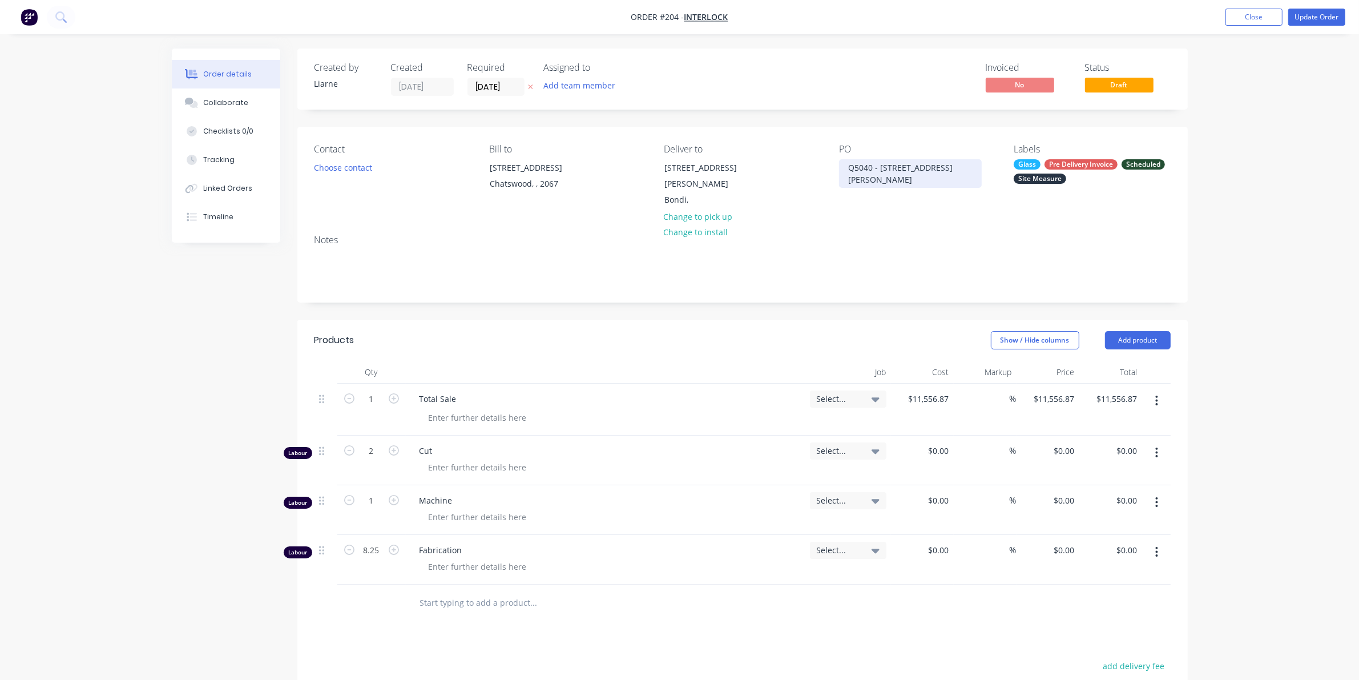
click at [883, 166] on div "Q5040 - [STREET_ADDRESS][PERSON_NAME]" at bounding box center [910, 173] width 143 height 29
click at [1252, 15] on button "Close" at bounding box center [1253, 17] width 57 height 17
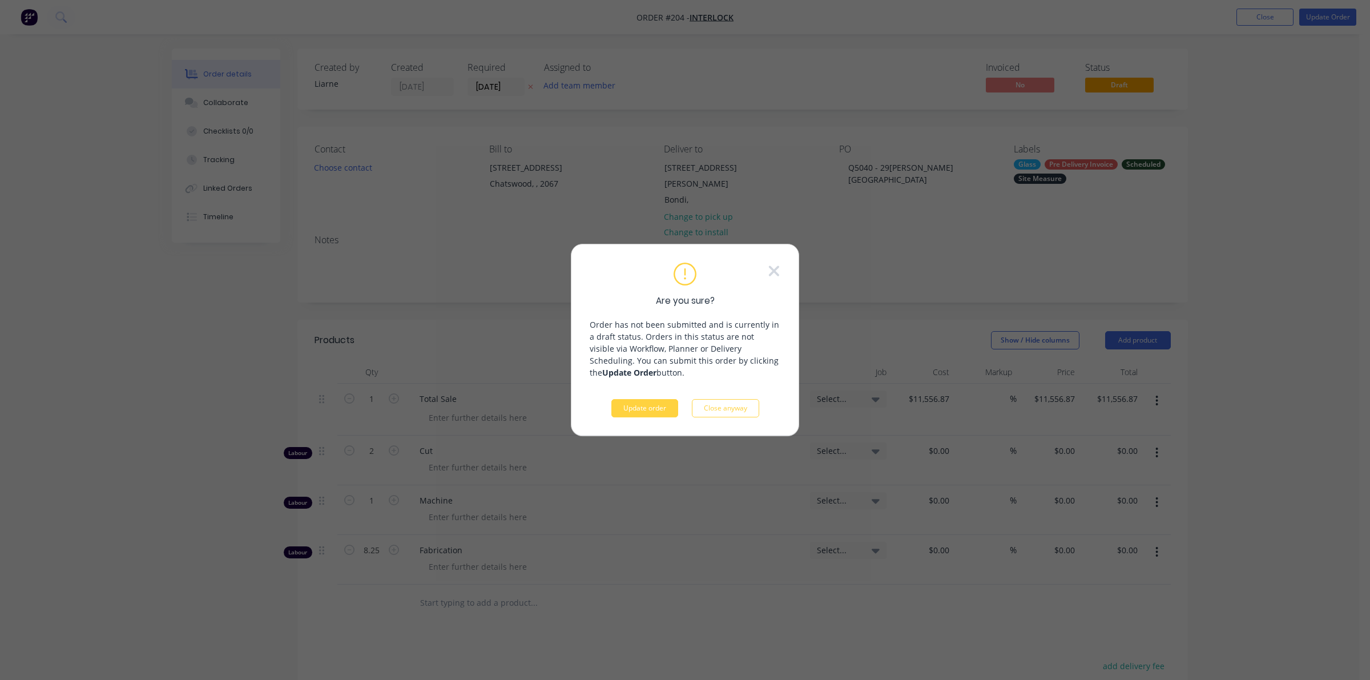
drag, startPoint x: 649, startPoint y: 408, endPoint x: 652, endPoint y: 403, distance: 6.2
click at [654, 405] on button "Update order" at bounding box center [644, 408] width 67 height 18
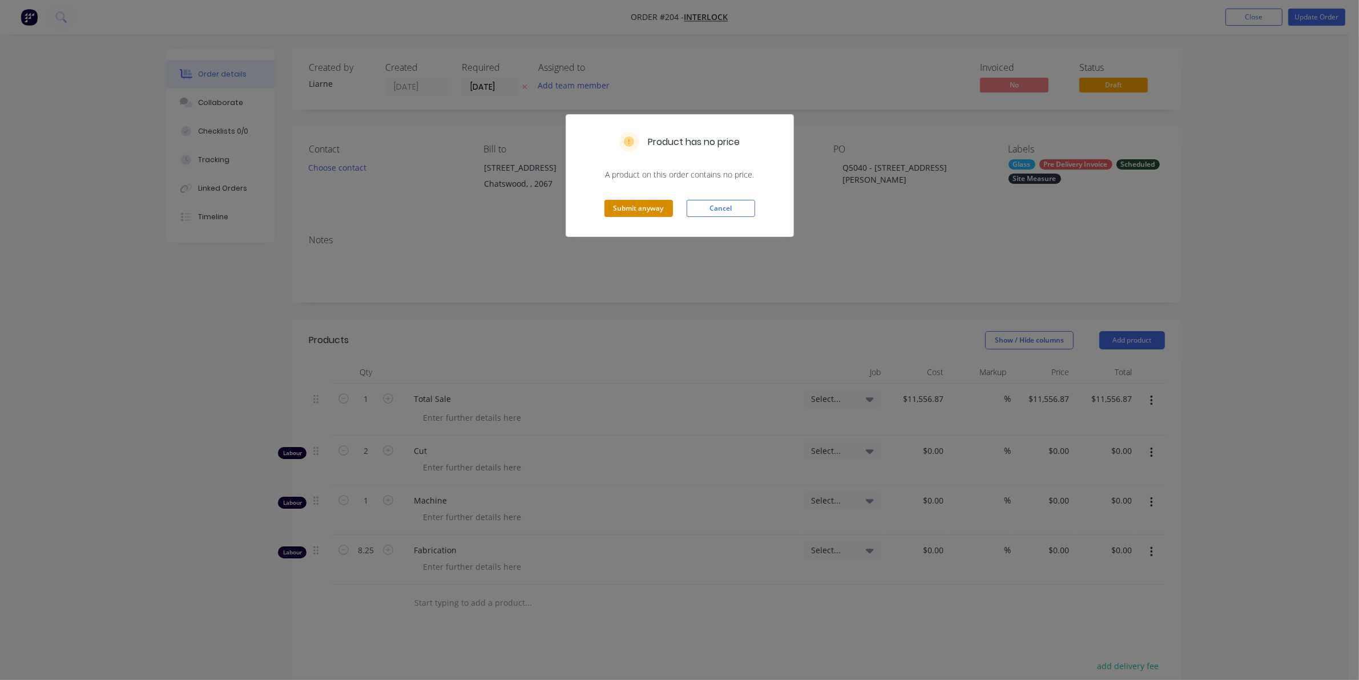
click at [629, 211] on button "Submit anyway" at bounding box center [638, 208] width 68 height 17
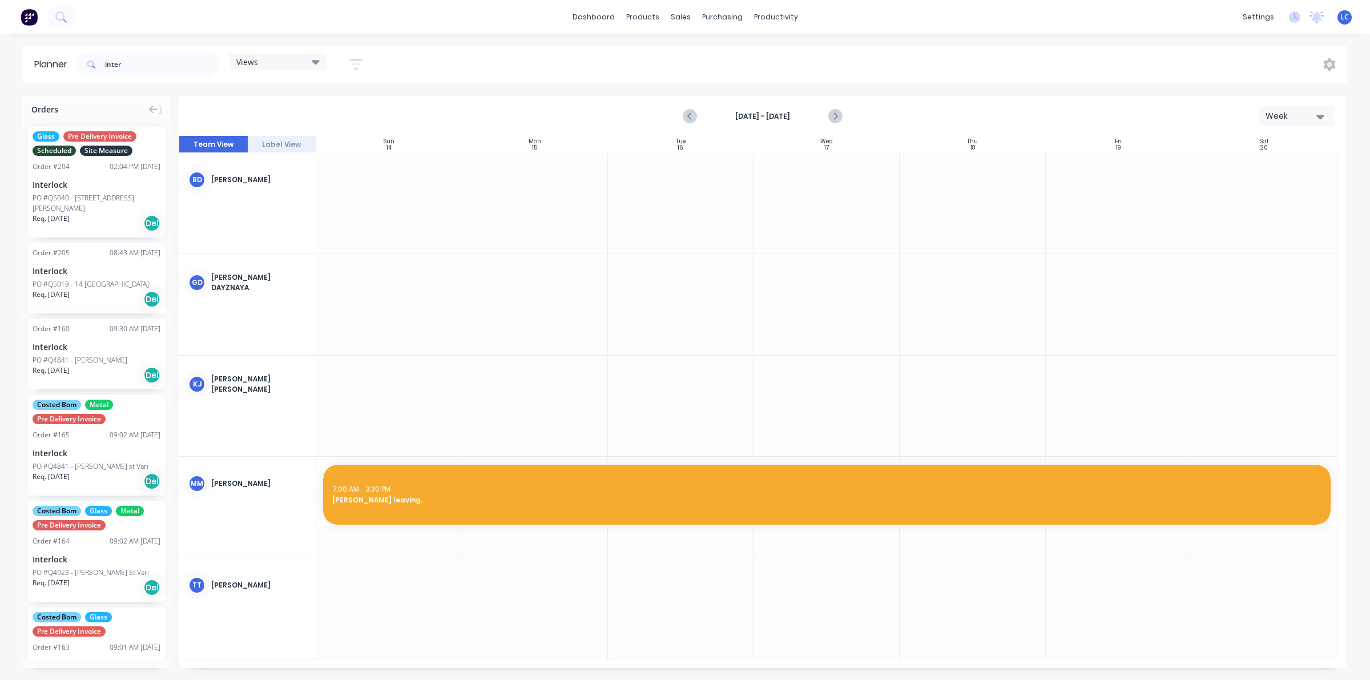
drag, startPoint x: 94, startPoint y: 64, endPoint x: 177, endPoint y: 64, distance: 83.3
click at [105, 64] on span at bounding box center [90, 64] width 30 height 23
click at [678, 14] on div "sales" at bounding box center [680, 17] width 31 height 17
click at [708, 58] on div "Sales Orders" at bounding box center [722, 55] width 47 height 10
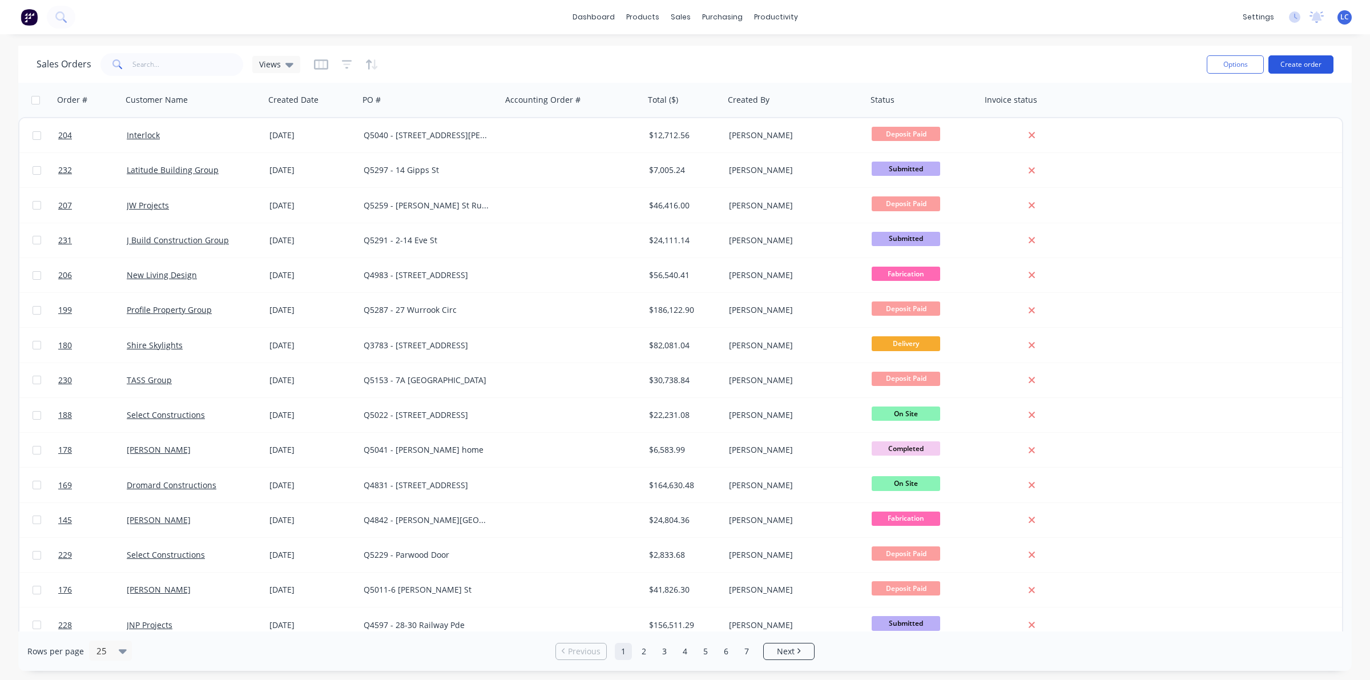
click at [1294, 63] on button "Create order" at bounding box center [1300, 64] width 65 height 18
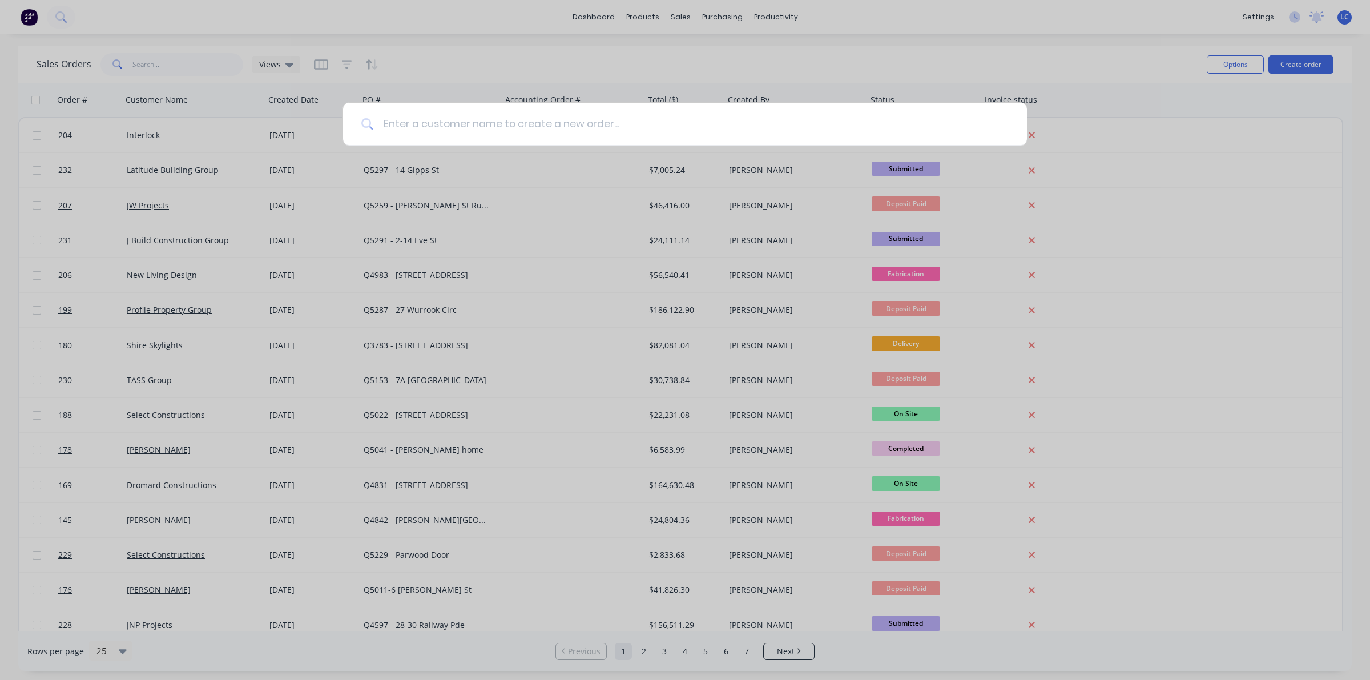
click at [475, 130] on input at bounding box center [691, 124] width 635 height 43
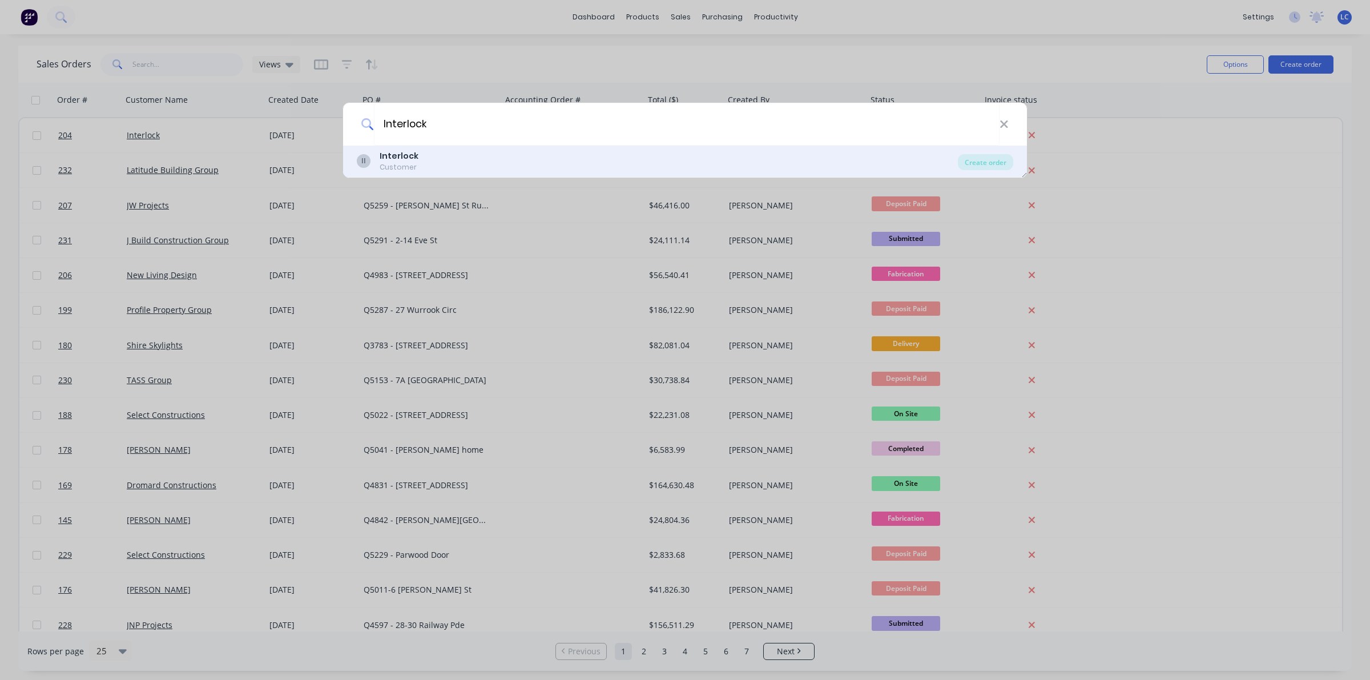
type input "Interlock"
click at [403, 161] on b "Interlock" at bounding box center [399, 155] width 39 height 11
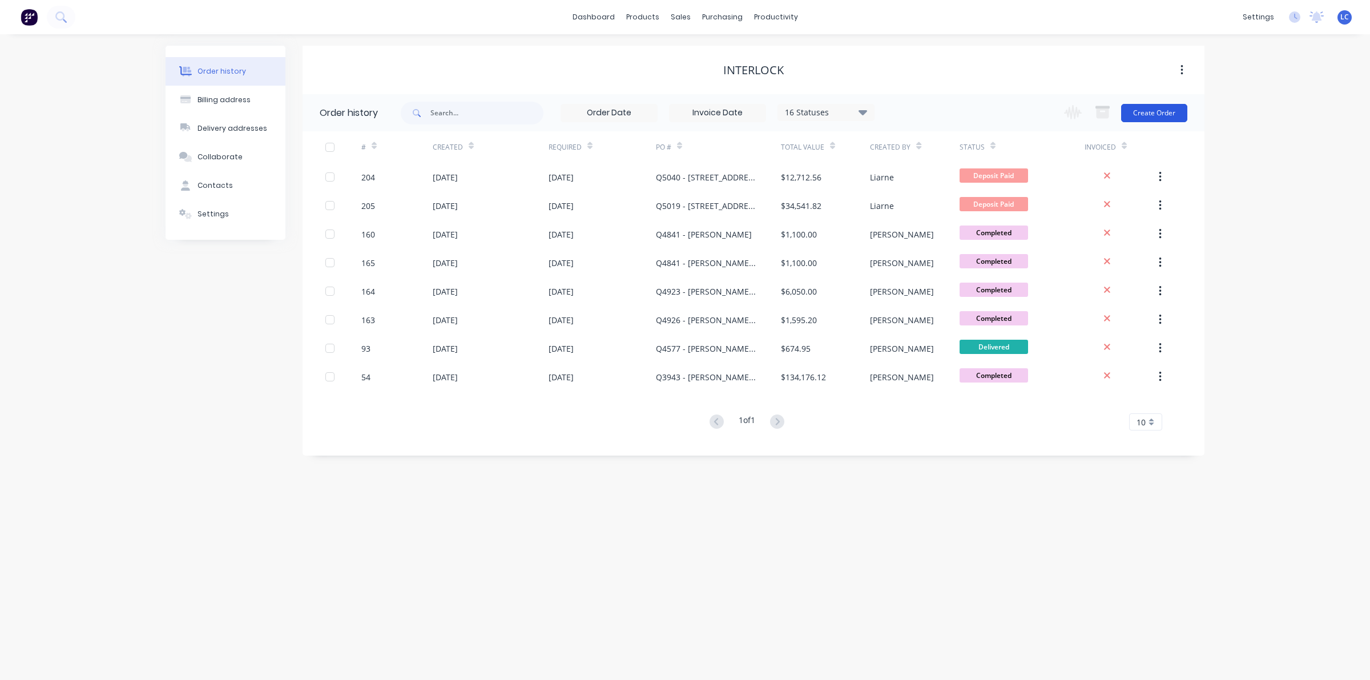
click at [1165, 108] on button "Create Order" at bounding box center [1154, 113] width 66 height 18
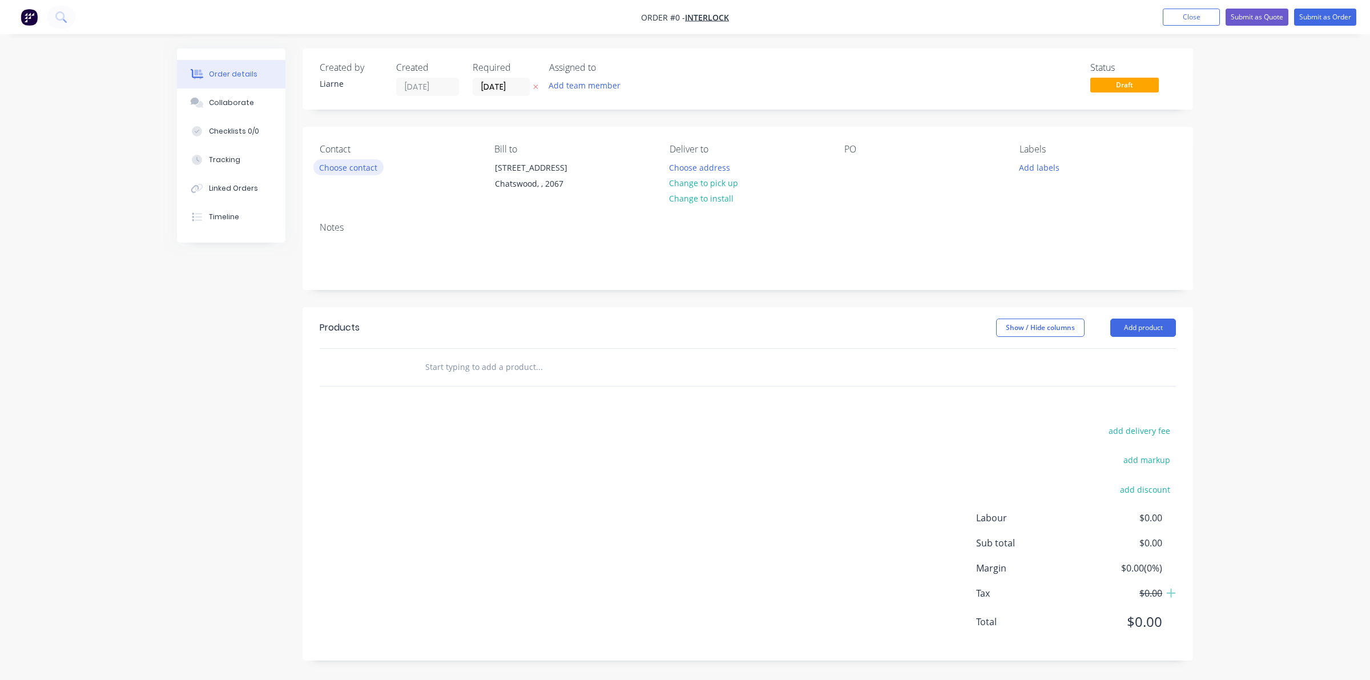
click at [340, 167] on button "Choose contact" at bounding box center [348, 166] width 70 height 15
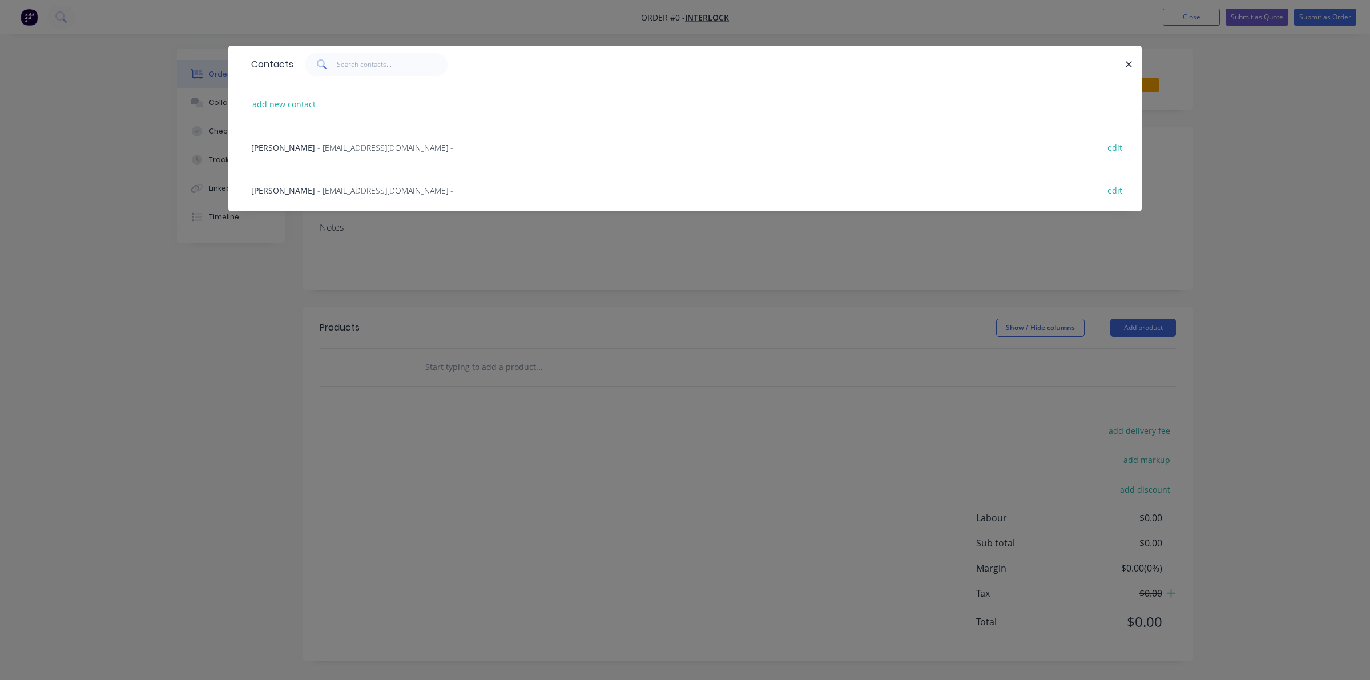
click at [354, 144] on span "- [EMAIL_ADDRESS][DOMAIN_NAME] -" at bounding box center [385, 147] width 136 height 11
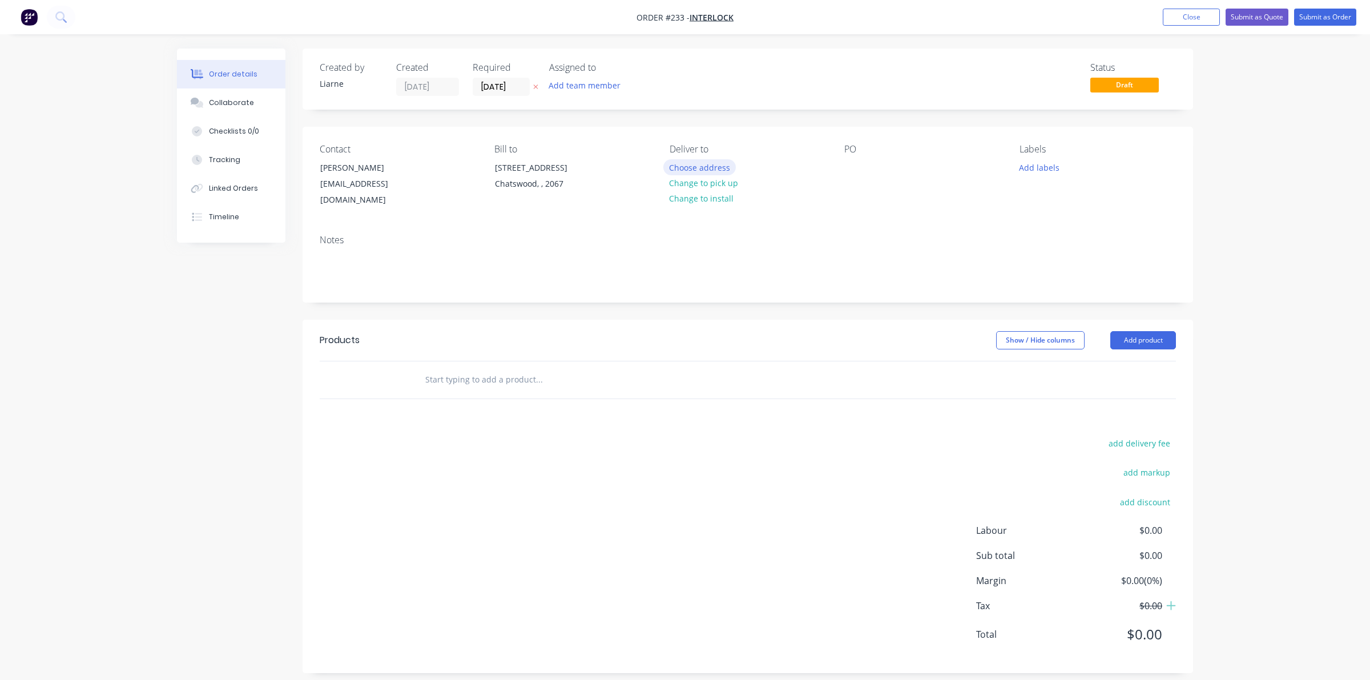
click at [685, 160] on button "Choose address" at bounding box center [699, 166] width 73 height 15
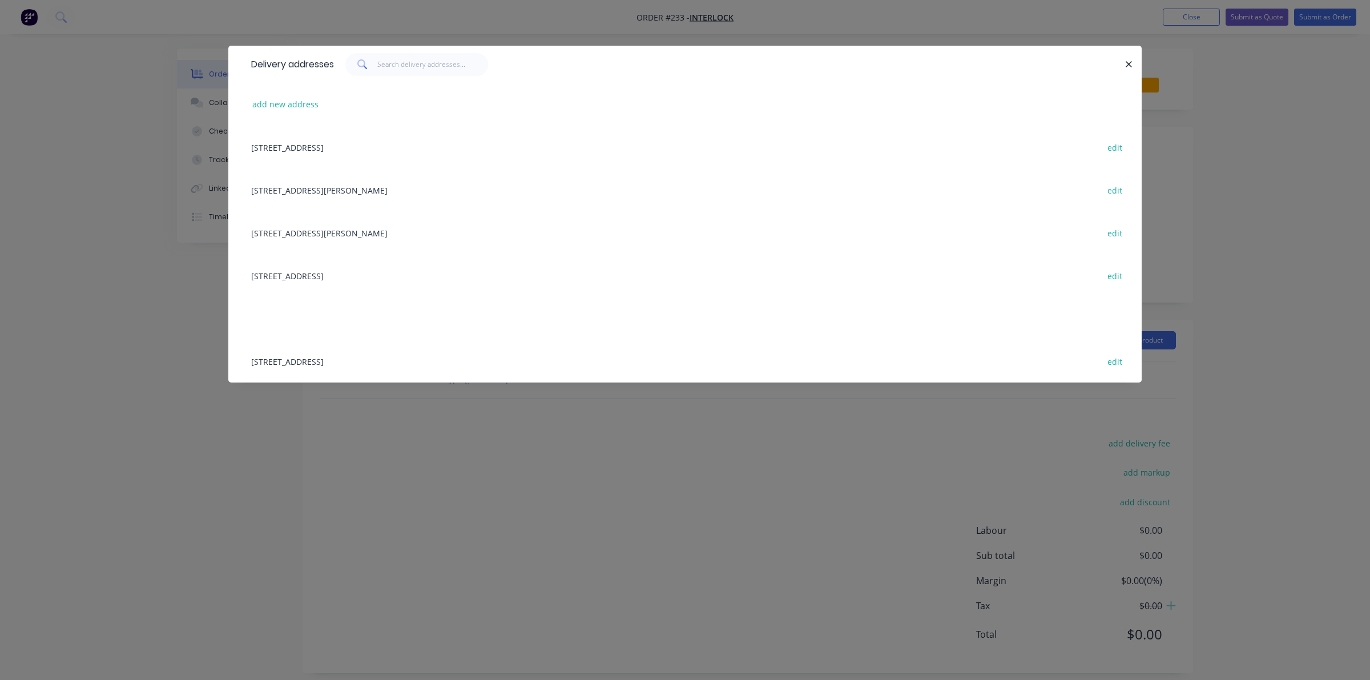
click at [314, 232] on div "[STREET_ADDRESS][PERSON_NAME] edit" at bounding box center [684, 232] width 879 height 43
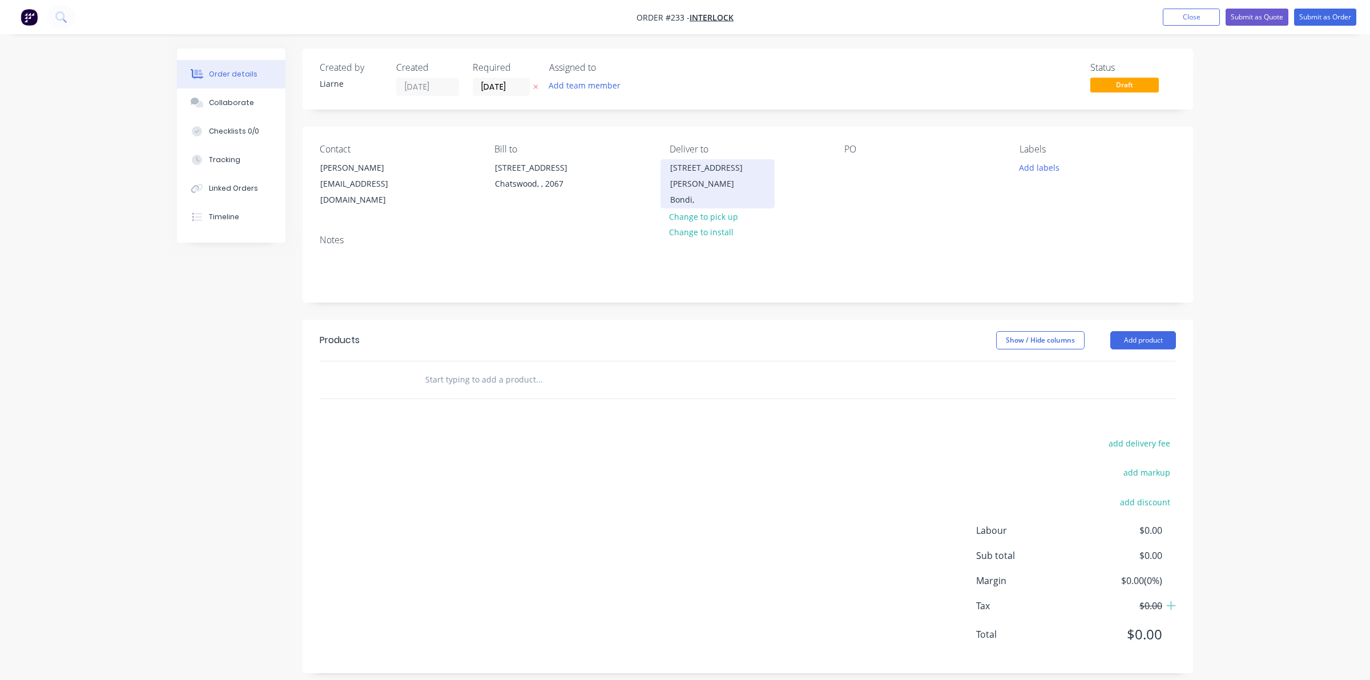
click at [711, 166] on div "[STREET_ADDRESS][PERSON_NAME]" at bounding box center [717, 176] width 95 height 32
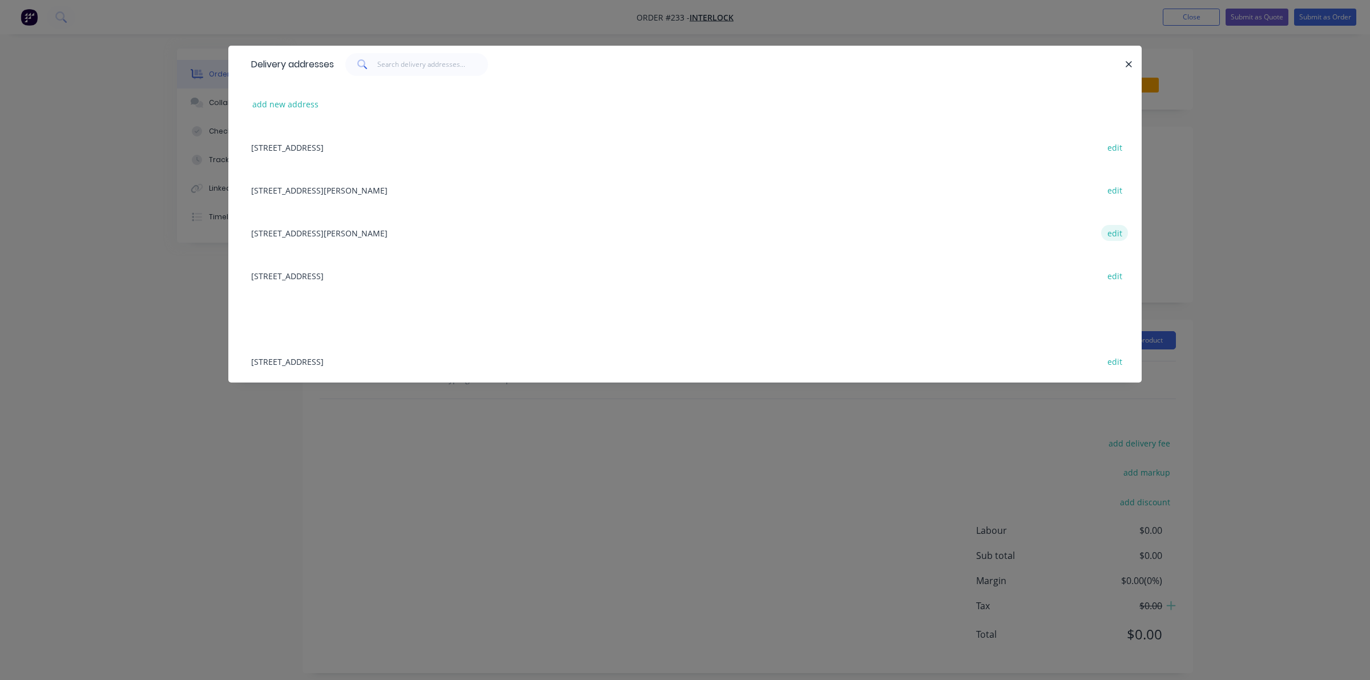
click at [1106, 233] on button "edit" at bounding box center [1114, 232] width 27 height 15
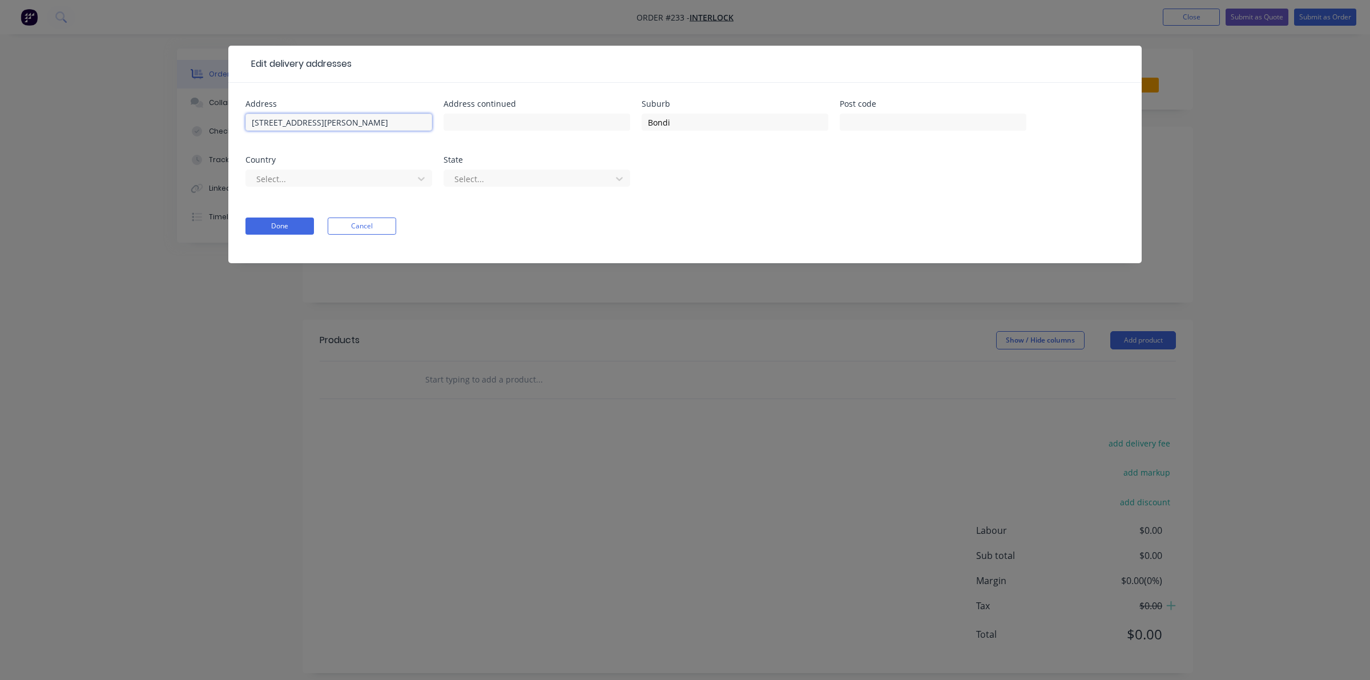
click at [247, 120] on input "[STREET_ADDRESS][PERSON_NAME]" at bounding box center [338, 122] width 187 height 17
type input "[STREET_ADDRESS][PERSON_NAME]"
click button "Done" at bounding box center [279, 225] width 68 height 17
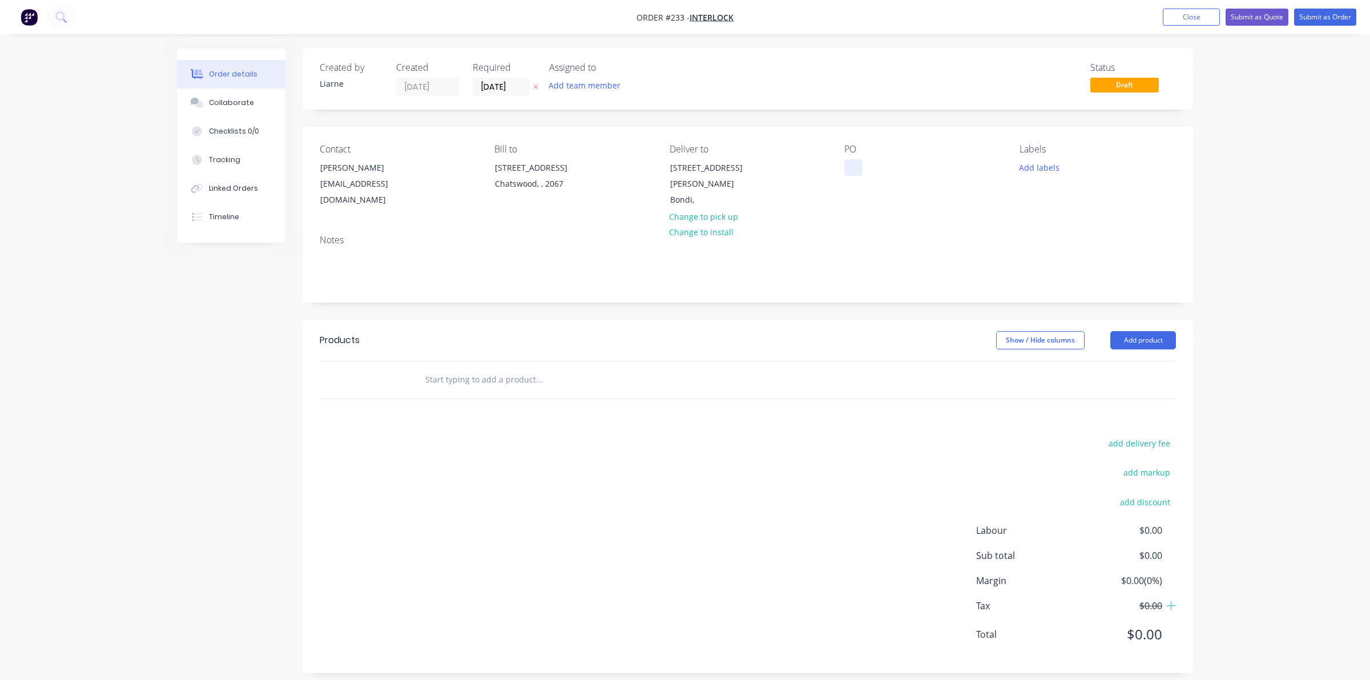
click at [847, 159] on div at bounding box center [853, 167] width 18 height 17
click at [1036, 166] on button "Add labels" at bounding box center [1038, 166] width 53 height 15
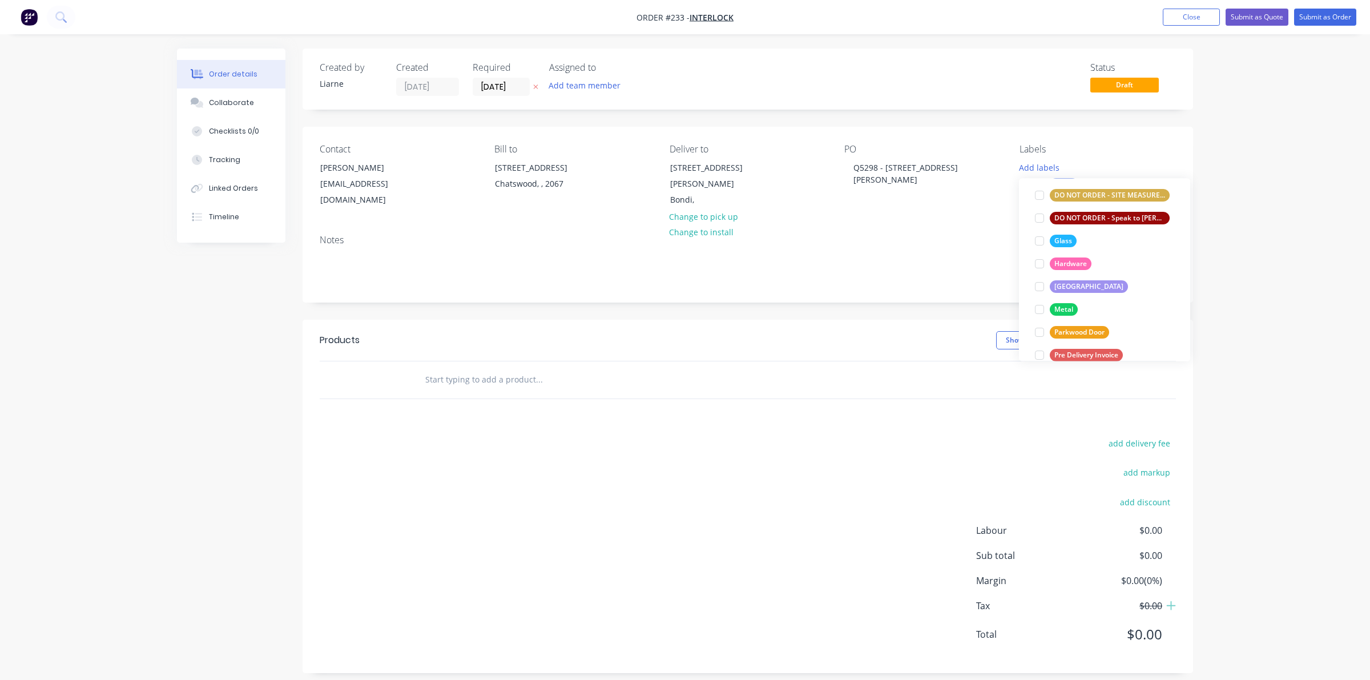
scroll to position [285, 0]
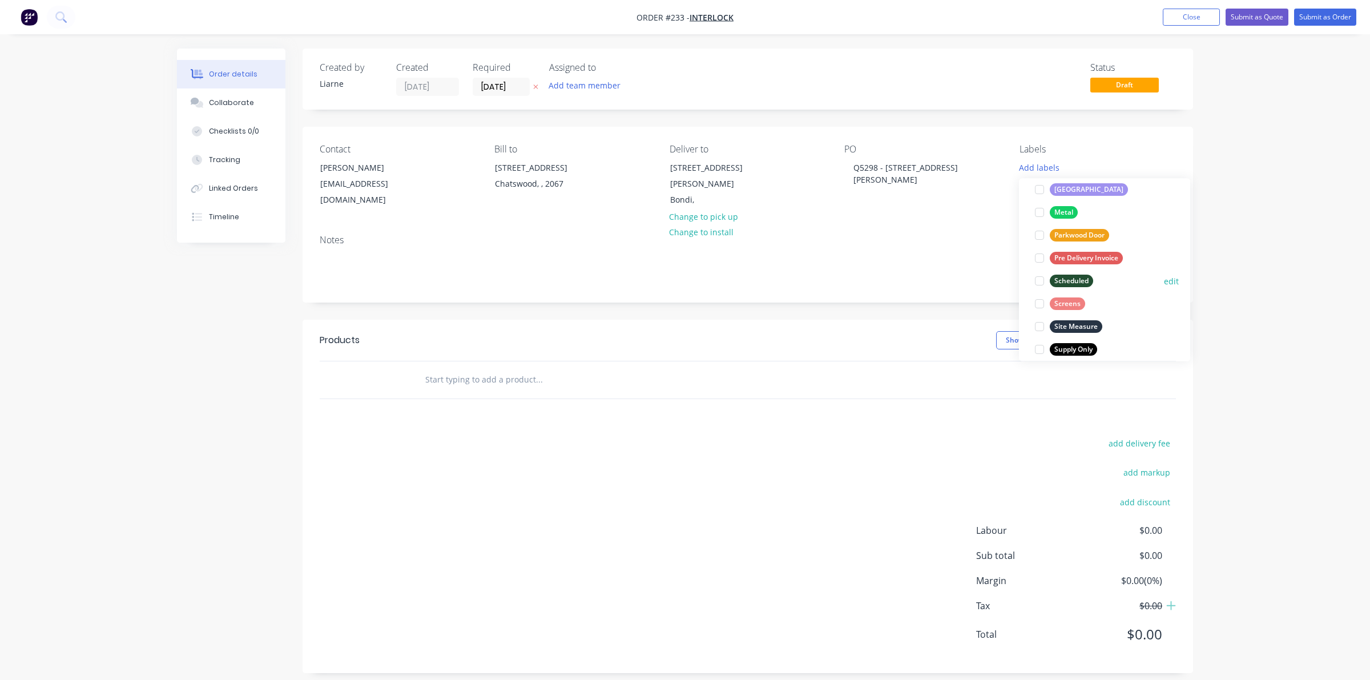
click at [1038, 277] on div at bounding box center [1039, 281] width 23 height 23
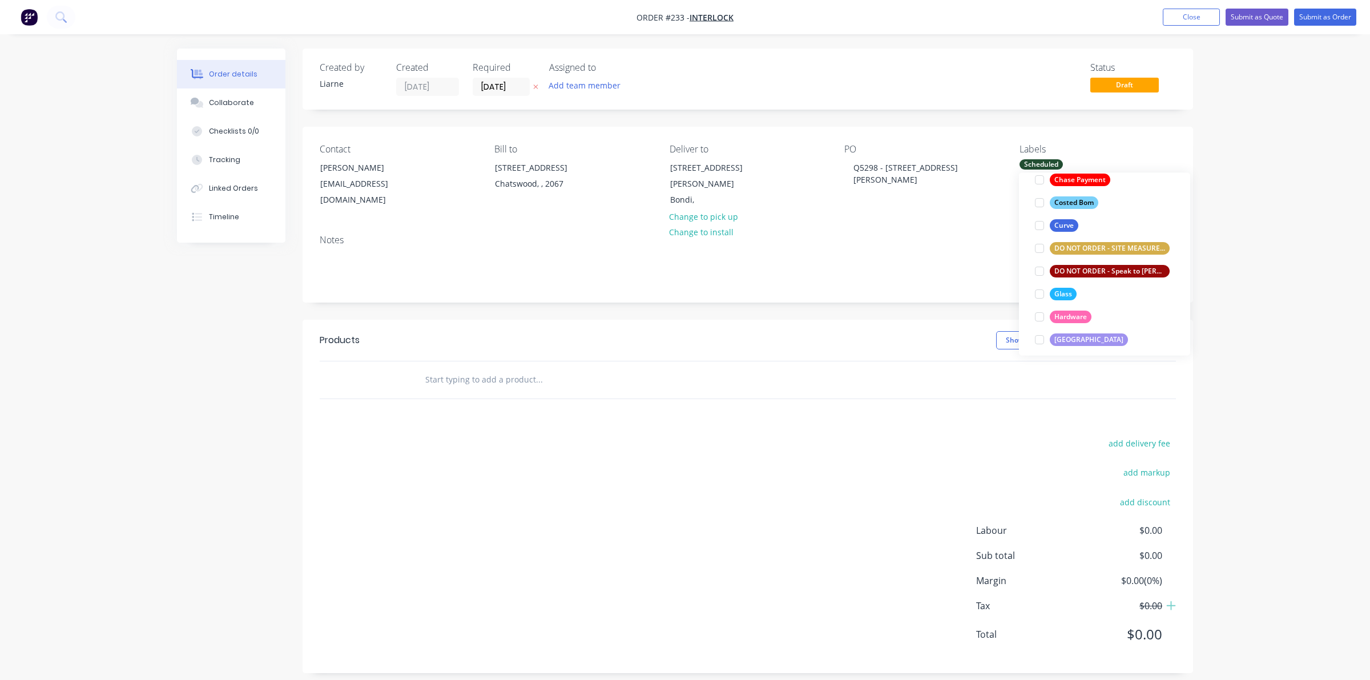
scroll to position [143, 0]
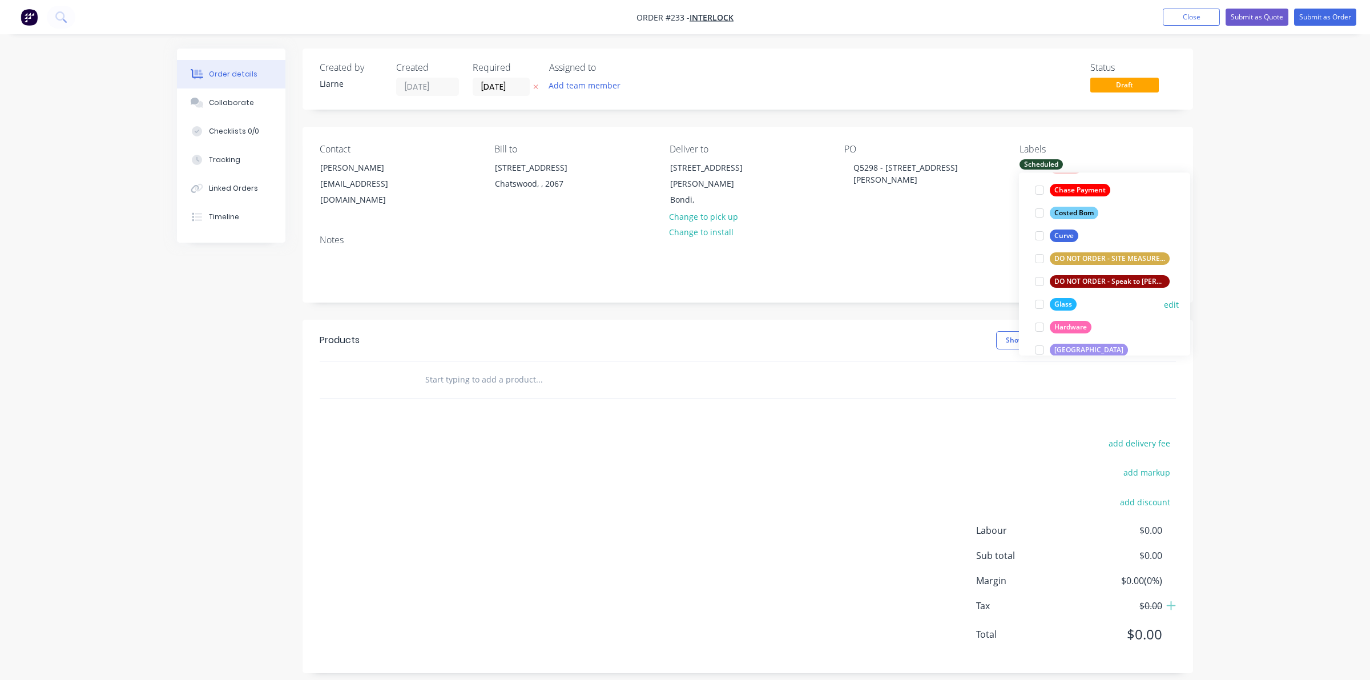
click at [1036, 302] on div at bounding box center [1039, 304] width 23 height 23
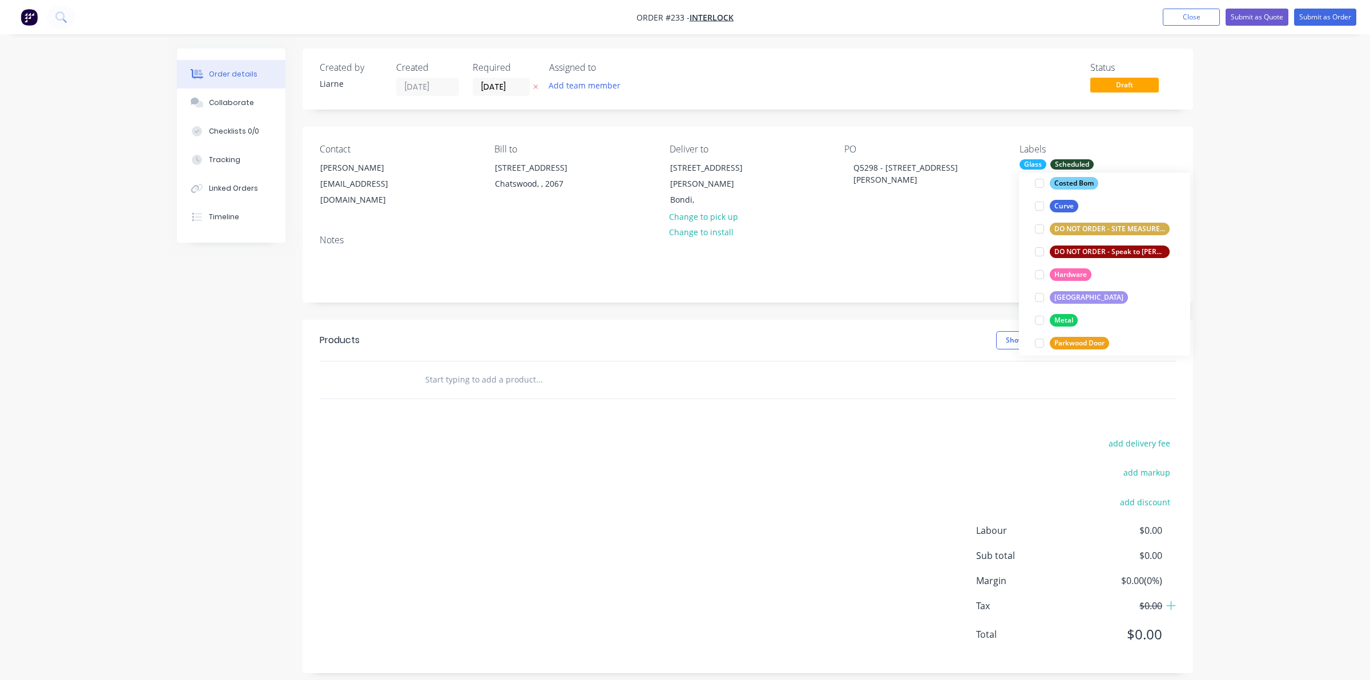
scroll to position [214, 0]
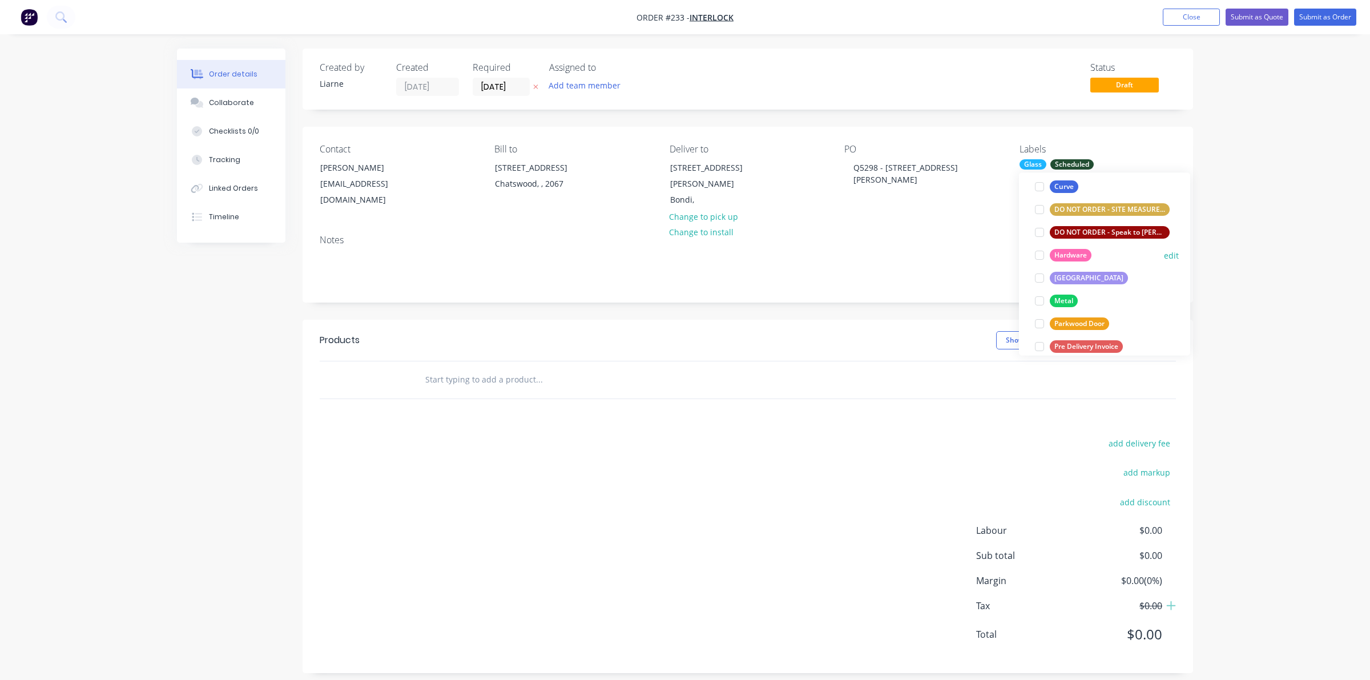
click at [1040, 255] on div at bounding box center [1039, 255] width 23 height 23
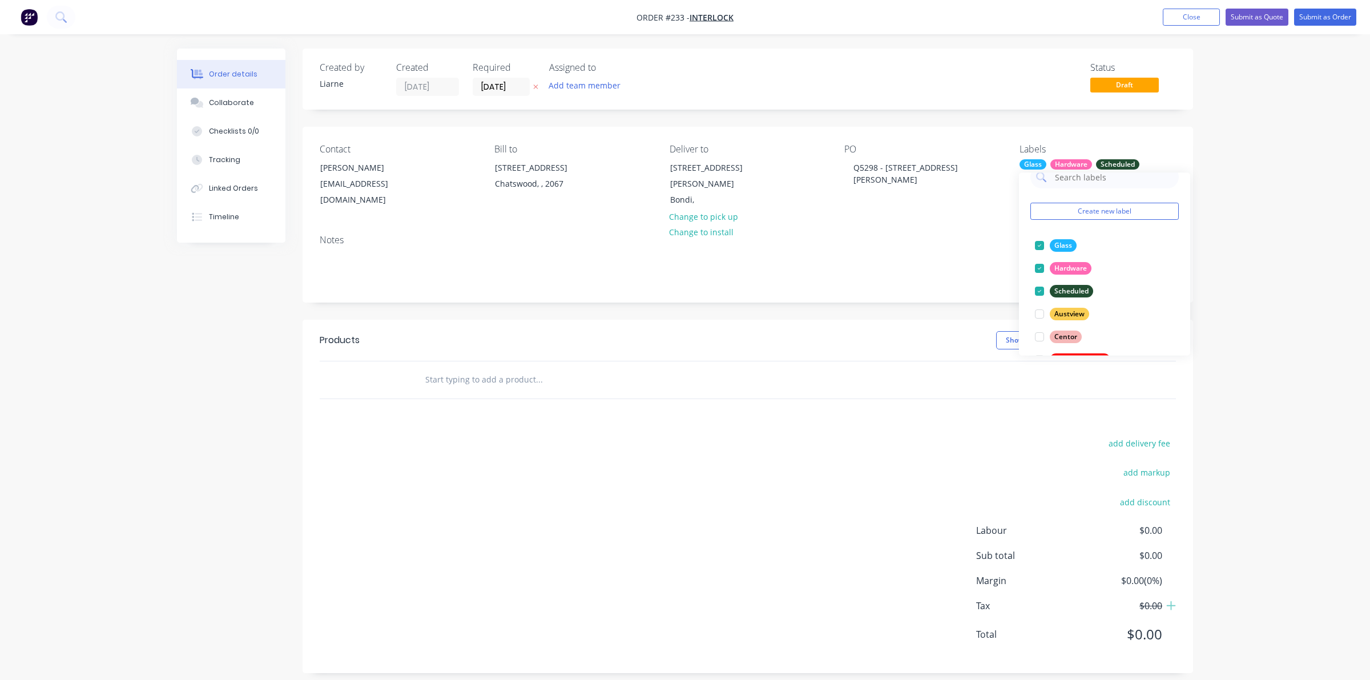
scroll to position [0, 0]
click at [1040, 283] on div at bounding box center [1039, 287] width 23 height 23
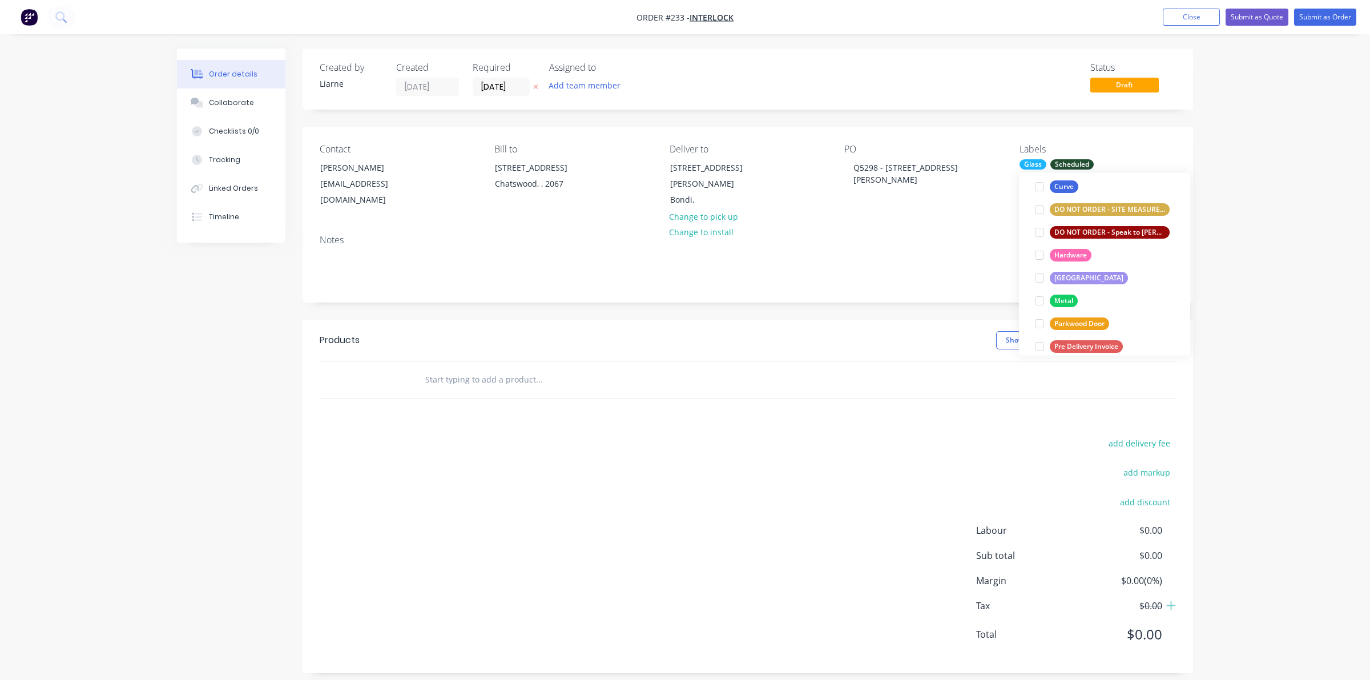
scroll to position [285, 0]
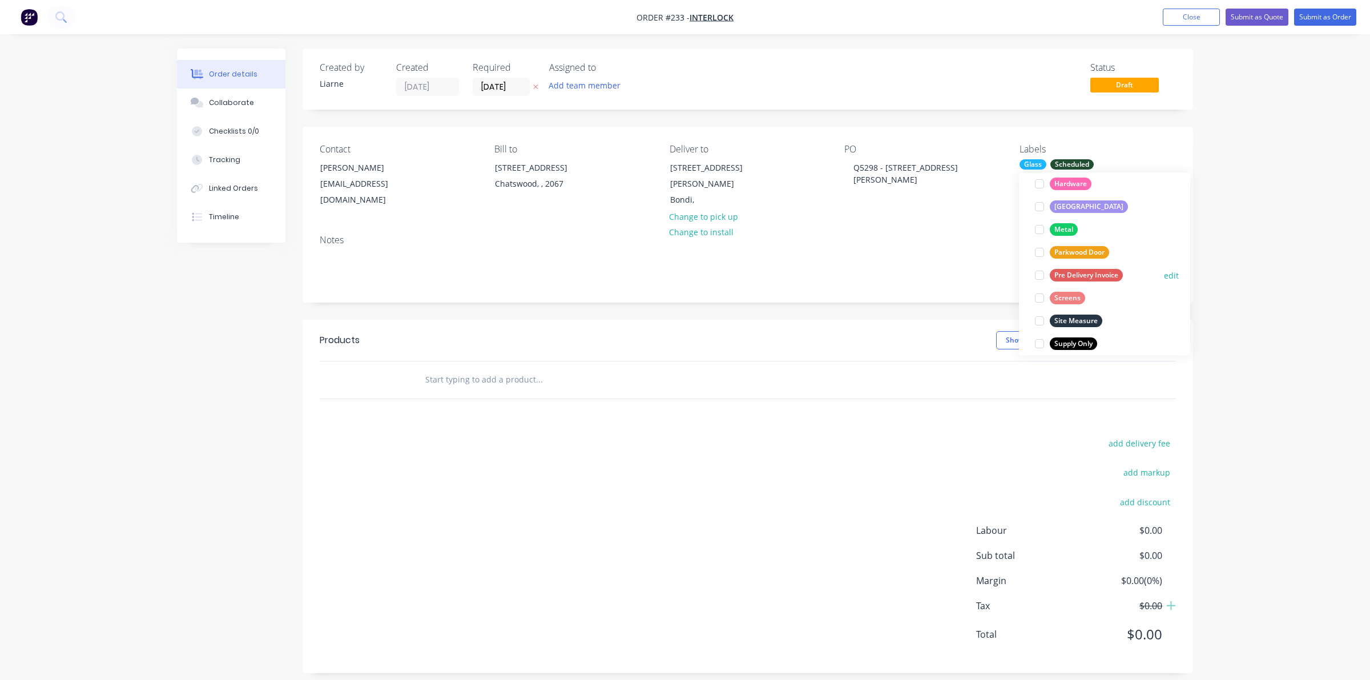
click at [1037, 273] on div at bounding box center [1039, 275] width 23 height 23
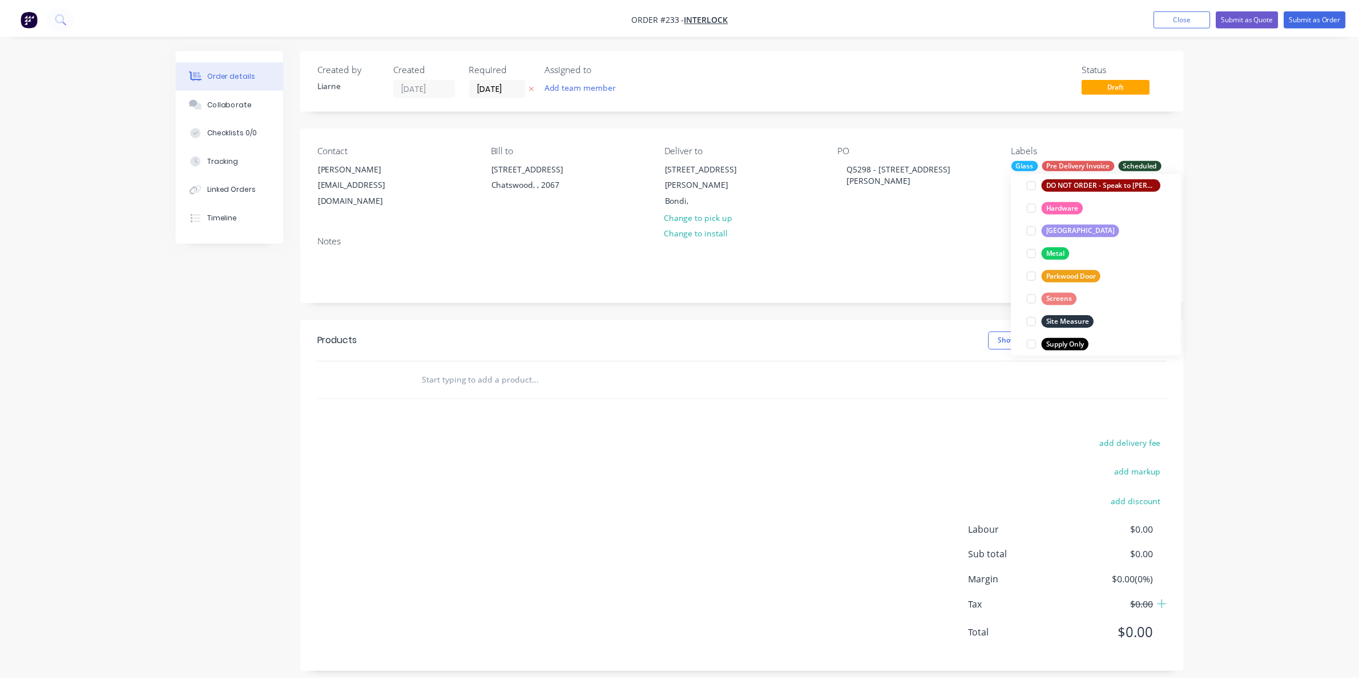
scroll to position [11, 0]
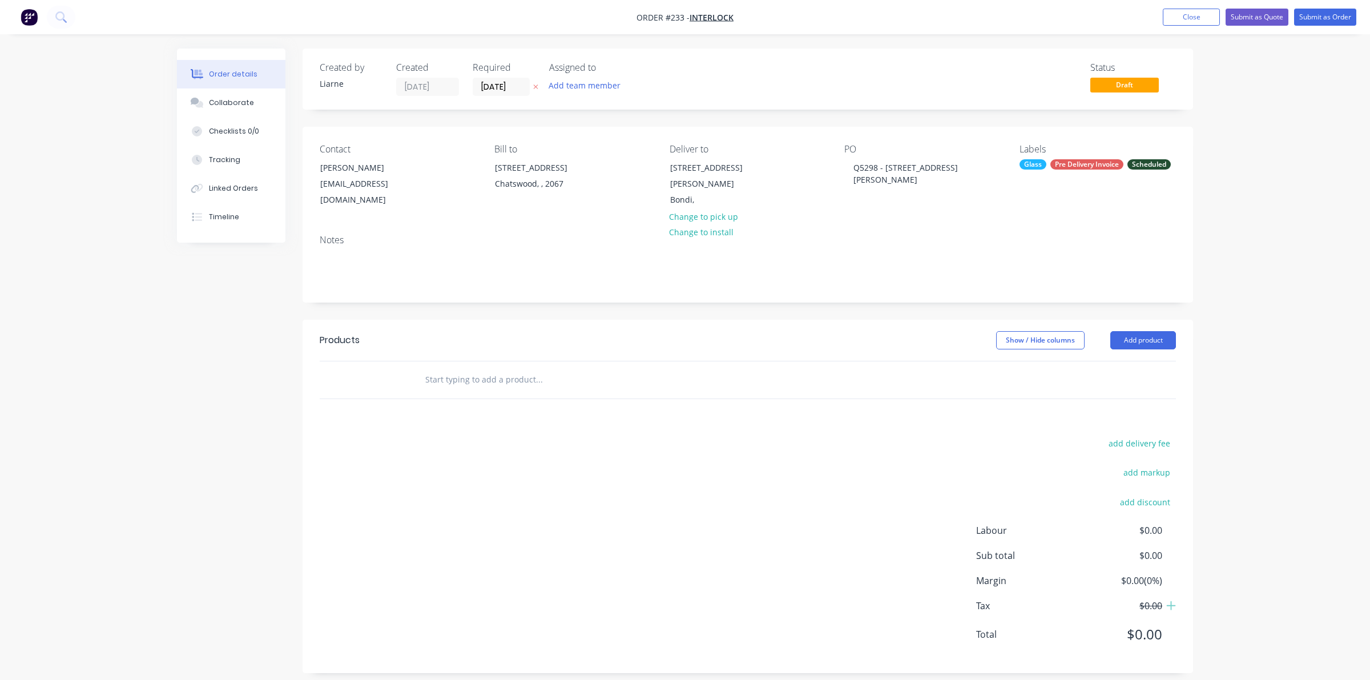
click at [889, 235] on div "Notes" at bounding box center [748, 240] width 856 height 11
click at [458, 368] on input "text" at bounding box center [539, 379] width 228 height 23
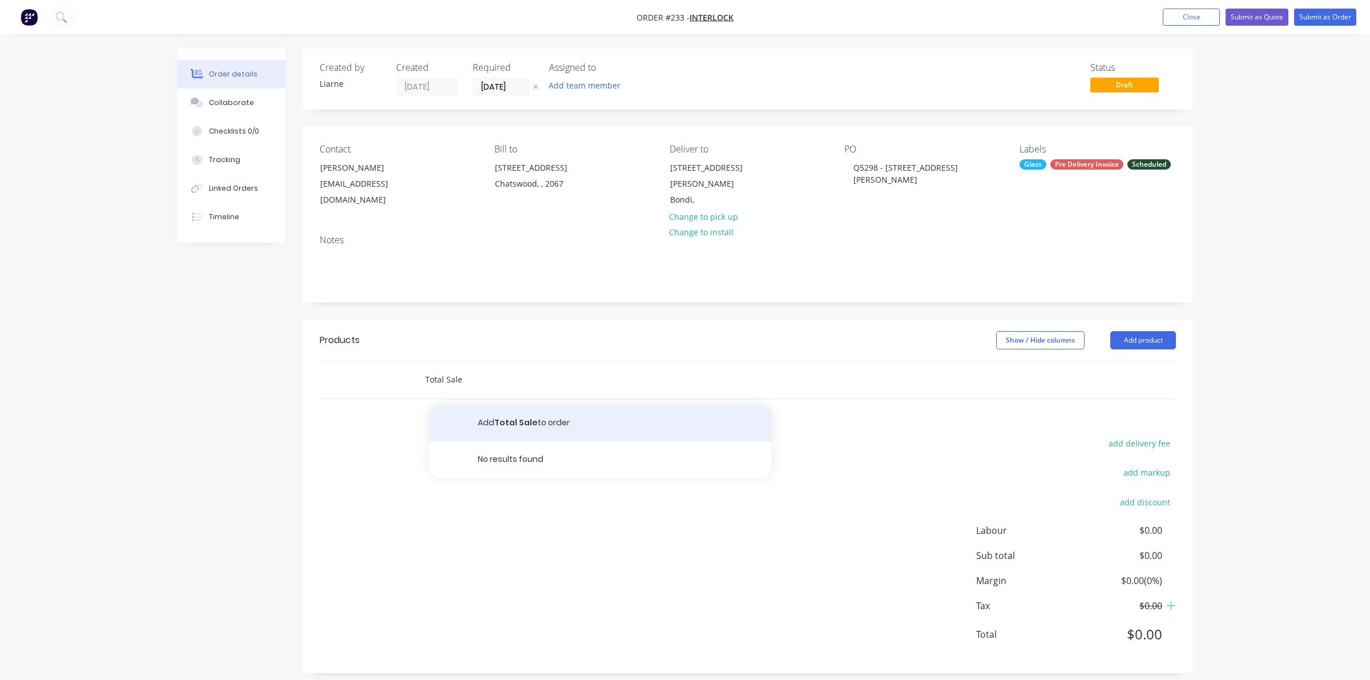
type input "Total Sale"
click at [509, 410] on button "Add Total Sale to order" at bounding box center [600, 423] width 342 height 37
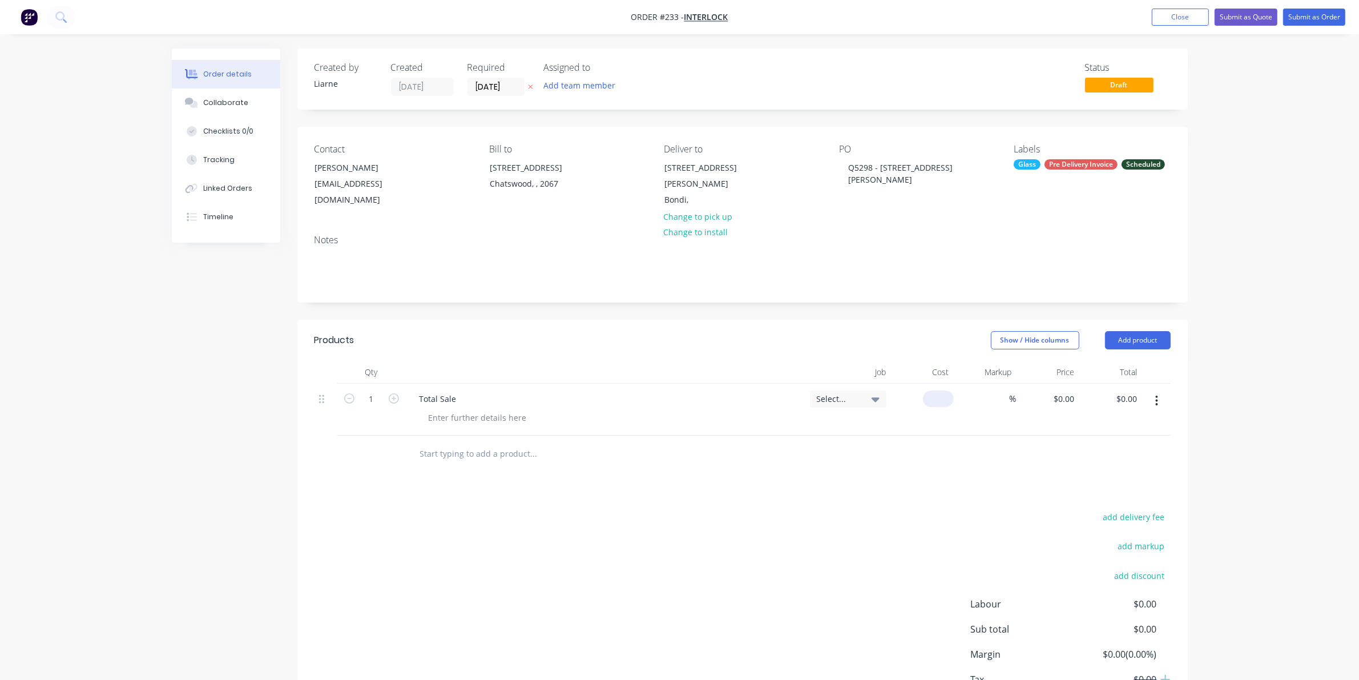
click at [948, 390] on input at bounding box center [940, 398] width 26 height 17
type input "$6,876.33"
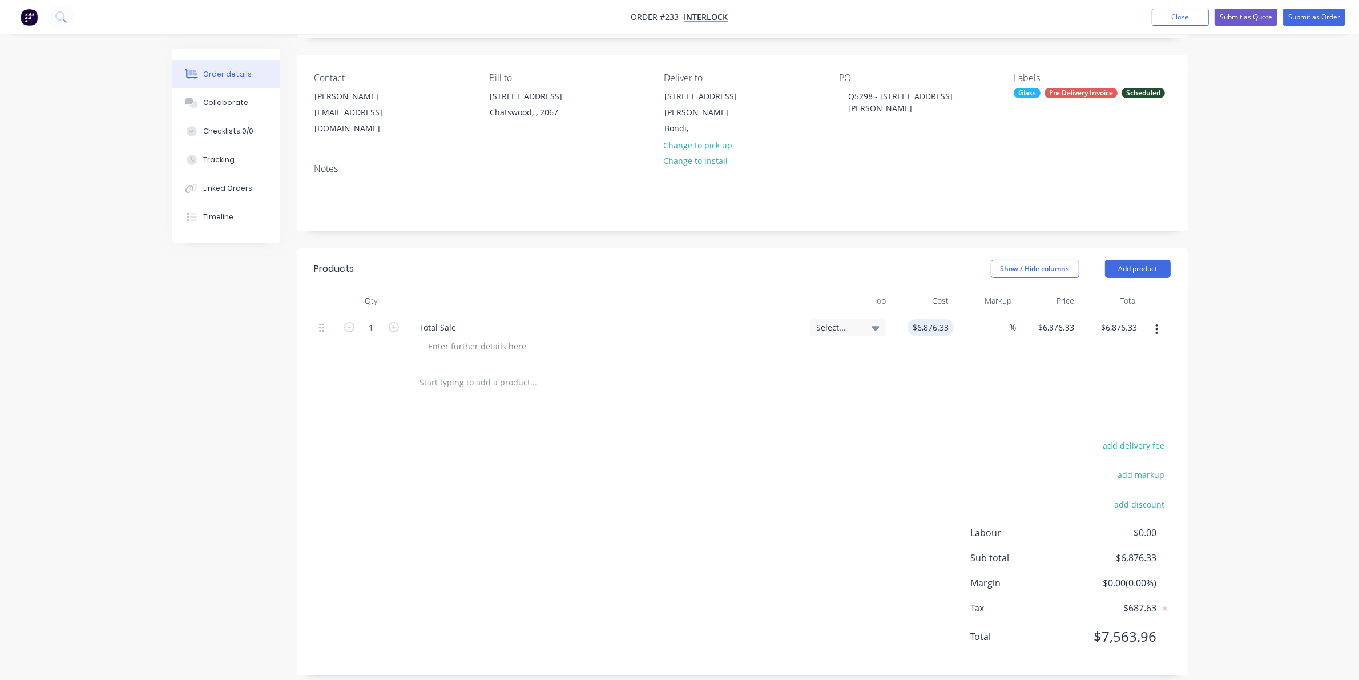
scroll to position [0, 0]
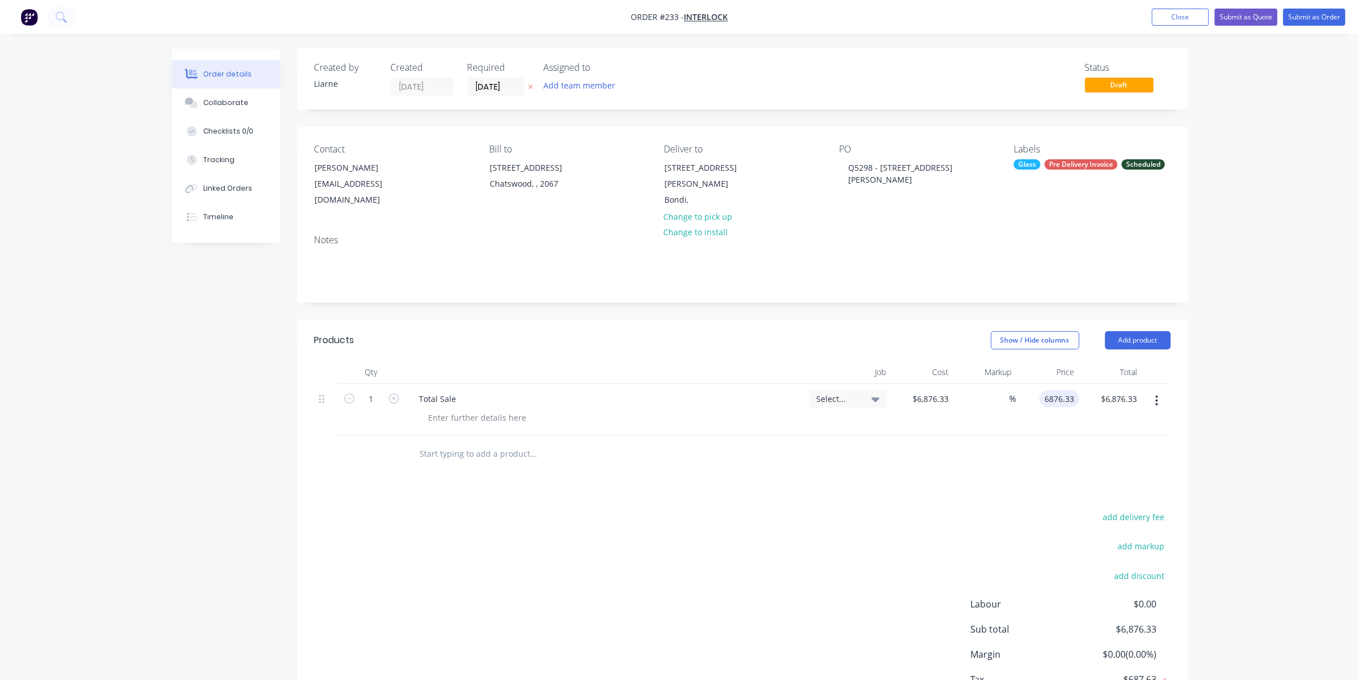
click at [1057, 390] on input "6876.33" at bounding box center [1061, 398] width 35 height 17
type input "6878.33"
type input "0.03"
type input "$6,878.33"
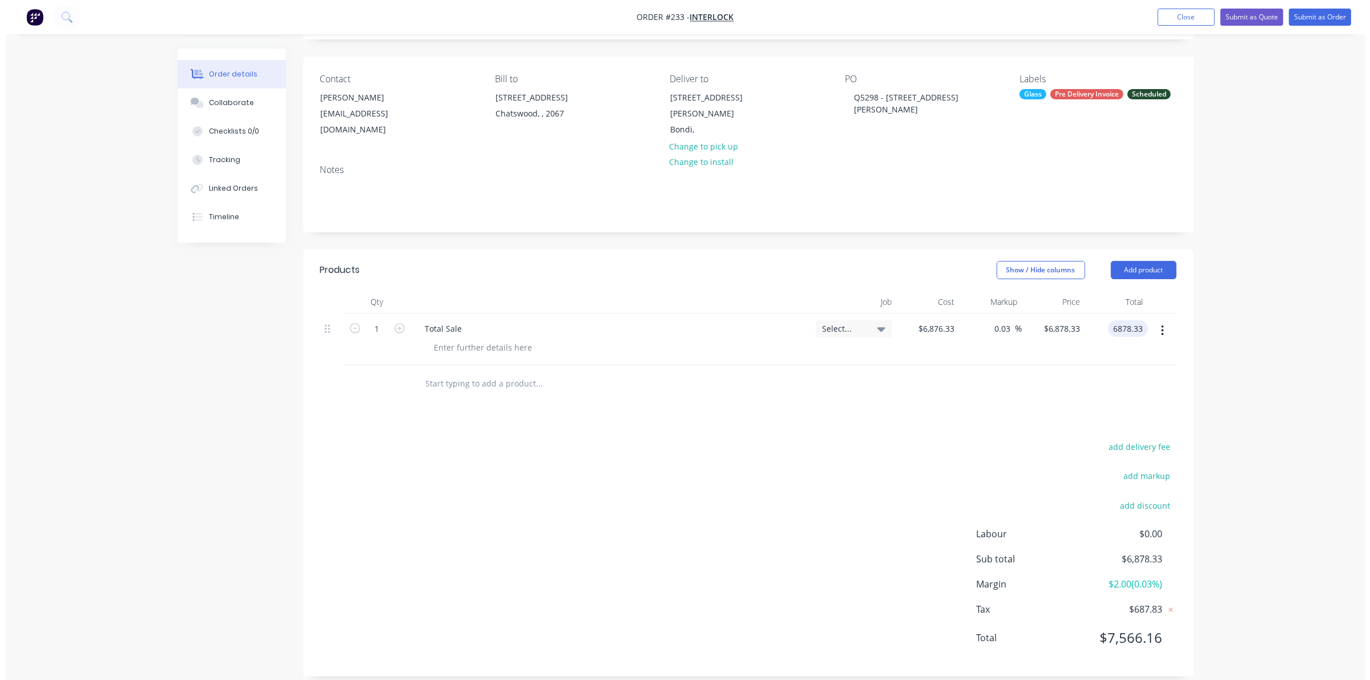
scroll to position [71, 0]
type input "$6,878.33"
click at [1146, 260] on button "Add product" at bounding box center [1138, 269] width 66 height 18
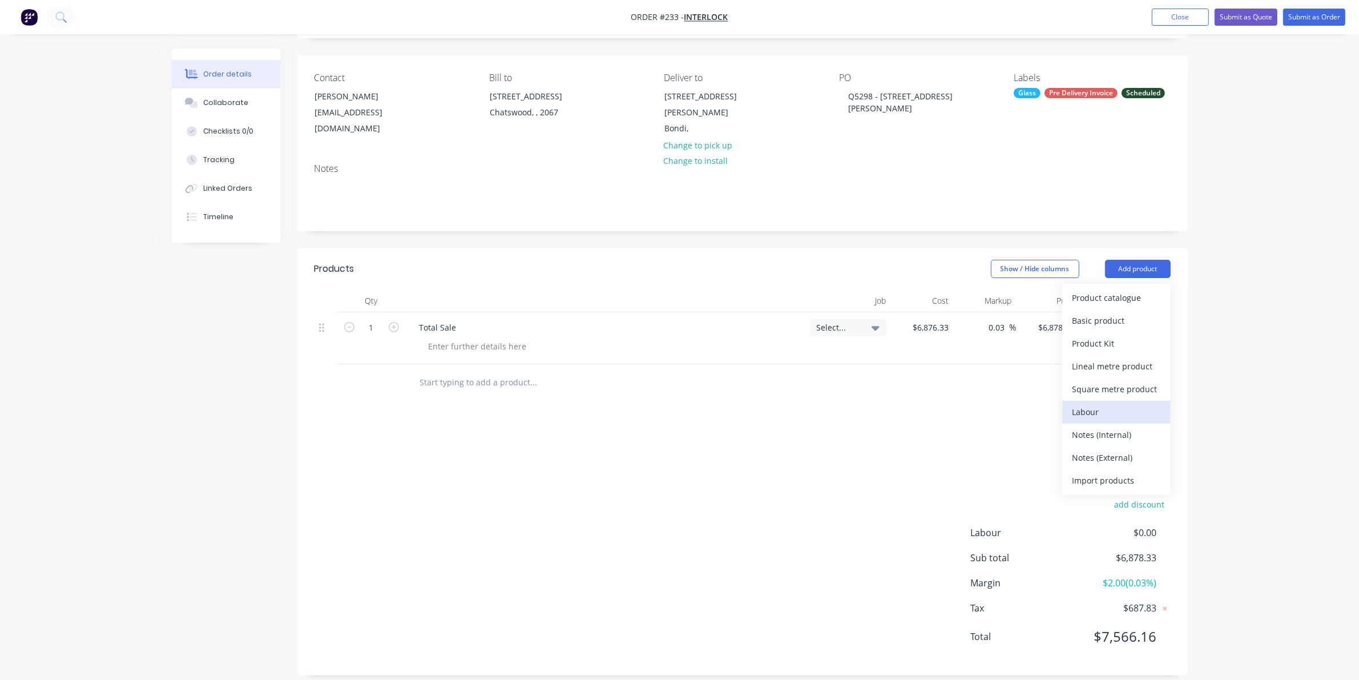
click at [1091, 403] on div "Labour" at bounding box center [1116, 411] width 88 height 17
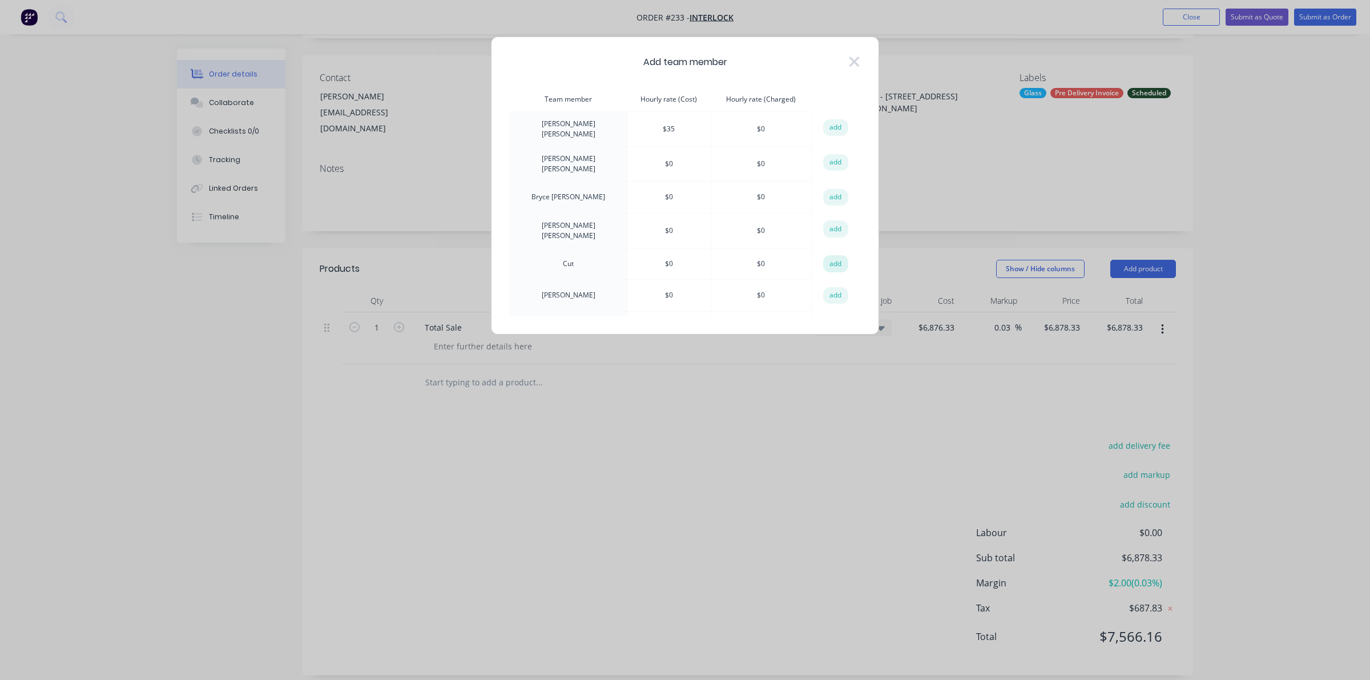
click at [834, 258] on button "add" at bounding box center [835, 263] width 25 height 17
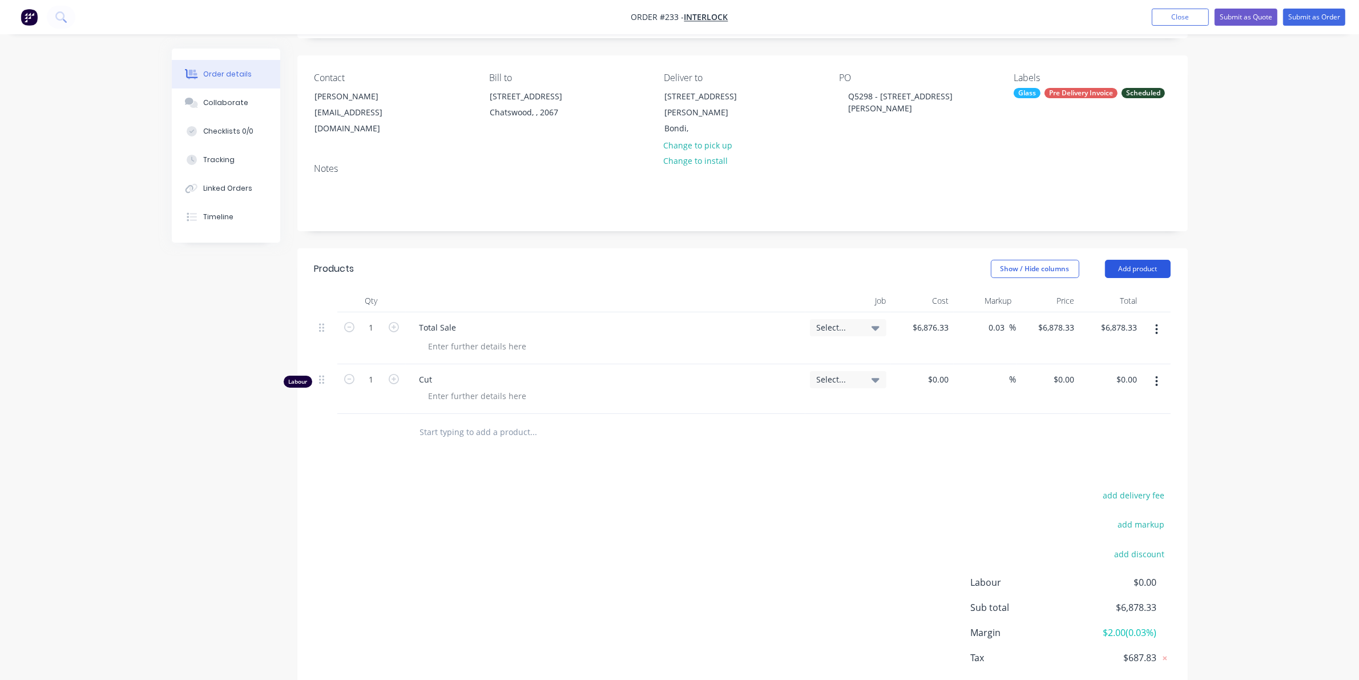
click at [1141, 260] on button "Add product" at bounding box center [1138, 269] width 66 height 18
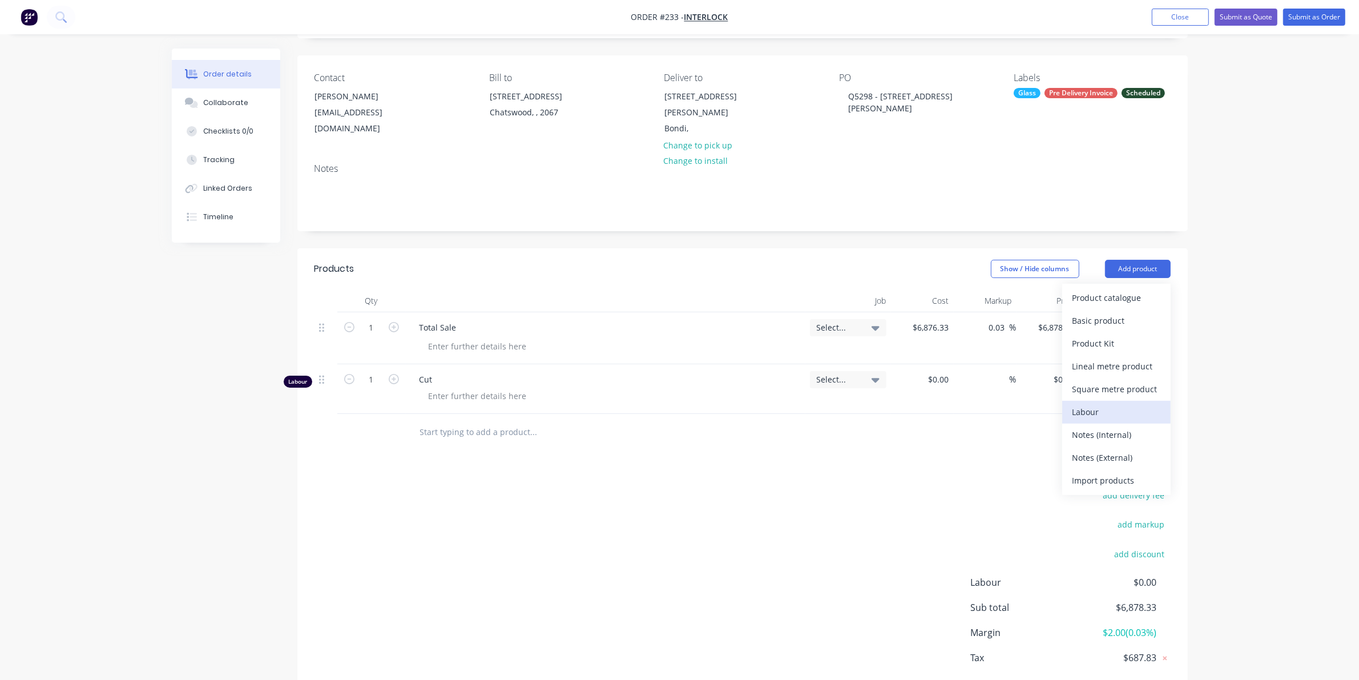
click at [1097, 410] on button "Labour" at bounding box center [1116, 412] width 108 height 23
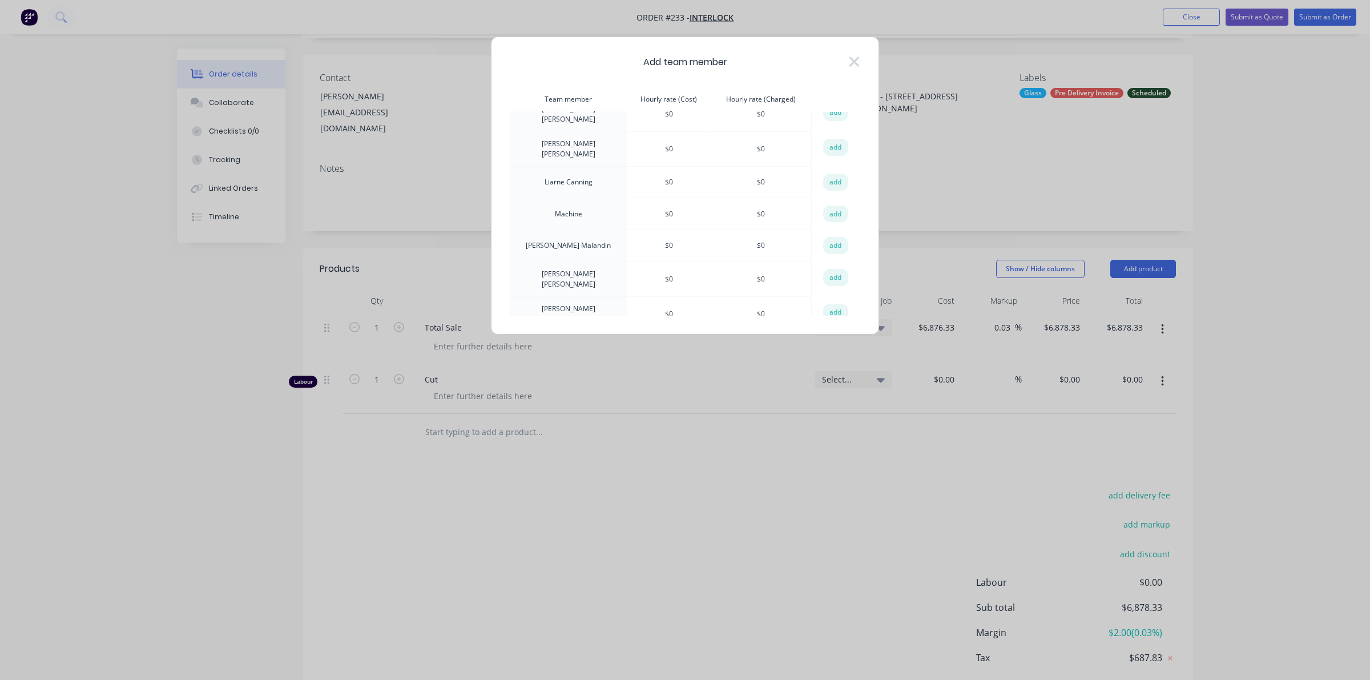
scroll to position [428, 0]
click at [824, 185] on button "add" at bounding box center [835, 193] width 25 height 17
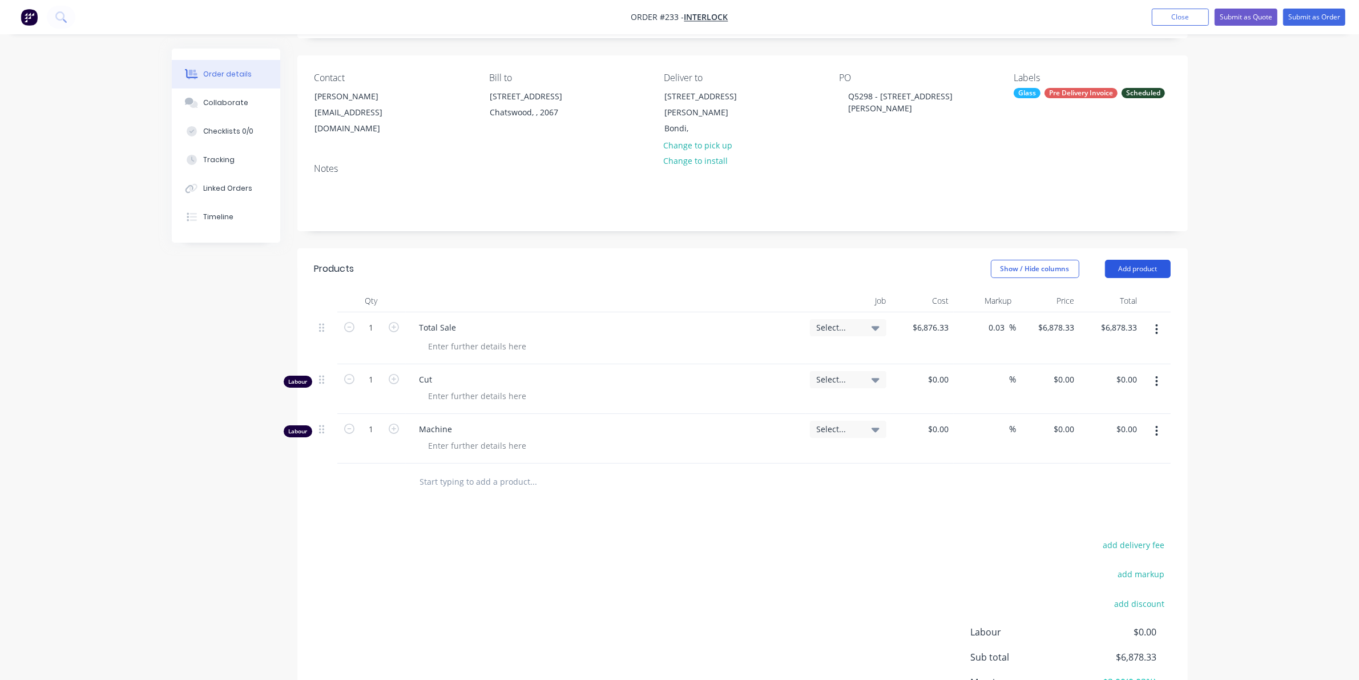
click at [1137, 260] on button "Add product" at bounding box center [1138, 269] width 66 height 18
click at [1097, 403] on div "Labour" at bounding box center [1116, 411] width 88 height 17
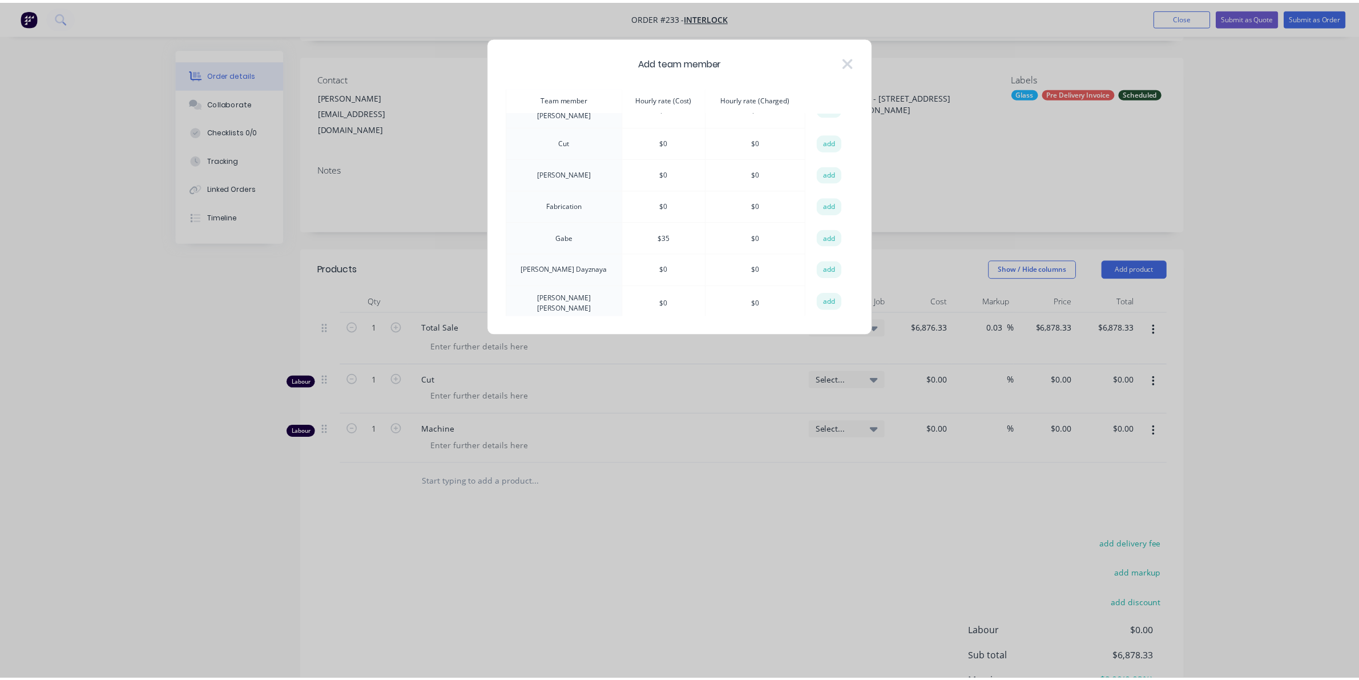
scroll to position [143, 0]
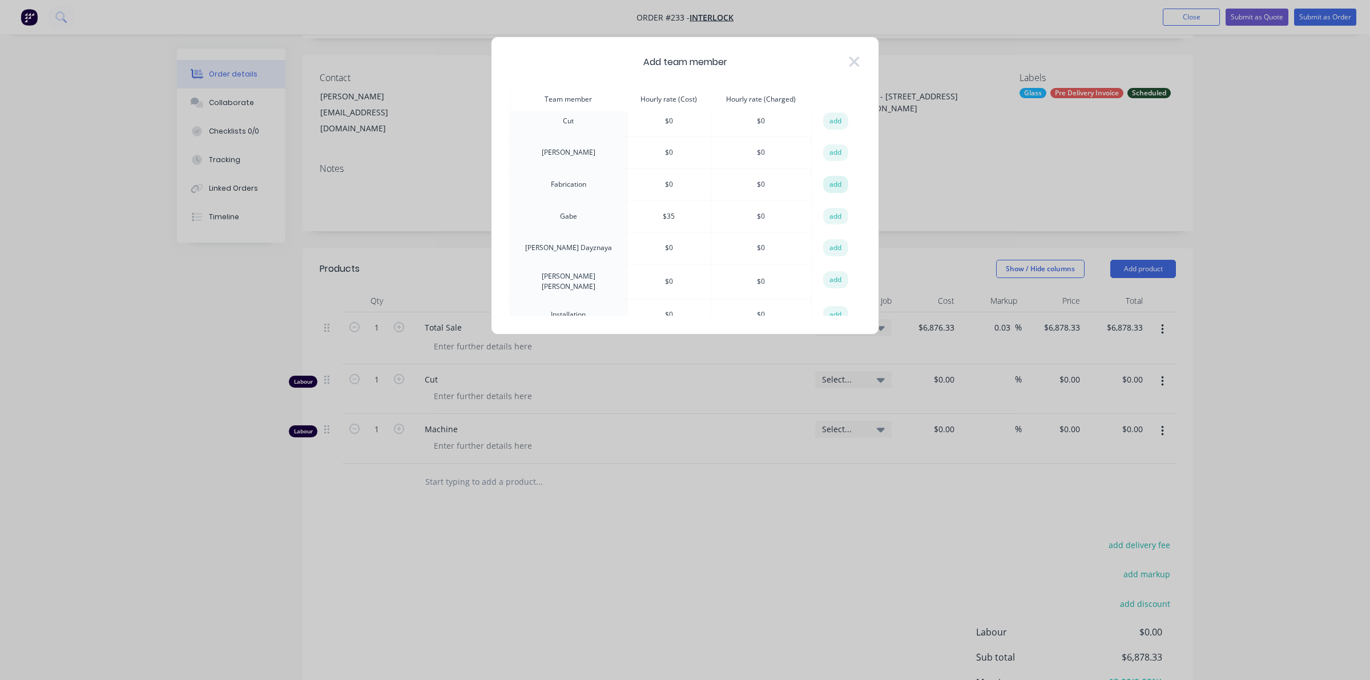
click at [824, 180] on button "add" at bounding box center [835, 184] width 25 height 17
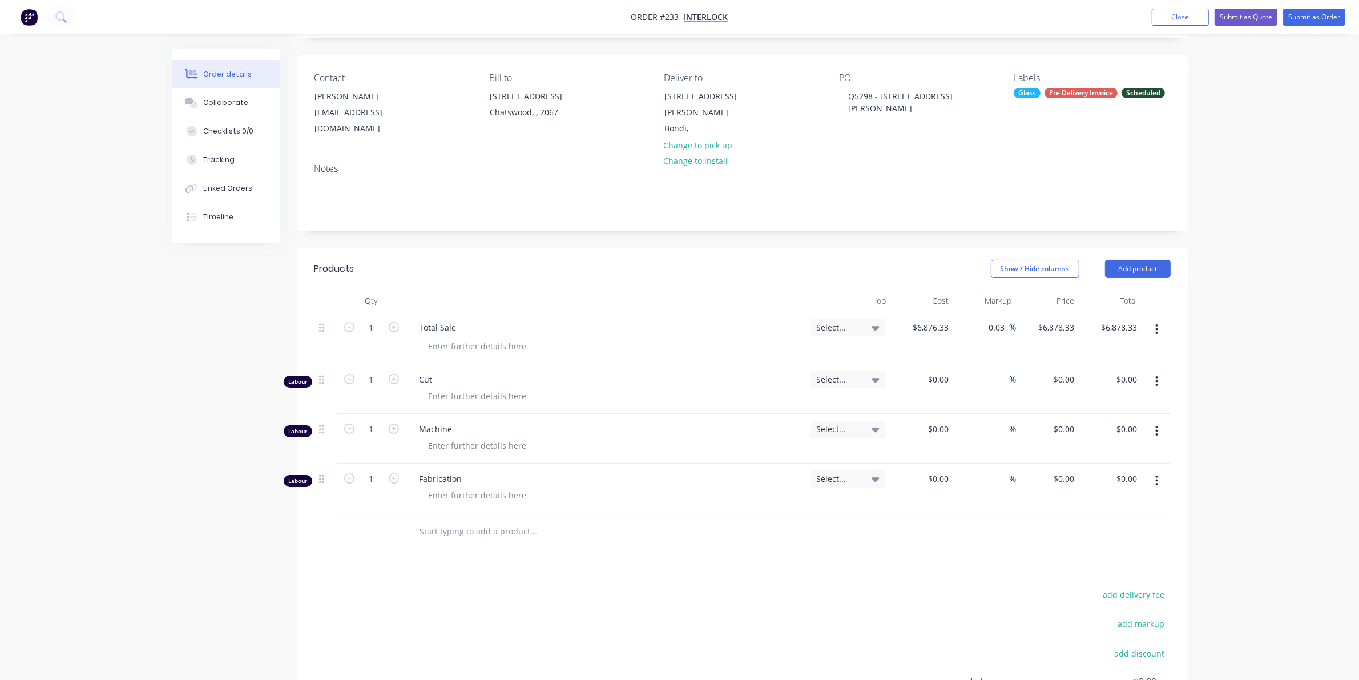
click at [355, 364] on div "1" at bounding box center [371, 389] width 68 height 50
click at [371, 336] on input "1" at bounding box center [372, 327] width 30 height 17
click at [374, 336] on input "1" at bounding box center [372, 327] width 30 height 17
type input "5"
click at [376, 336] on input "1" at bounding box center [372, 327] width 30 height 17
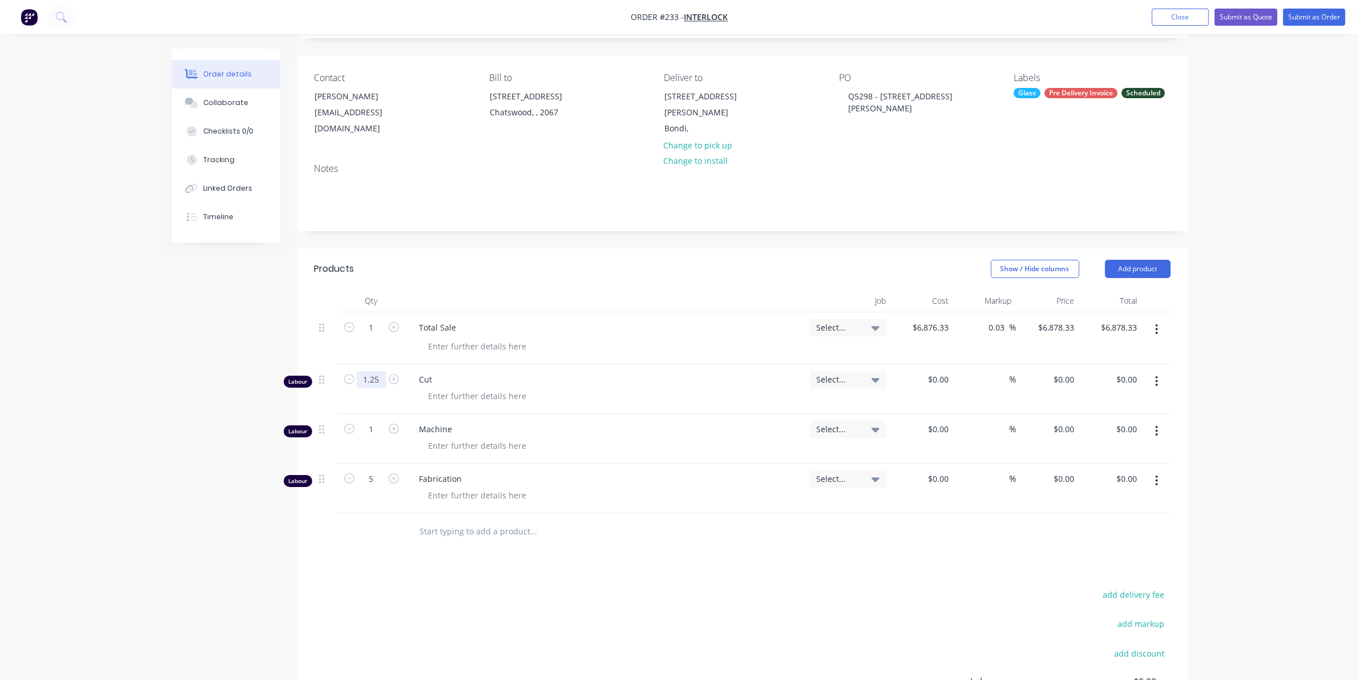
type input "1.25"
click at [1299, 13] on button "Submit as Order" at bounding box center [1314, 17] width 62 height 17
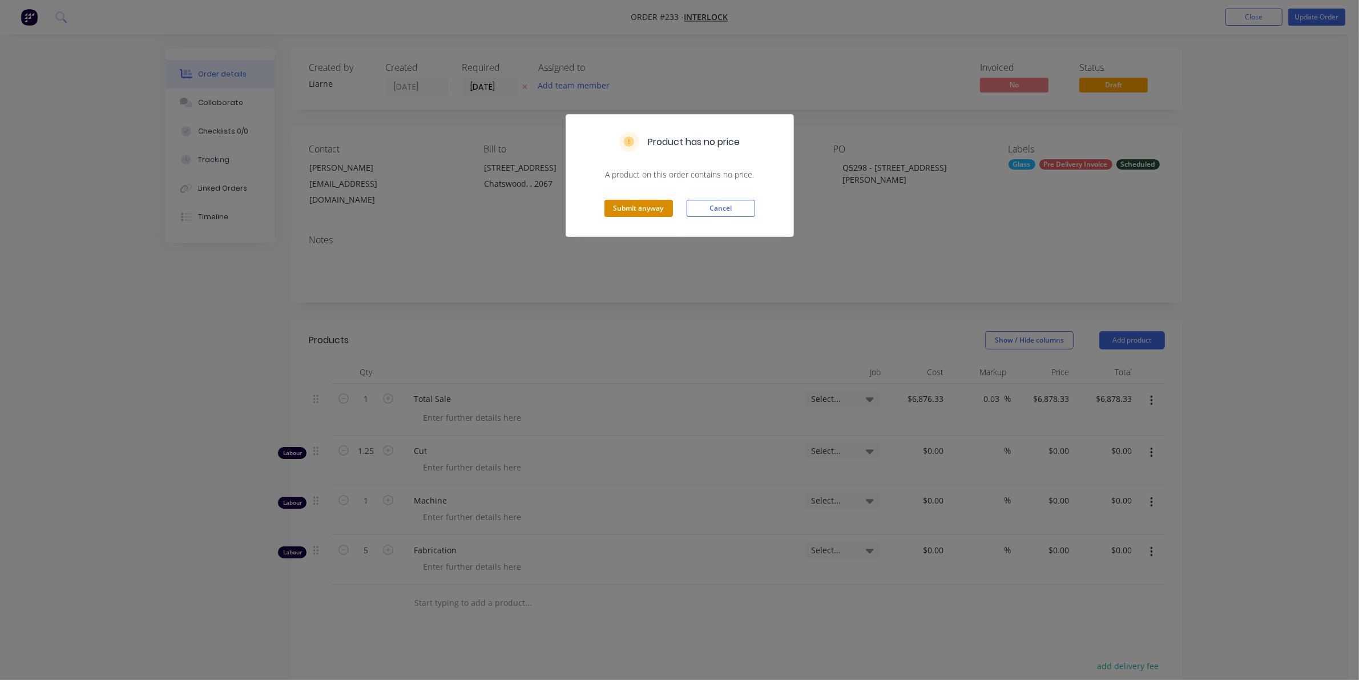
click at [631, 205] on button "Submit anyway" at bounding box center [638, 208] width 68 height 17
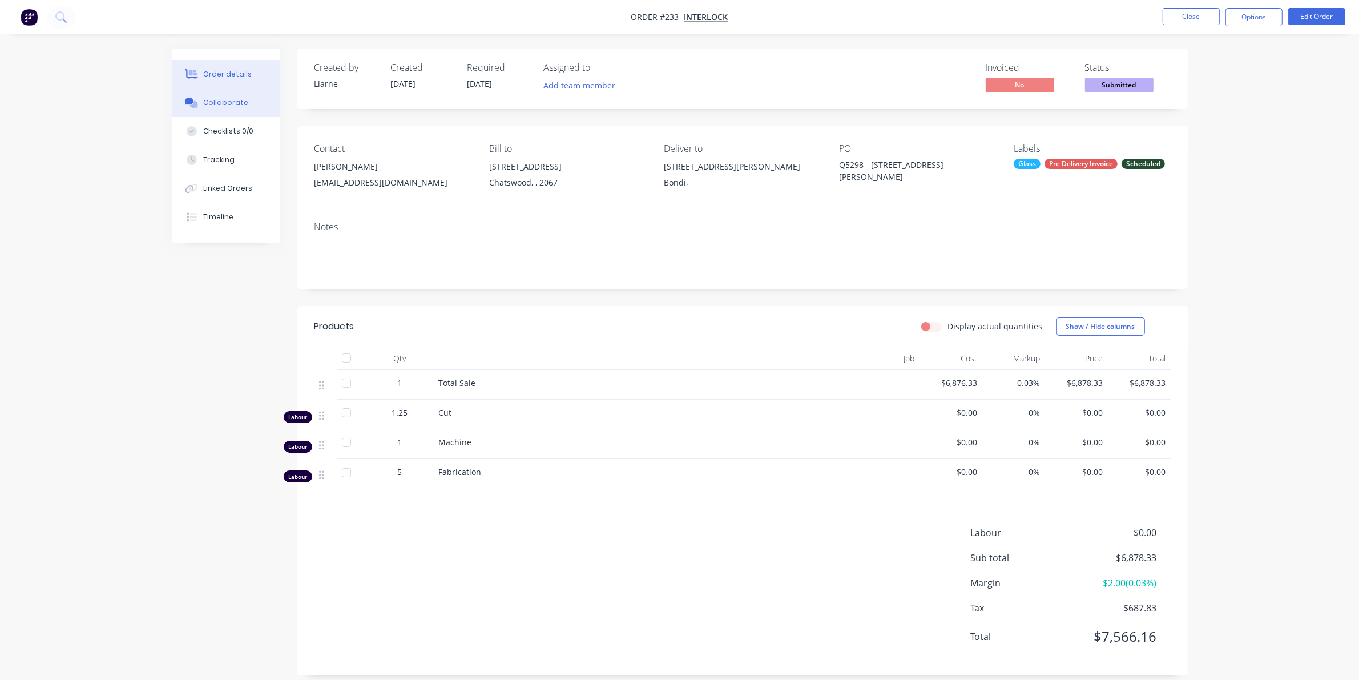
click at [238, 103] on div "Collaborate" at bounding box center [225, 103] width 45 height 10
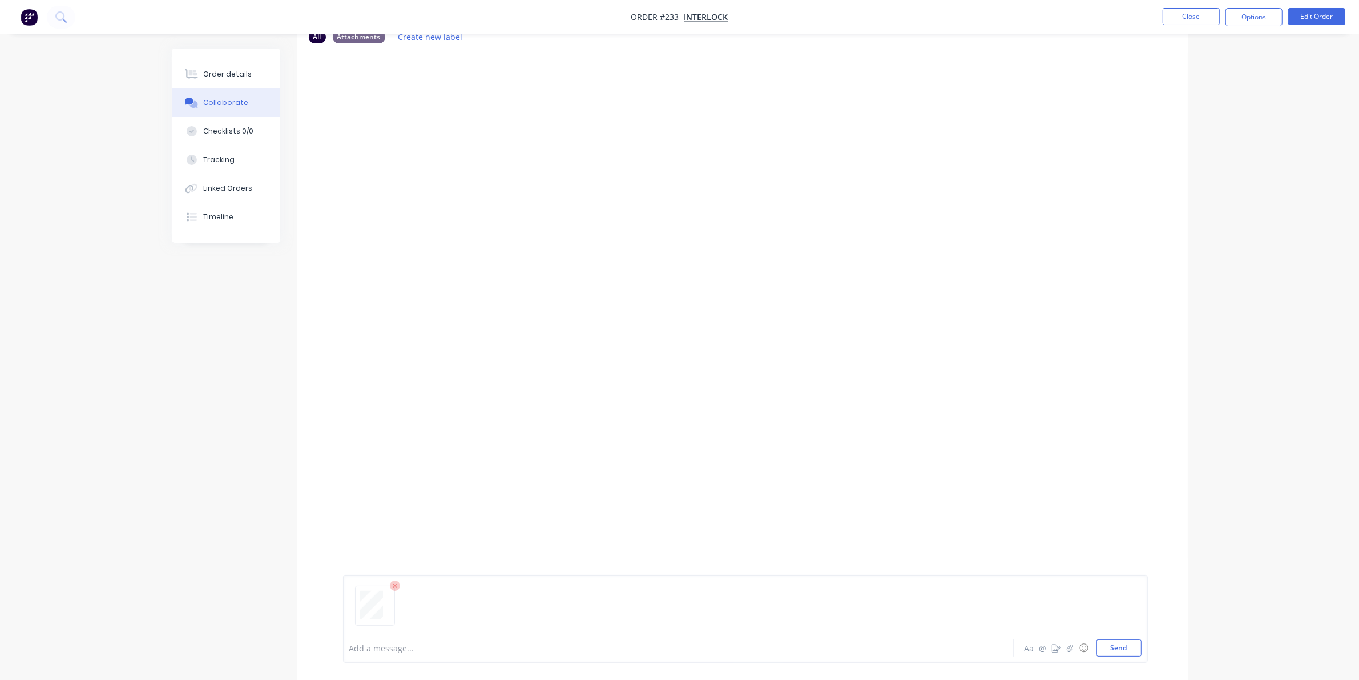
scroll to position [76, 0]
click at [1131, 648] on button "Send" at bounding box center [1118, 647] width 45 height 17
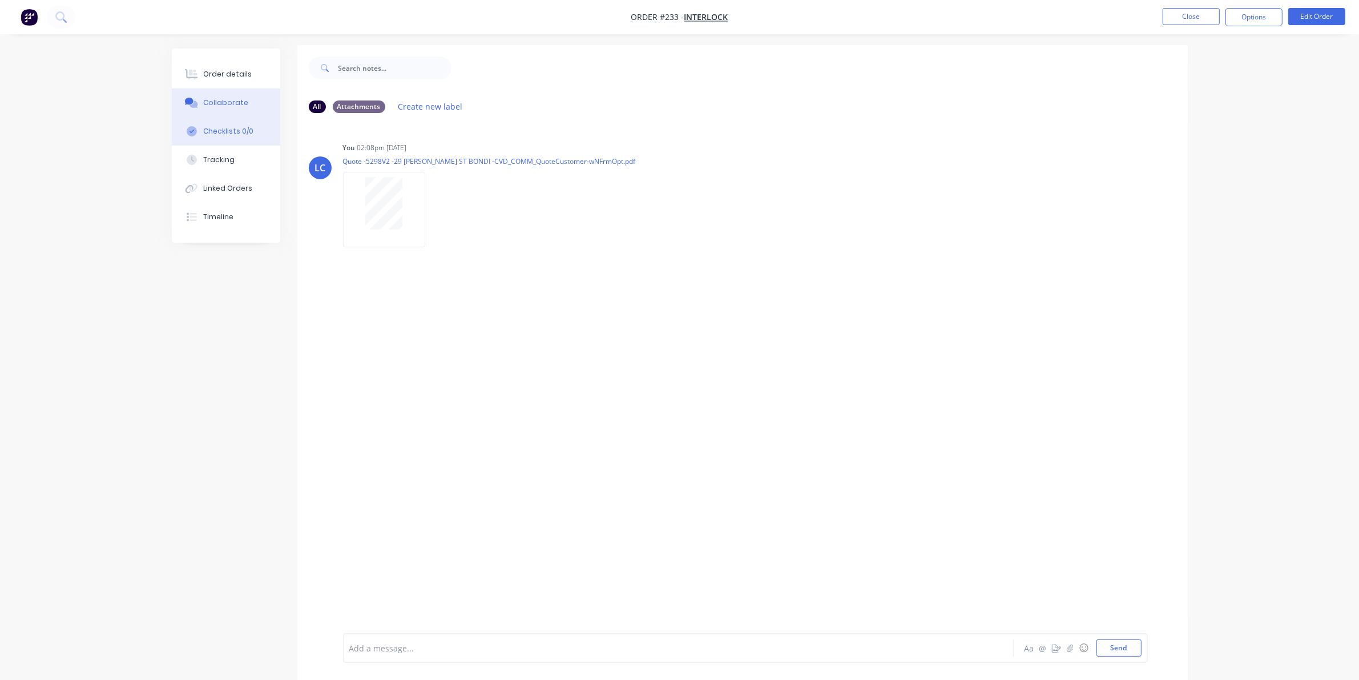
scroll to position [0, 0]
click at [212, 72] on div "Order details" at bounding box center [227, 74] width 49 height 10
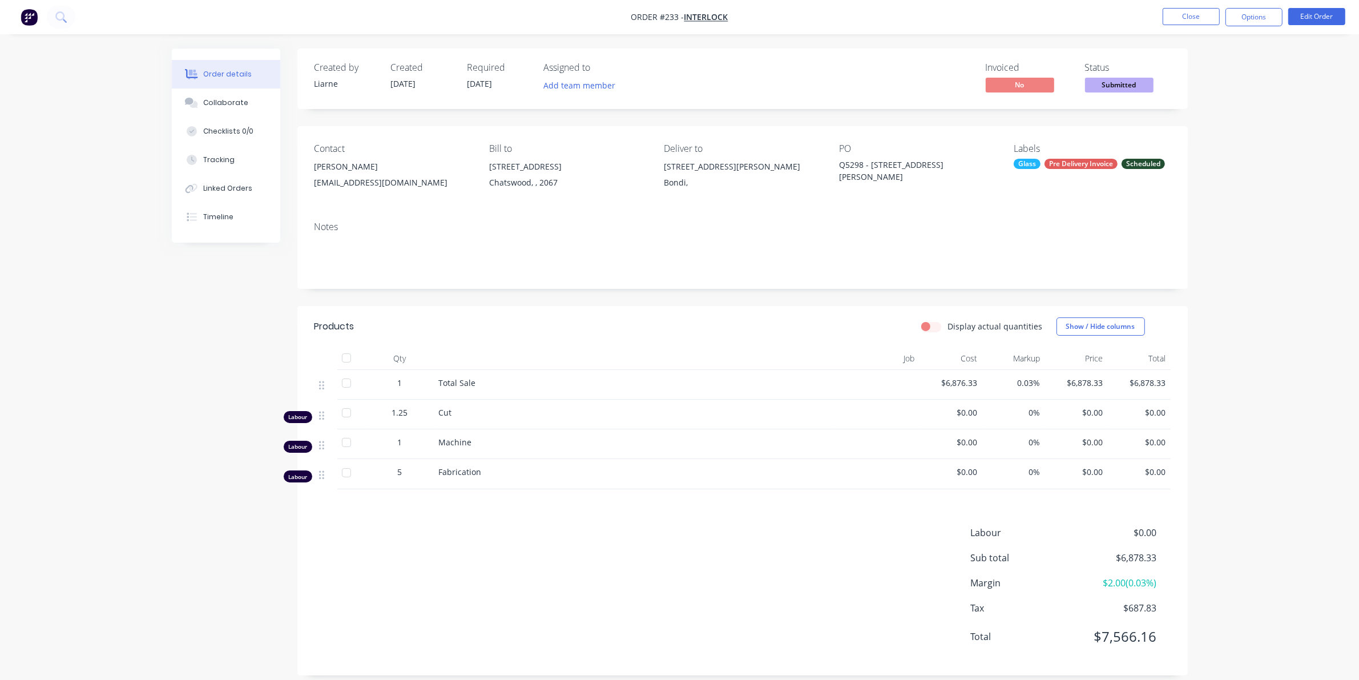
click at [192, 345] on div "Created by [PERSON_NAME] Created [DATE] Required [DATE] Assigned to Add team me…" at bounding box center [680, 371] width 1016 height 644
click at [1187, 16] on button "Close" at bounding box center [1191, 16] width 57 height 17
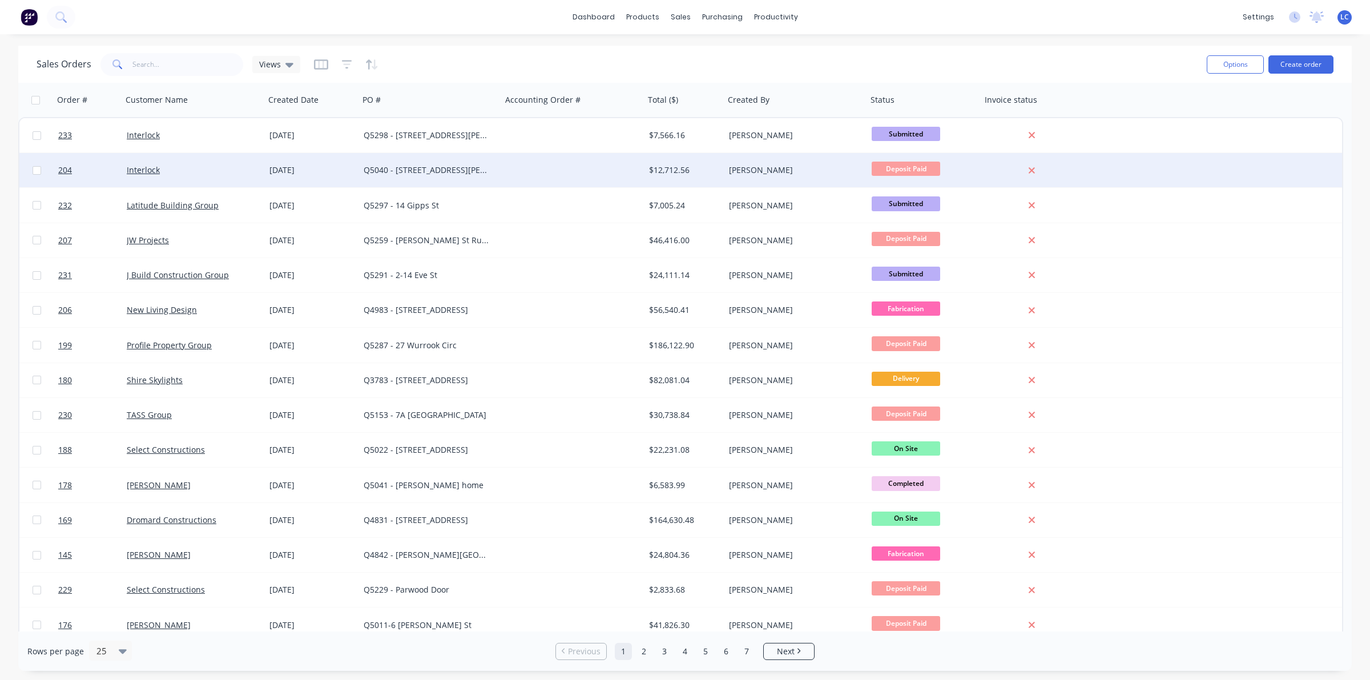
click at [292, 167] on div "[DATE]" at bounding box center [311, 169] width 85 height 11
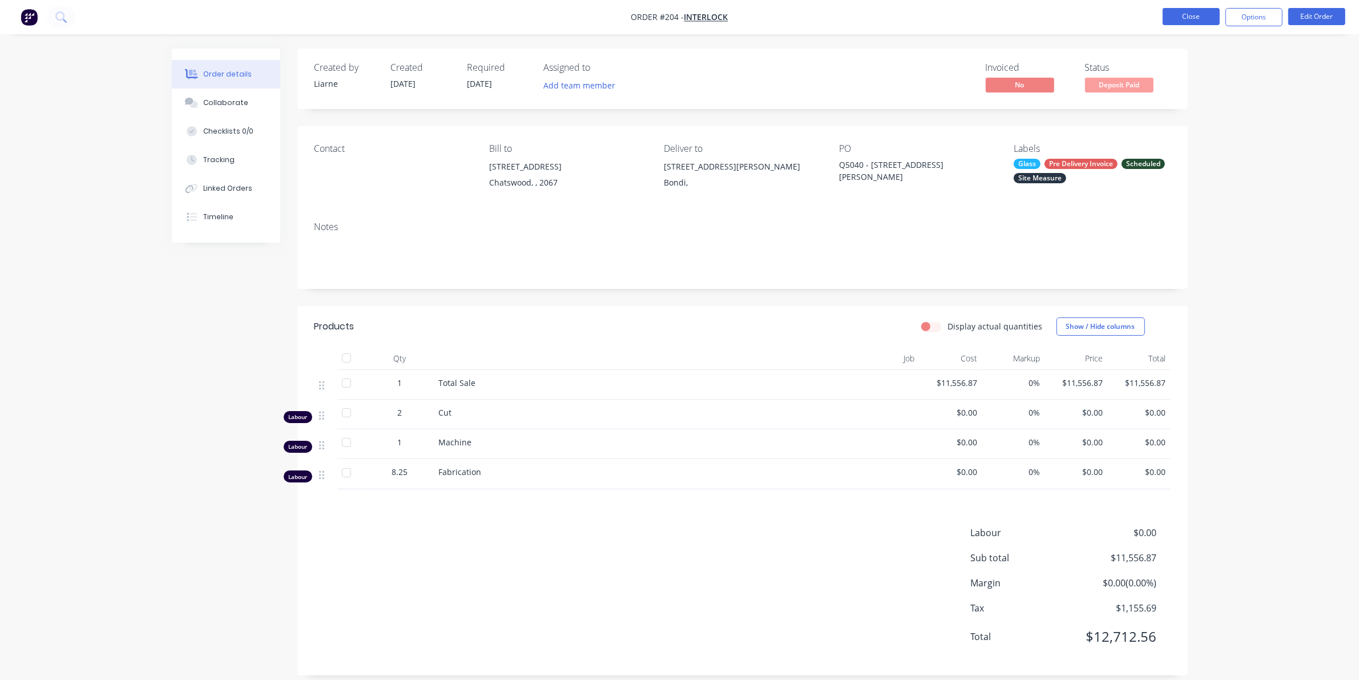
click at [1190, 17] on button "Close" at bounding box center [1191, 16] width 57 height 17
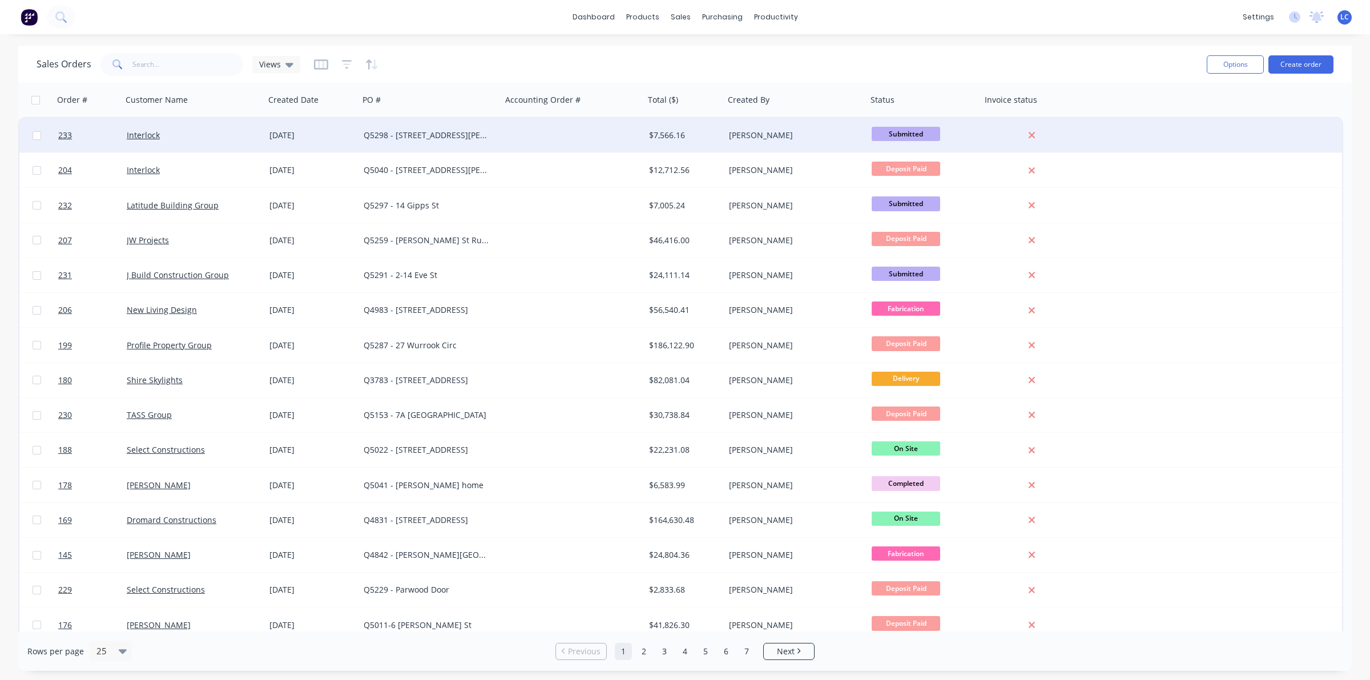
click at [274, 133] on div "[DATE]" at bounding box center [311, 135] width 85 height 11
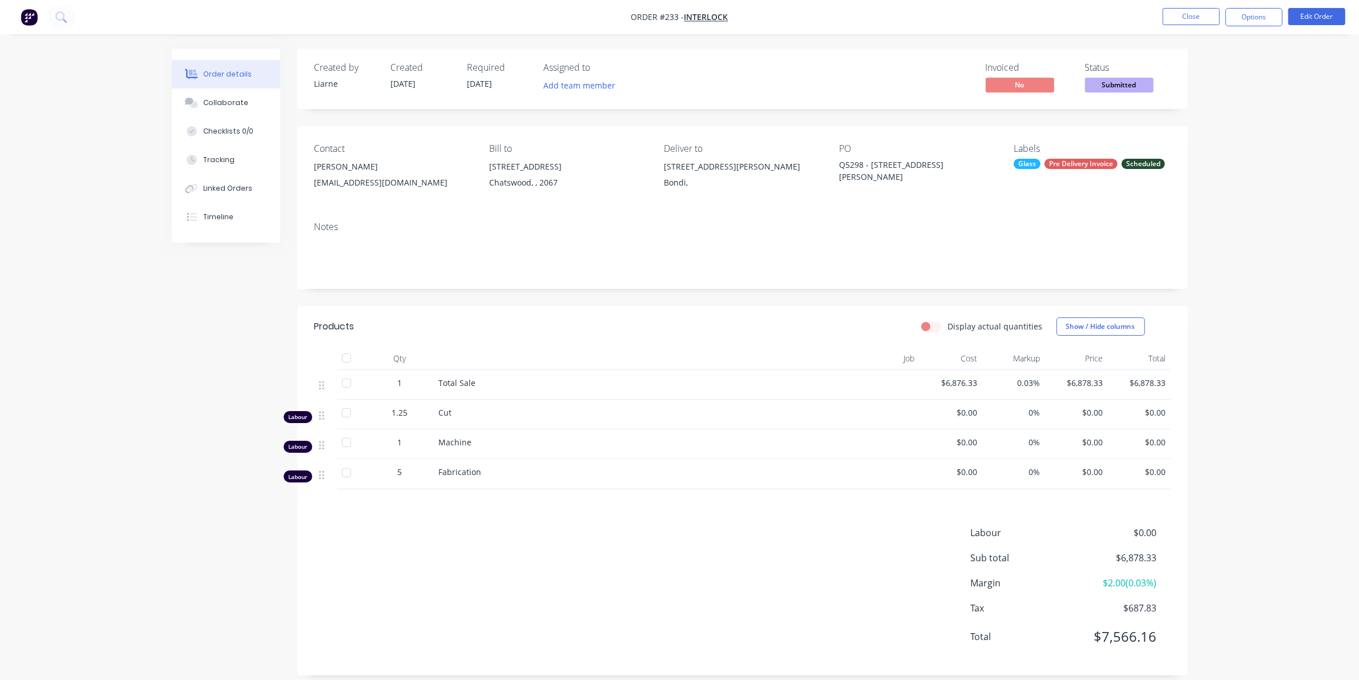
click at [228, 332] on div "Created by [PERSON_NAME] Created [DATE] Required [DATE] Assigned to Add team me…" at bounding box center [680, 371] width 1016 height 644
click at [1188, 32] on nav "Order #233 - Interlock Close Options Edit Order" at bounding box center [679, 17] width 1359 height 34
click at [1194, 24] on button "Close" at bounding box center [1191, 16] width 57 height 17
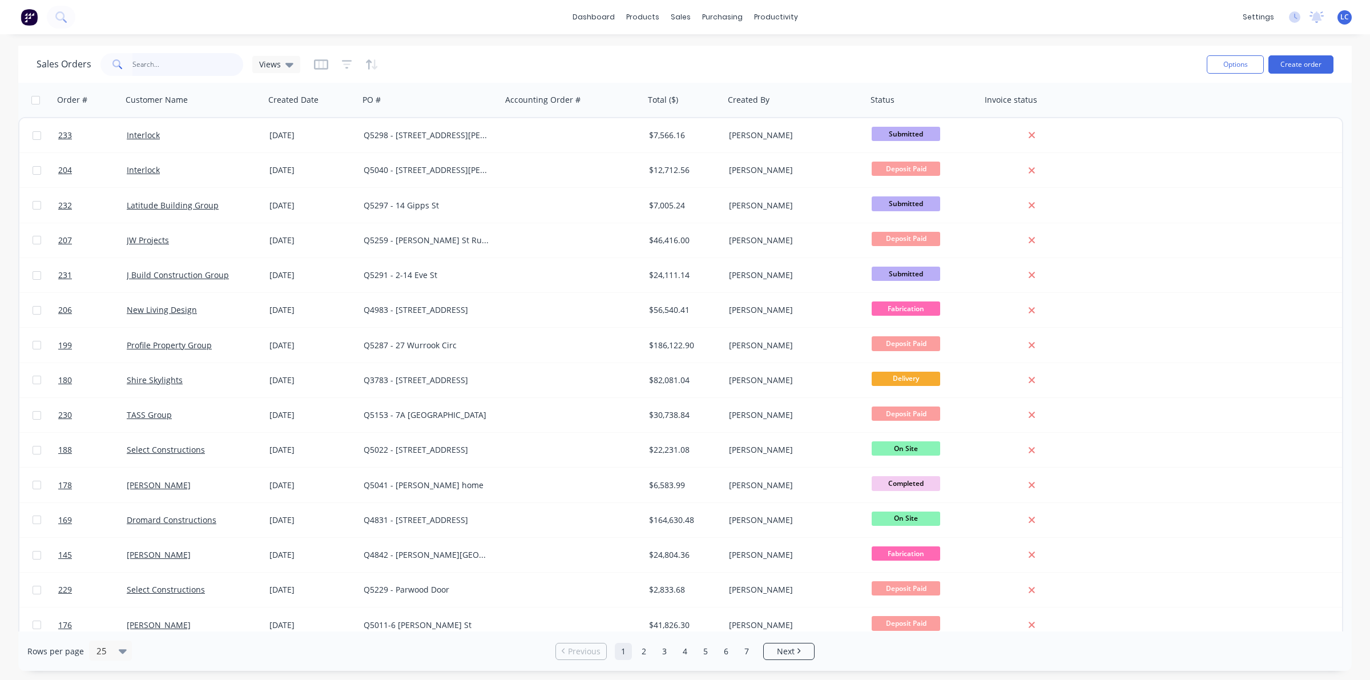
click at [186, 58] on input "text" at bounding box center [187, 64] width 111 height 23
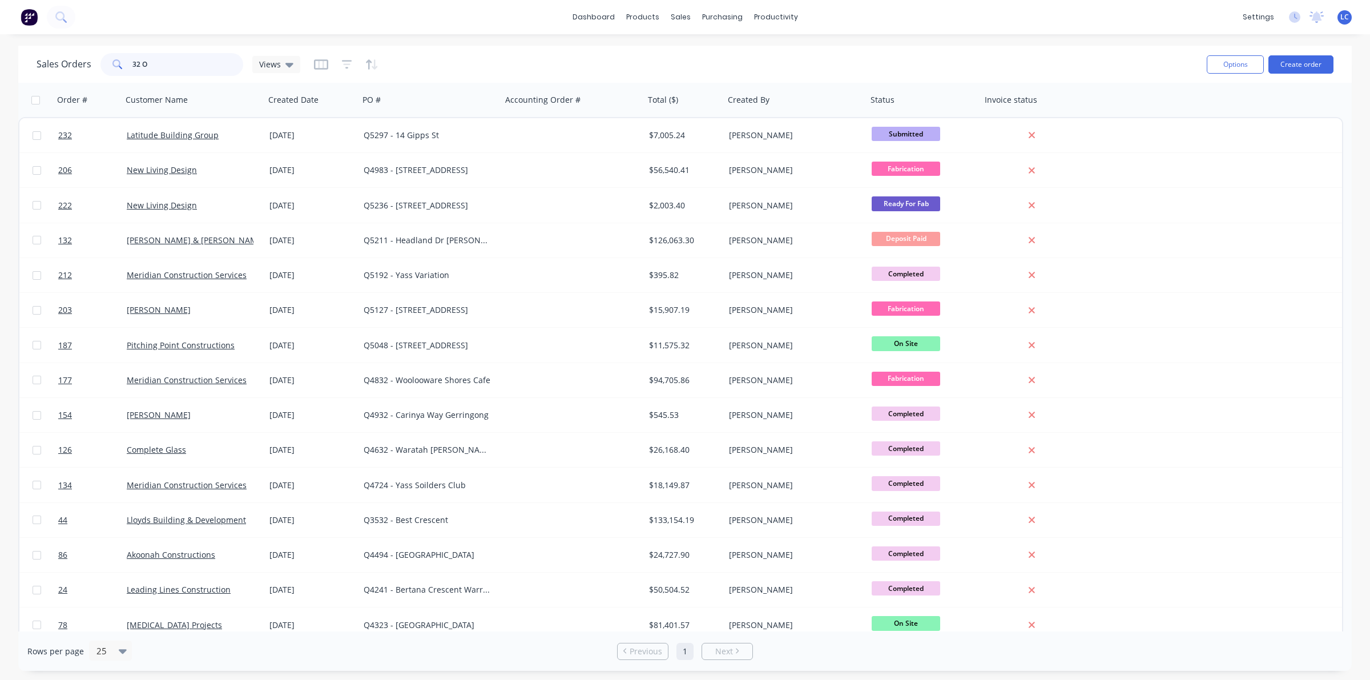
type input "32 Oy"
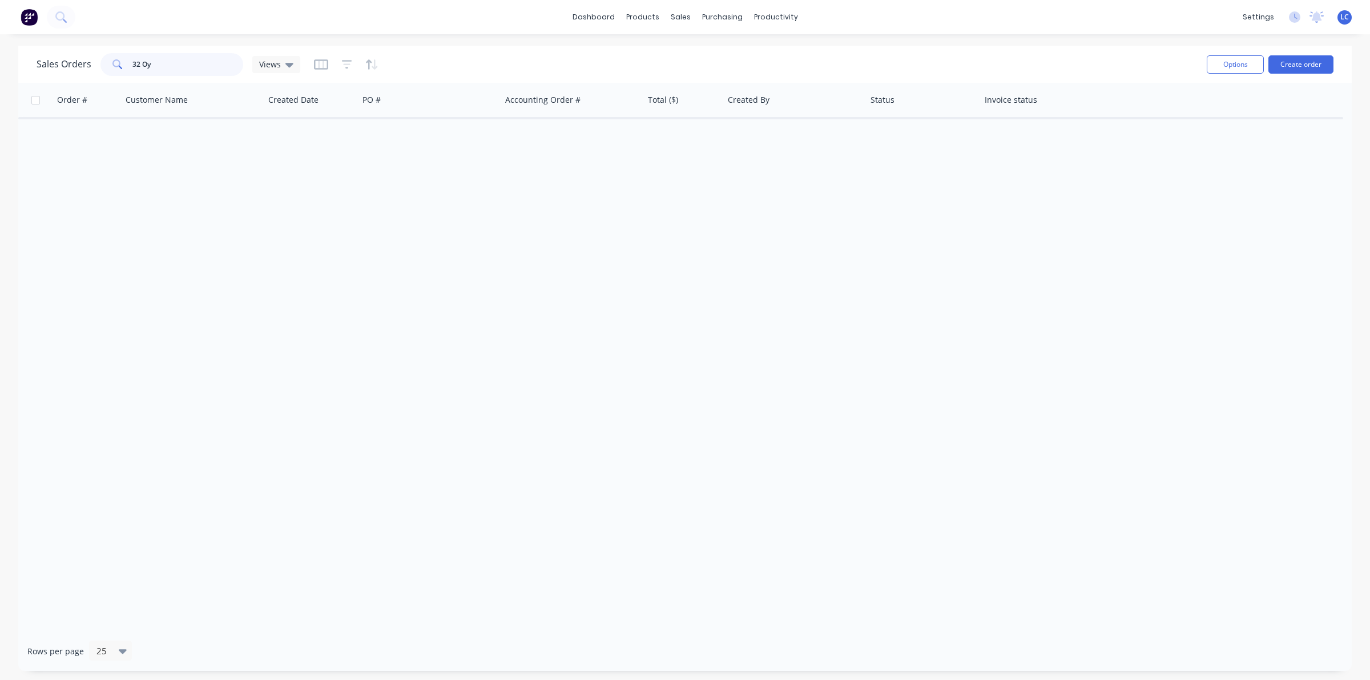
drag, startPoint x: 163, startPoint y: 64, endPoint x: 50, endPoint y: 58, distance: 113.1
click at [50, 58] on div "Sales Orders 32 Oy Views" at bounding box center [169, 64] width 264 height 23
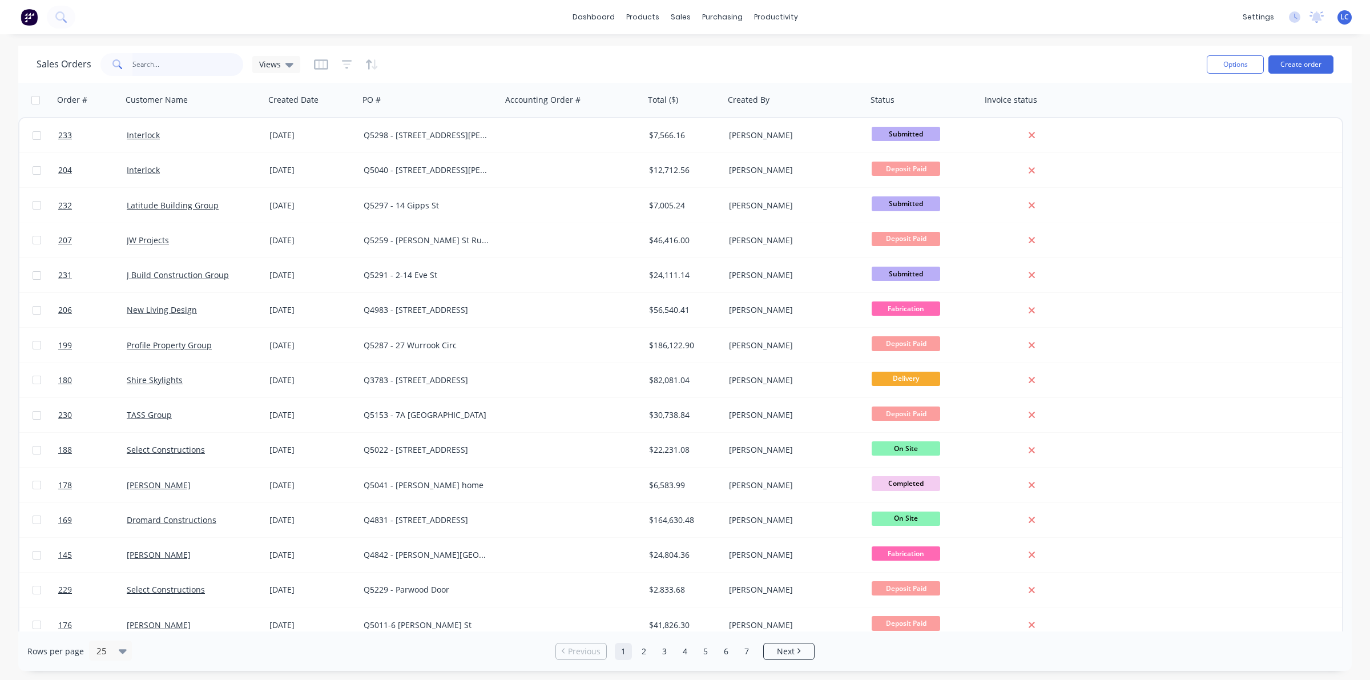
click at [166, 66] on input "text" at bounding box center [187, 64] width 111 height 23
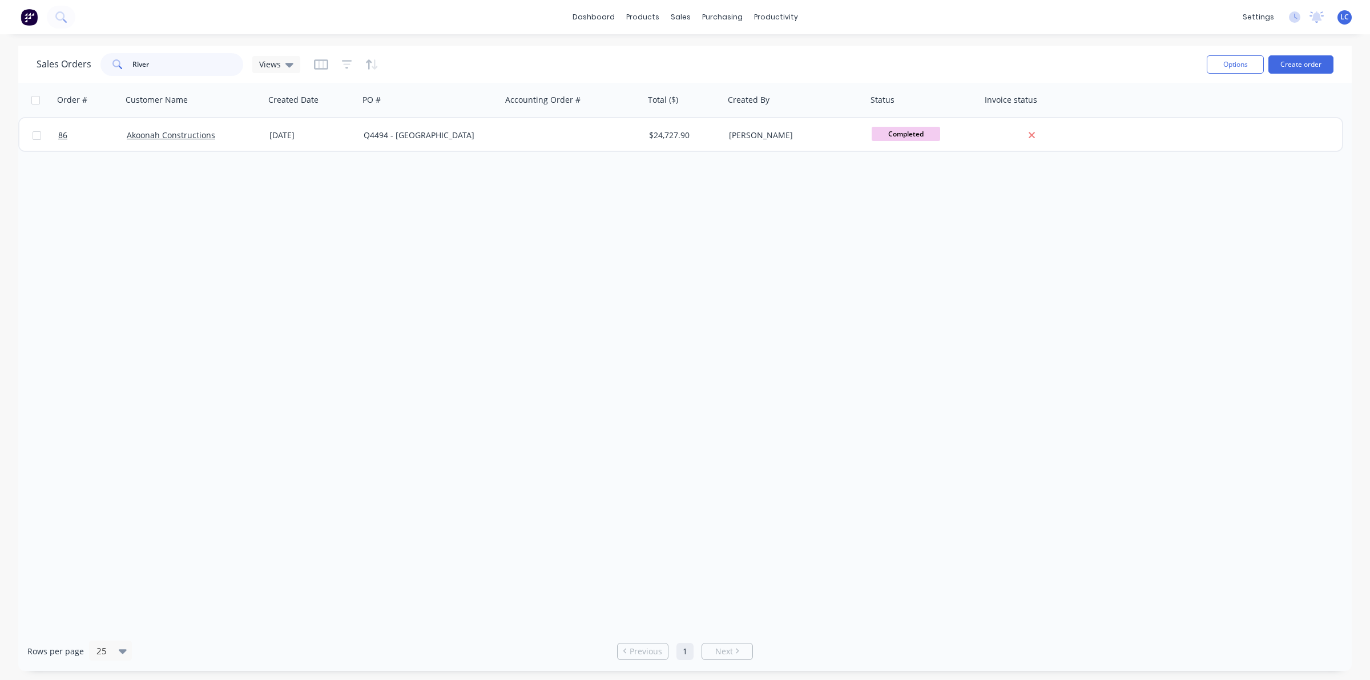
type input "River"
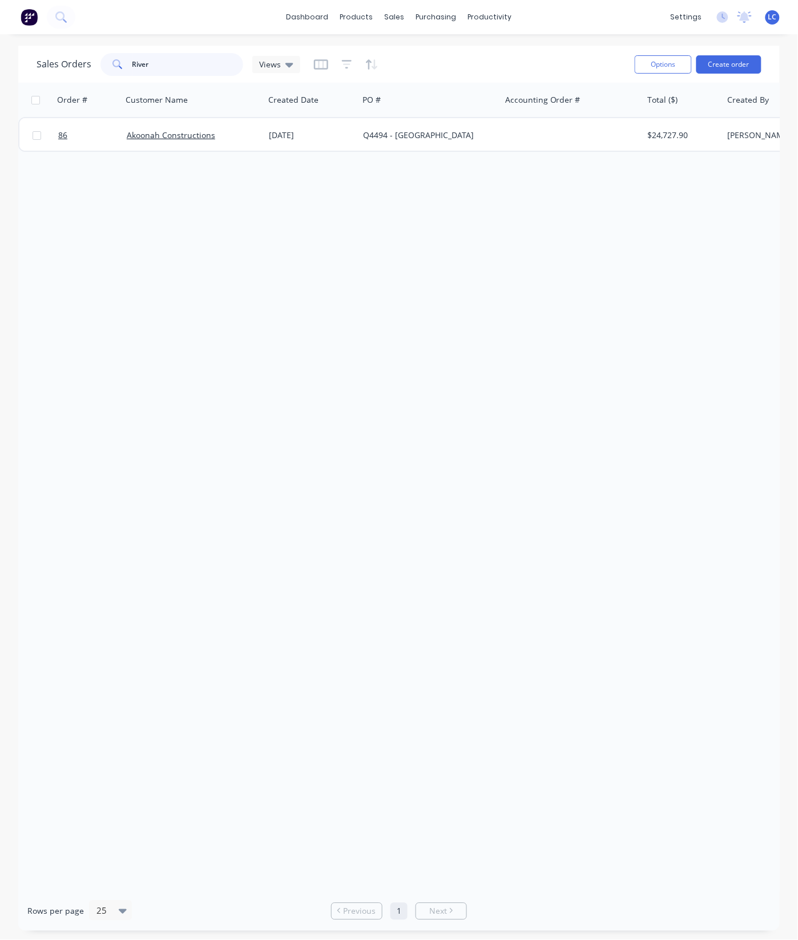
drag, startPoint x: 152, startPoint y: 63, endPoint x: 60, endPoint y: 54, distance: 91.7
click at [60, 54] on div "Sales Orders River Views" at bounding box center [169, 64] width 264 height 23
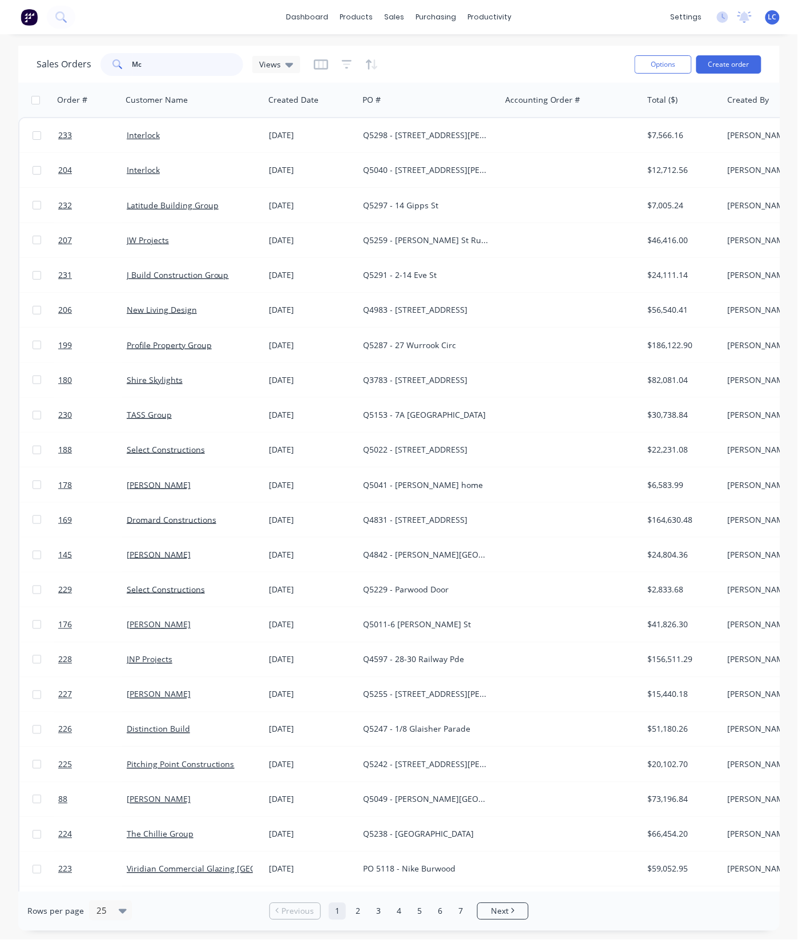
type input "M"
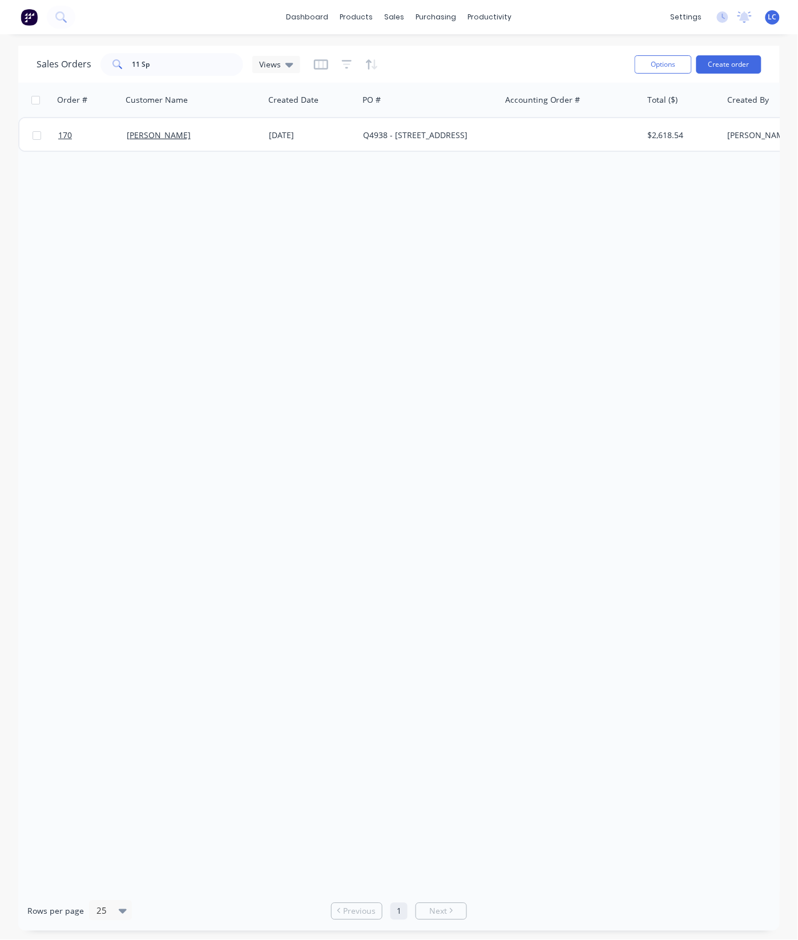
click at [531, 284] on div "Order # Customer Name Created Date PO # Accounting Order # Total ($) Created By…" at bounding box center [398, 487] width 761 height 809
drag, startPoint x: 155, startPoint y: 60, endPoint x: -10, endPoint y: 60, distance: 164.4
click at [0, 60] on html "dashboard products sales purchasing productivity dashboard products Product Cat…" at bounding box center [399, 470] width 798 height 940
type input "Duntroon"
